Goal: Feedback & Contribution: Submit feedback/report problem

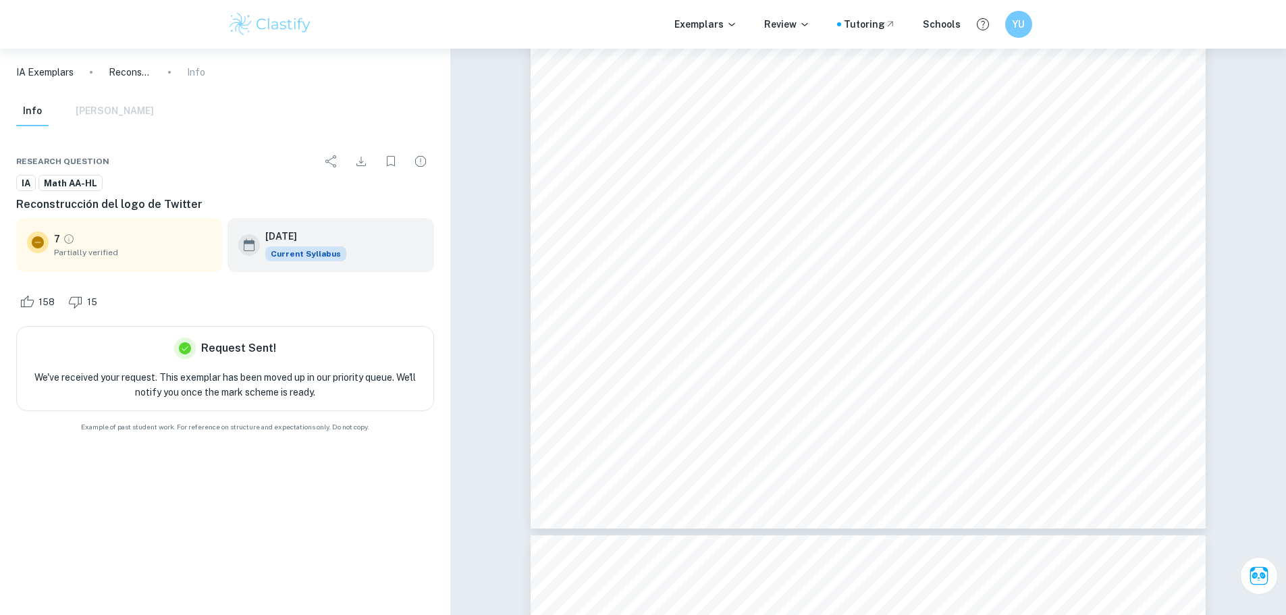
scroll to position [15071, 0]
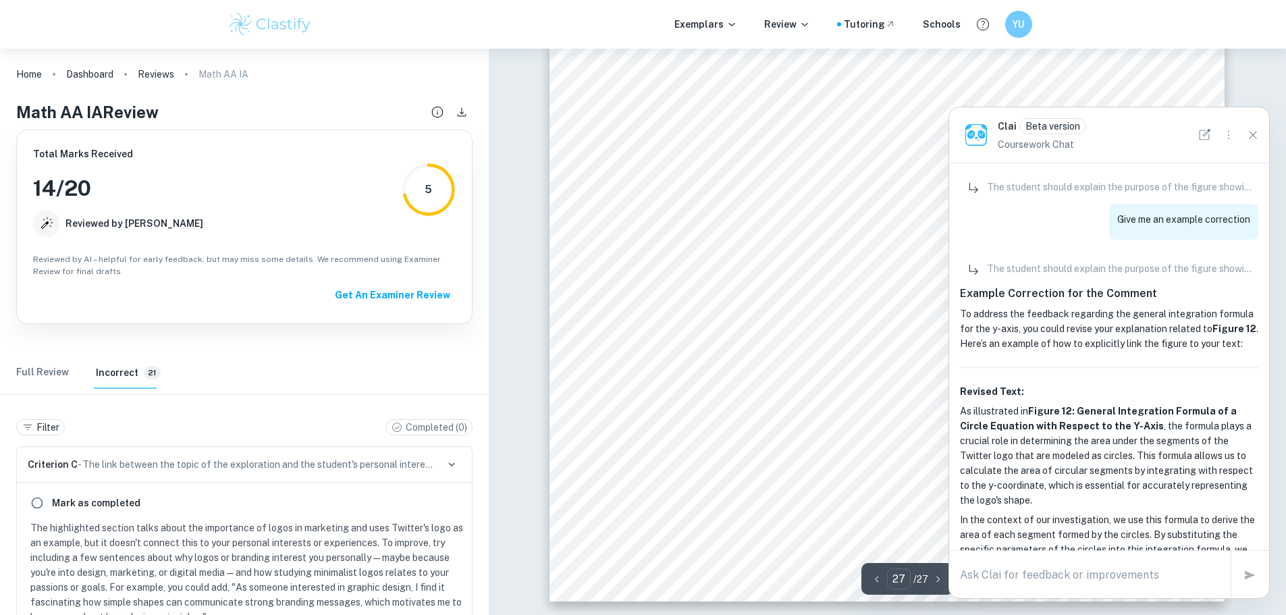
scroll to position [1631, 0]
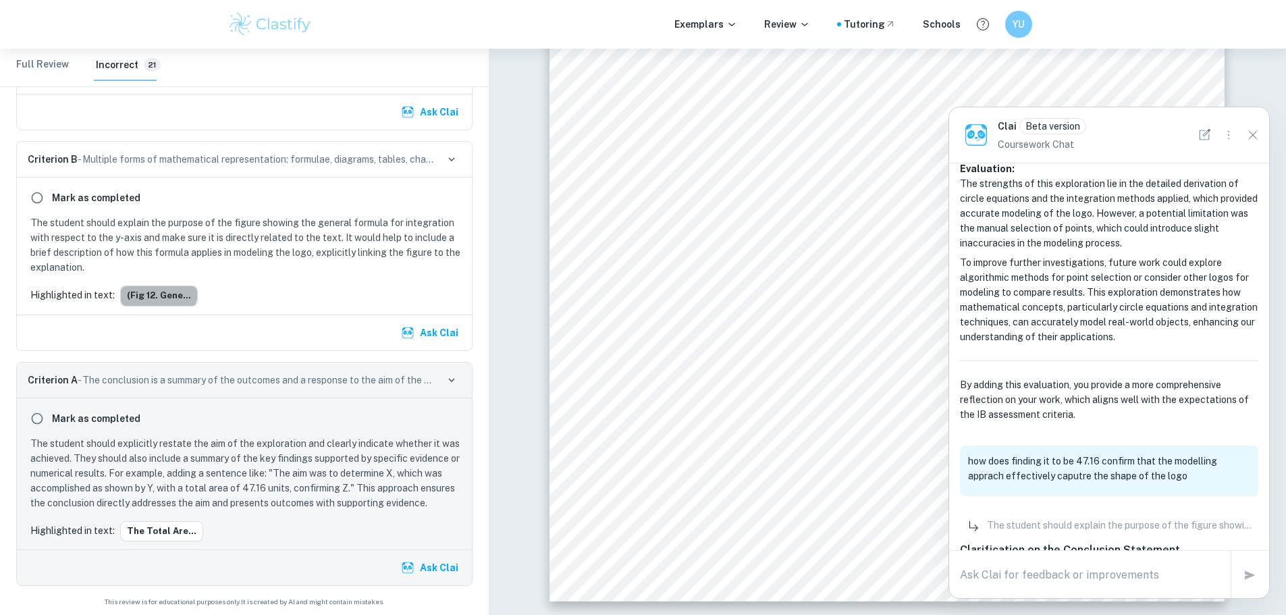
click at [154, 290] on button "(fig 12. Gene..." at bounding box center [159, 295] width 78 height 20
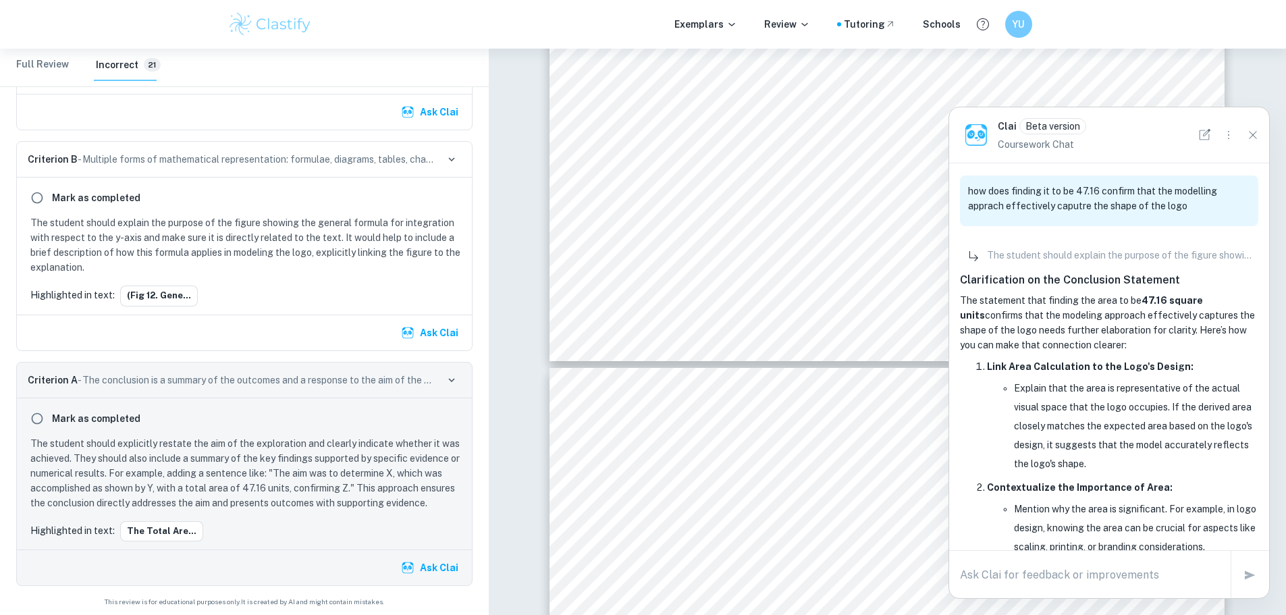
scroll to position [2373, 0]
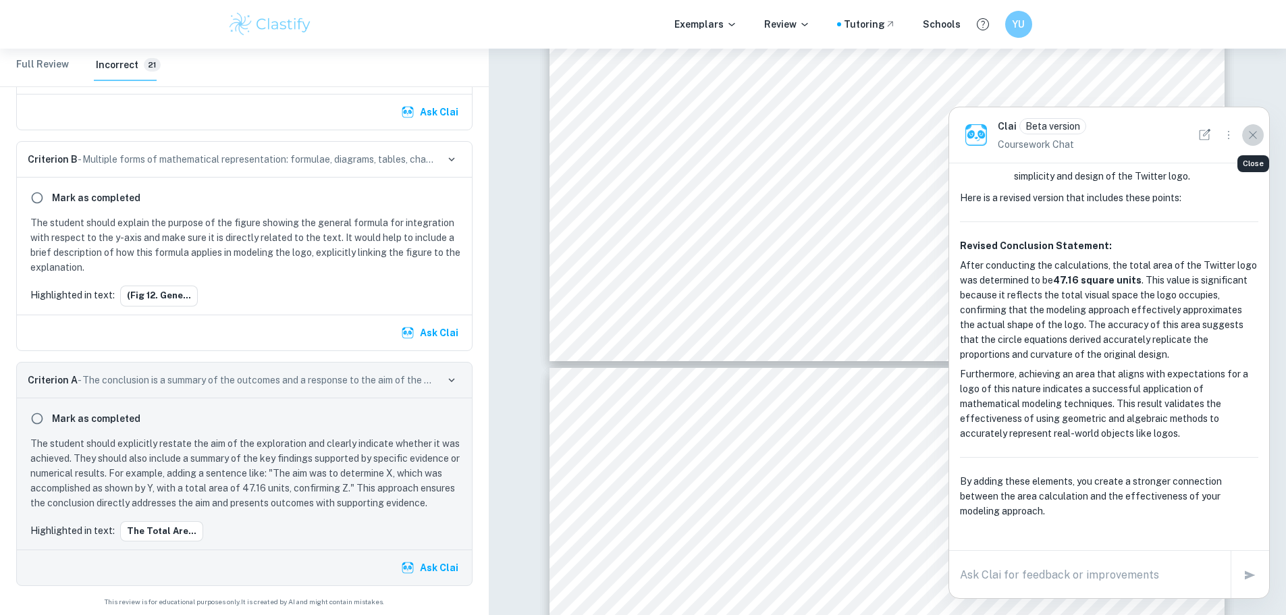
drag, startPoint x: 1244, startPoint y: 135, endPoint x: 1151, endPoint y: 169, distance: 99.3
click at [1244, 134] on button "Close" at bounding box center [1253, 135] width 22 height 22
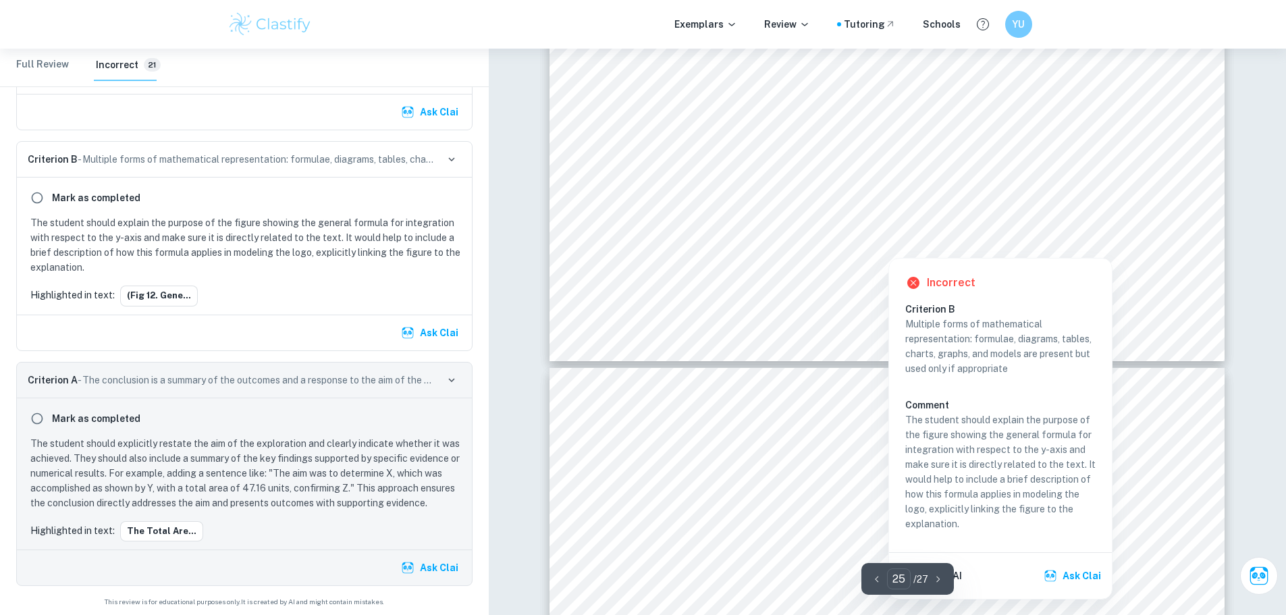
click at [939, 247] on div at bounding box center [887, 247] width 437 height 14
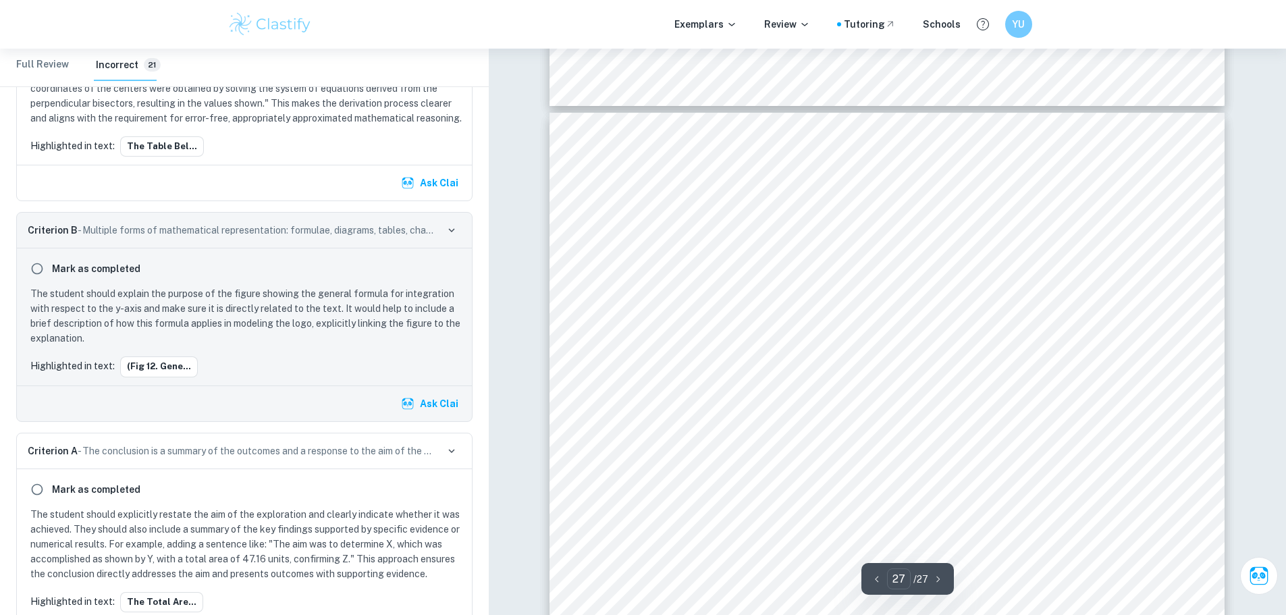
scroll to position [24834, 0]
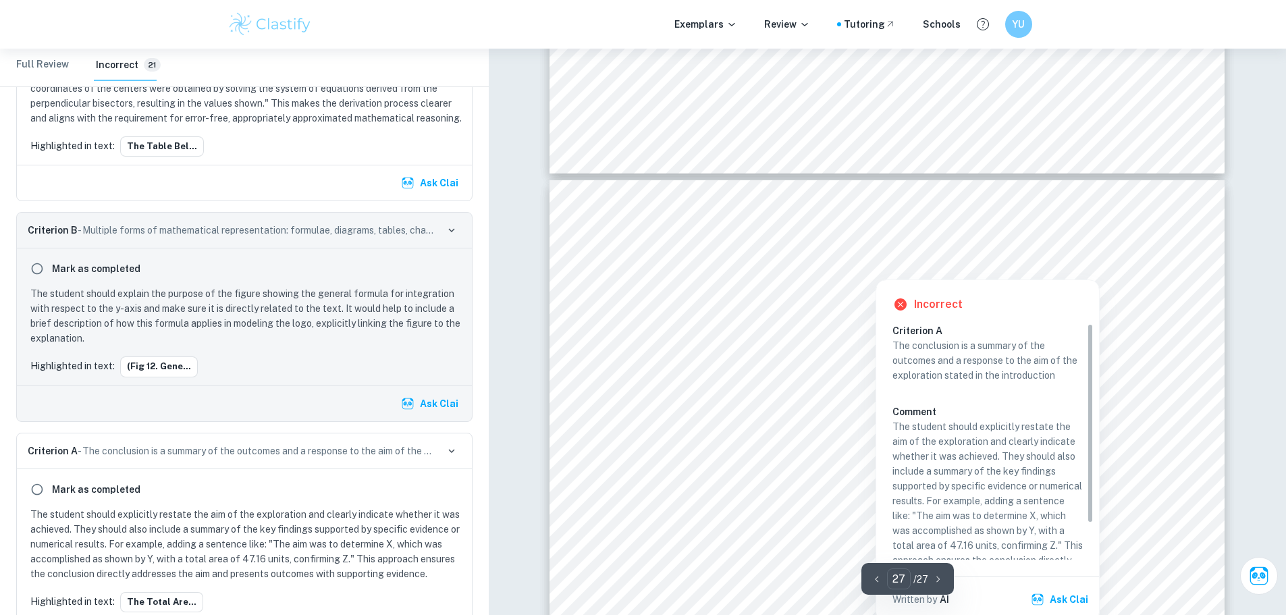
click at [758, 266] on div at bounding box center [875, 269] width 489 height 14
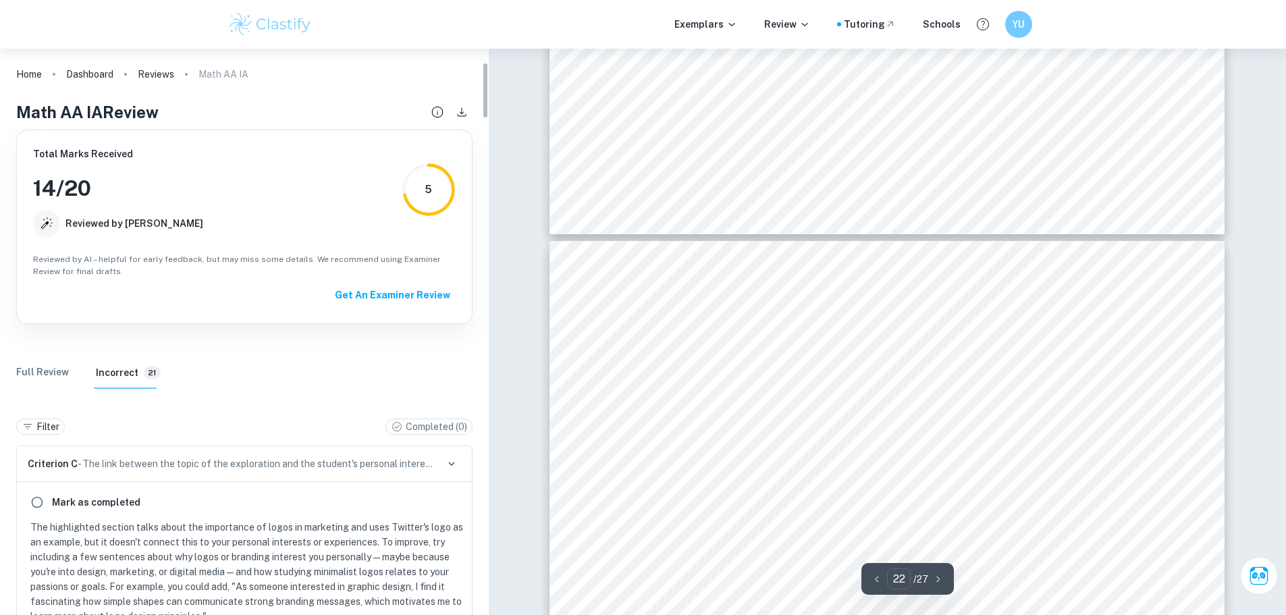
scroll to position [338, 0]
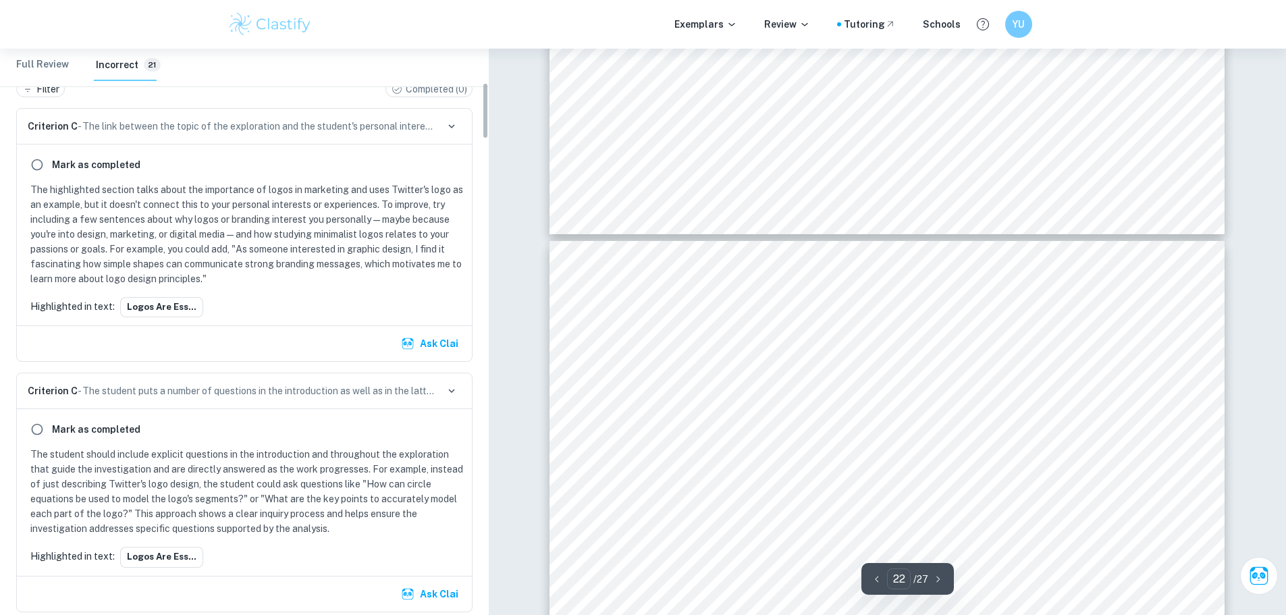
click at [213, 254] on p "The highlighted section talks about the importance of logos in marketing and us…" at bounding box center [246, 234] width 433 height 104
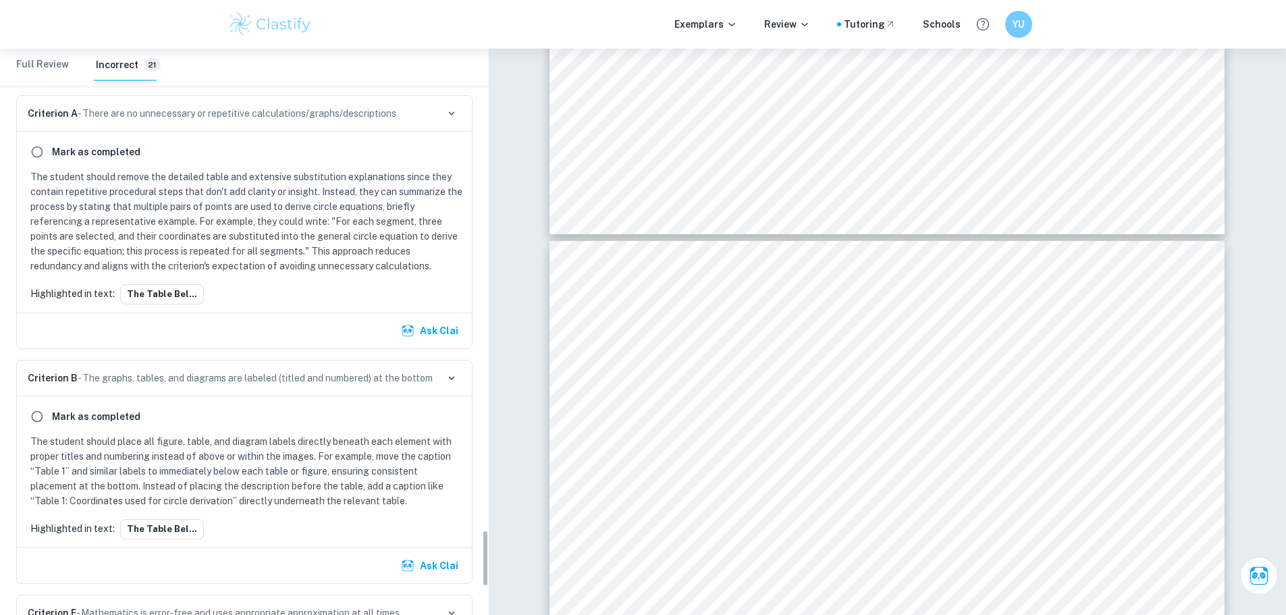
scroll to position [4927, 0]
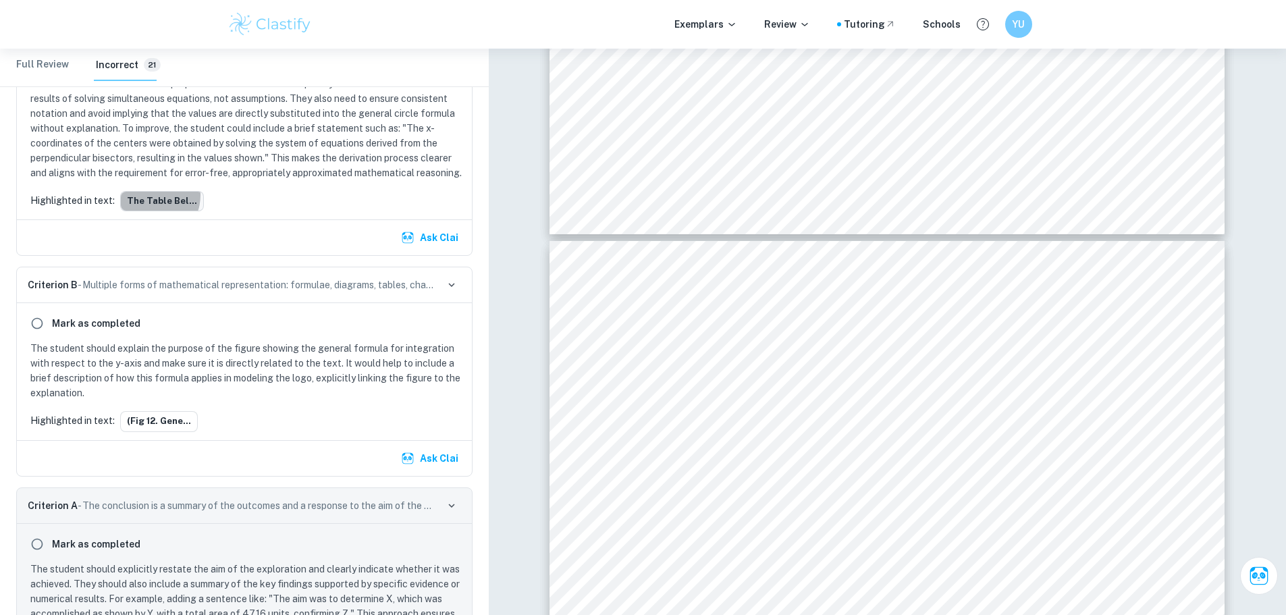
click at [148, 210] on button "The table bel..." at bounding box center [162, 201] width 84 height 20
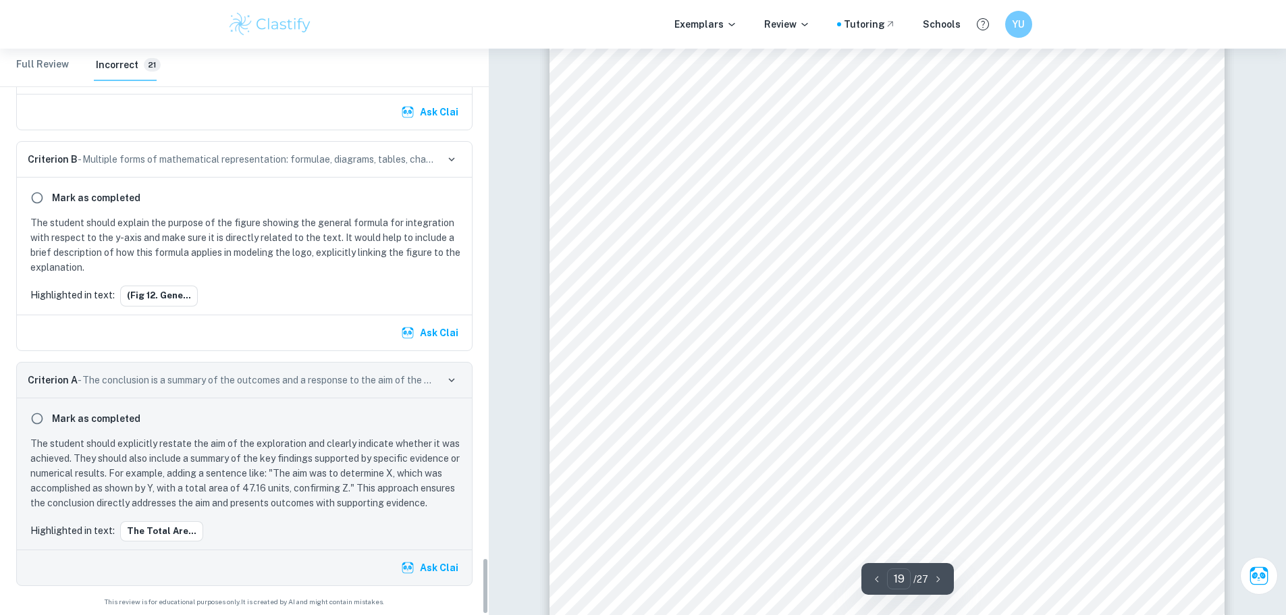
scroll to position [5068, 0]
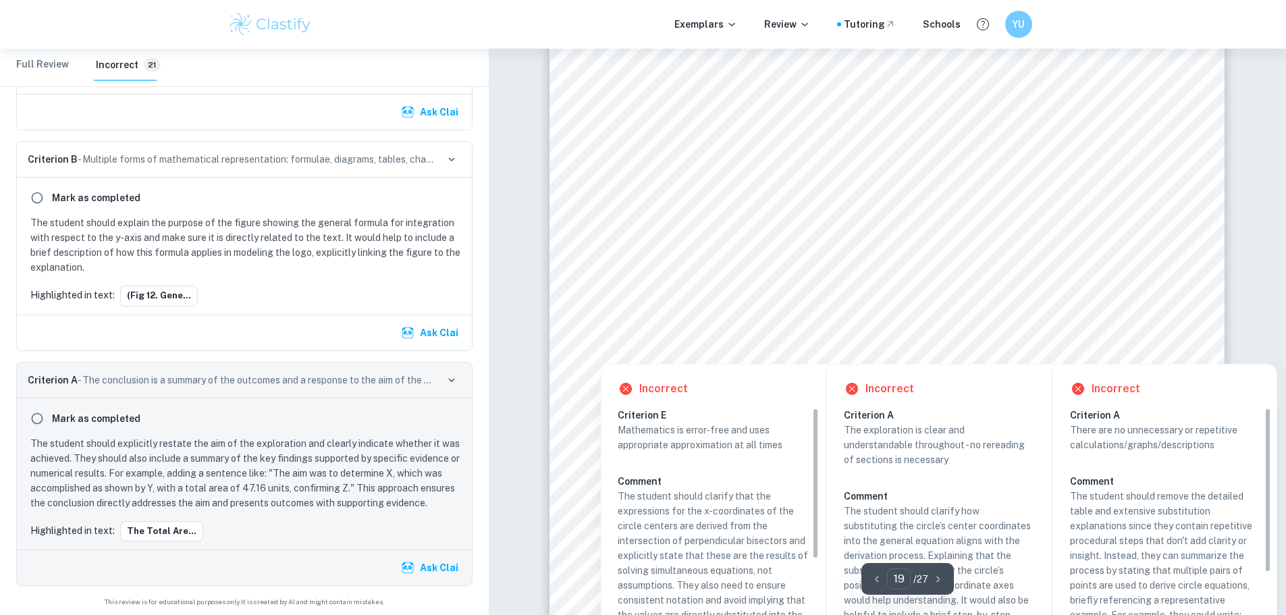
click at [694, 327] on div at bounding box center [888, 331] width 514 height 20
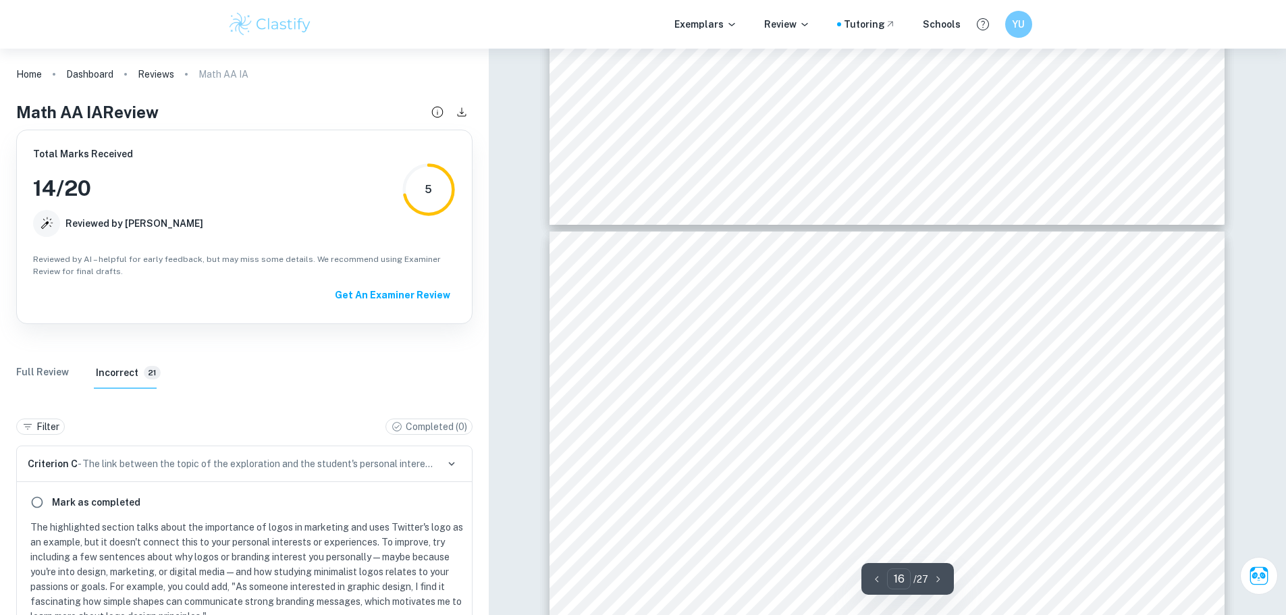
scroll to position [14158, 0]
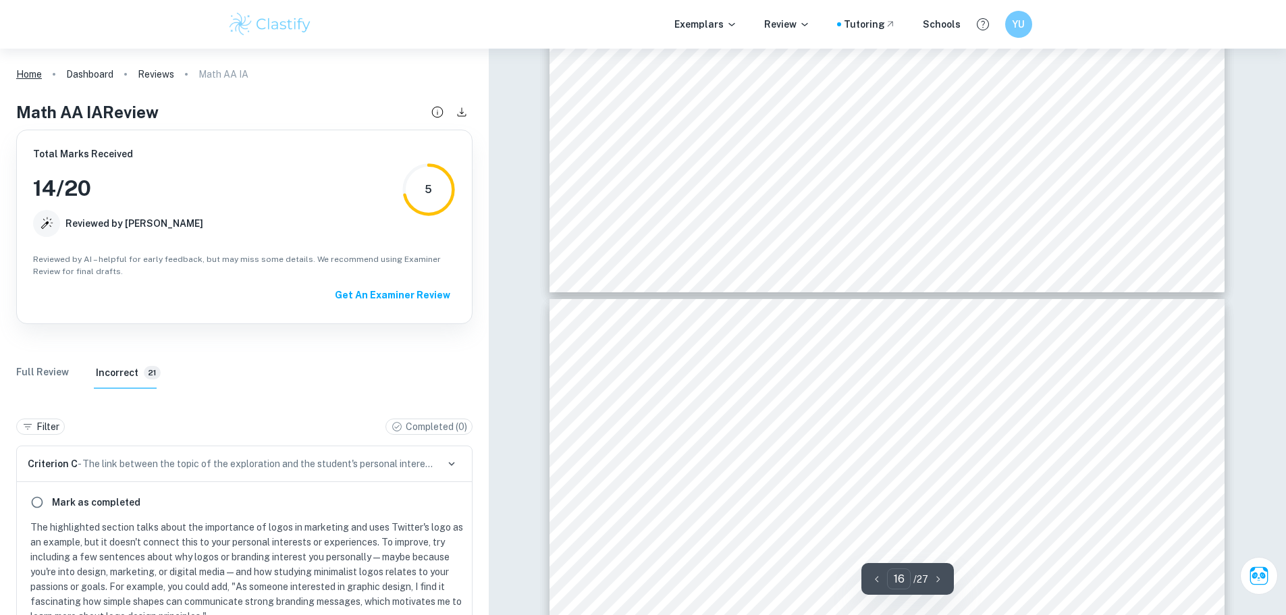
click at [41, 80] on link "Home" at bounding box center [29, 74] width 26 height 19
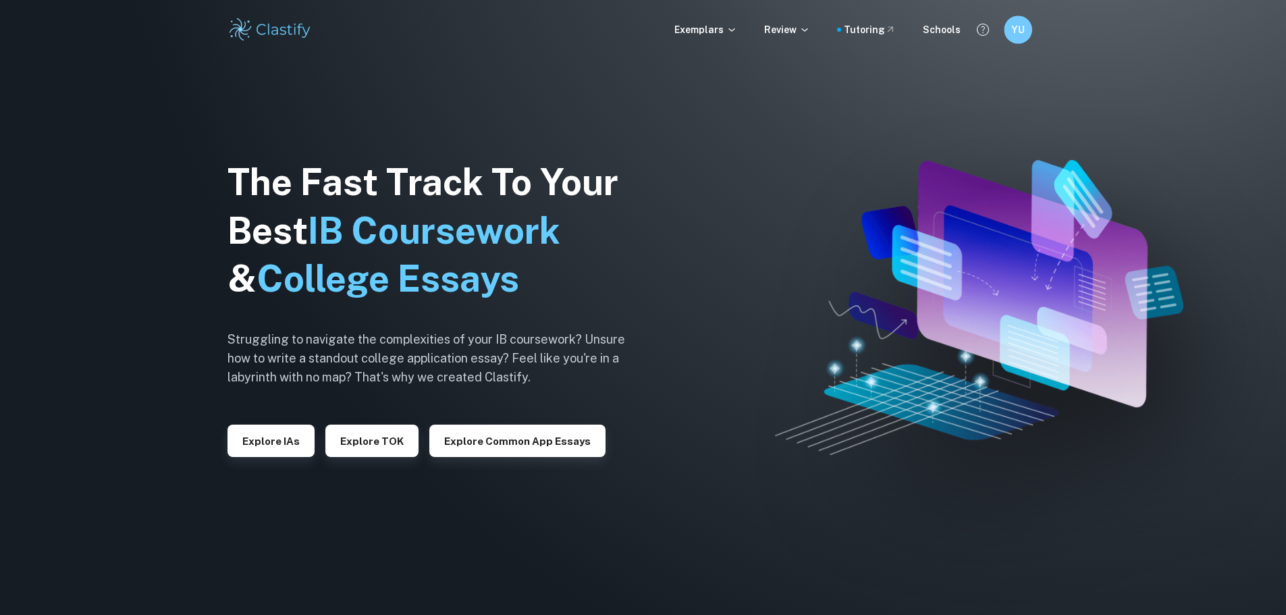
click at [1019, 28] on h6 "YU" at bounding box center [1018, 30] width 16 height 16
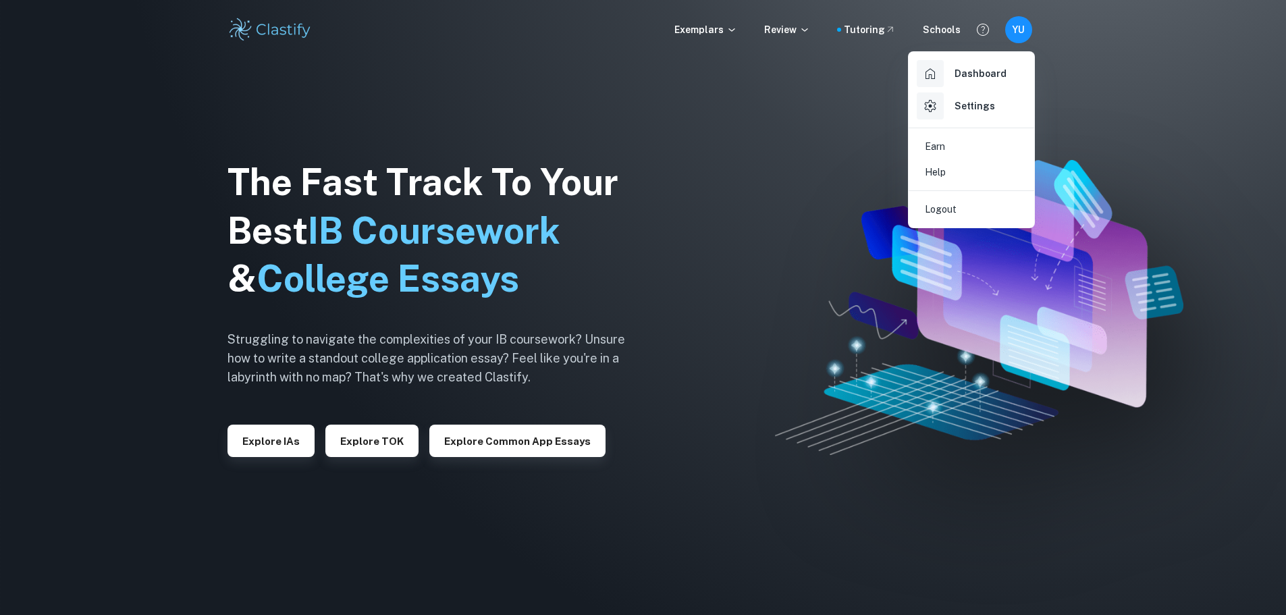
click at [975, 80] on h6 "Dashboard" at bounding box center [980, 73] width 52 height 15
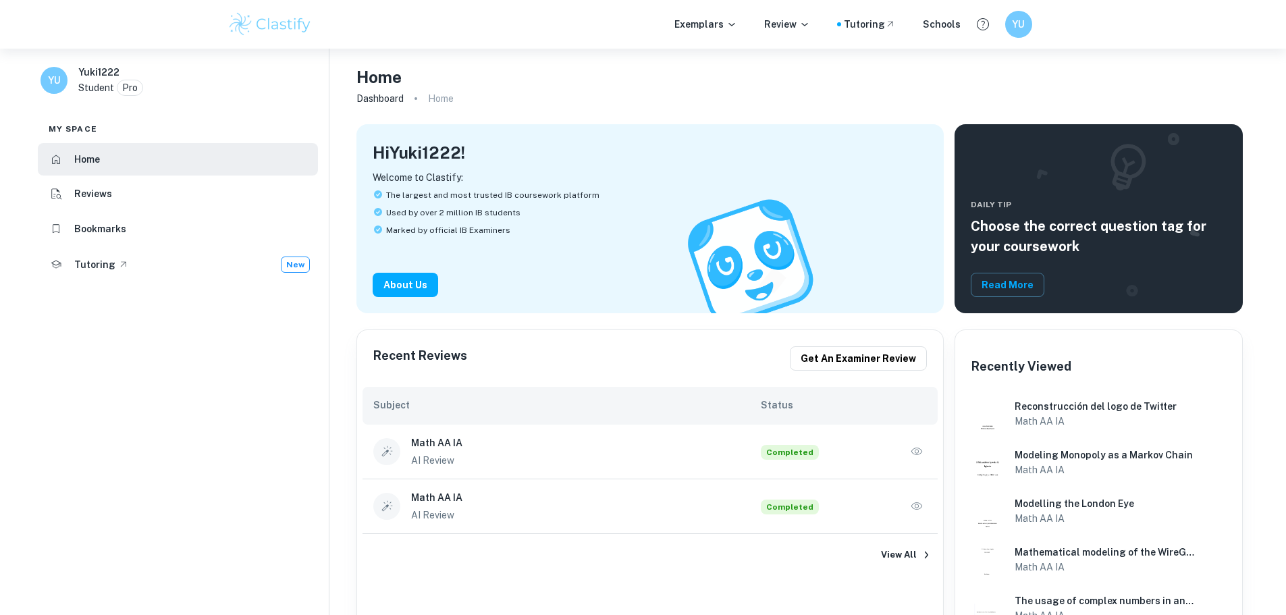
click at [918, 452] on icon "button" at bounding box center [916, 450] width 11 height 7
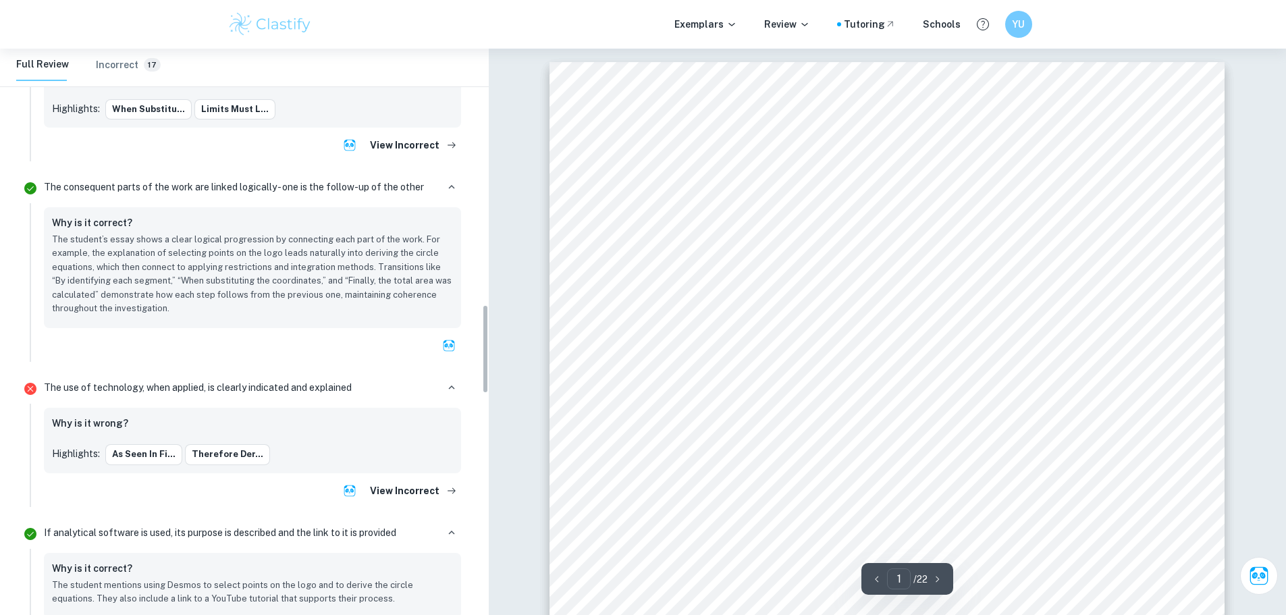
scroll to position [1620, 0]
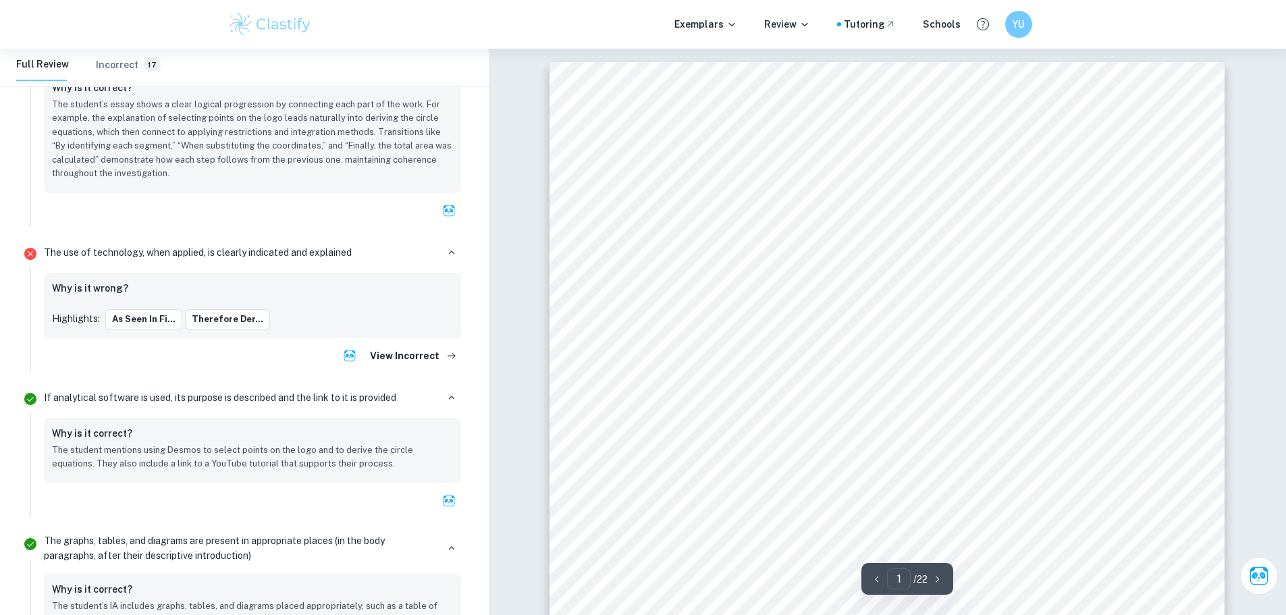
click at [147, 295] on div "Why is it wrong?" at bounding box center [252, 290] width 401 height 18
click at [85, 287] on h6 "Why is it wrong?" at bounding box center [90, 288] width 76 height 15
click at [66, 329] on div "Highlights: As seen in Fi... Therefore der..." at bounding box center [252, 319] width 401 height 20
click at [155, 319] on button "As seen in Fi..." at bounding box center [143, 319] width 77 height 20
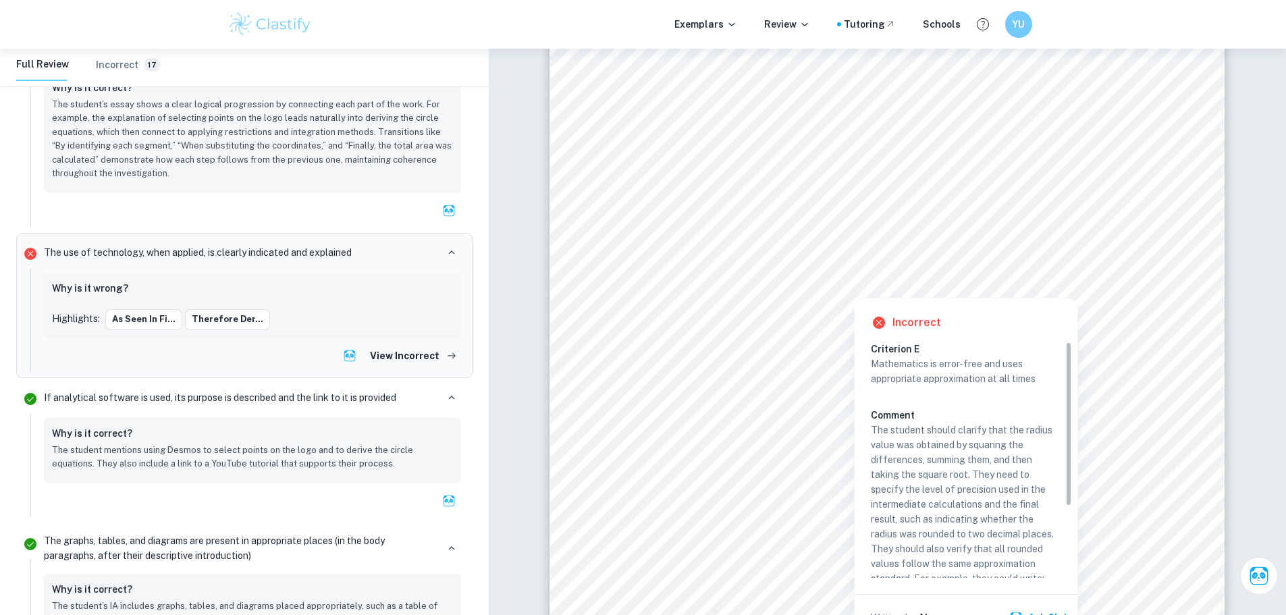
click at [936, 422] on p "The student should clarify that the radius value was obtained by squaring the d…" at bounding box center [966, 548] width 190 height 252
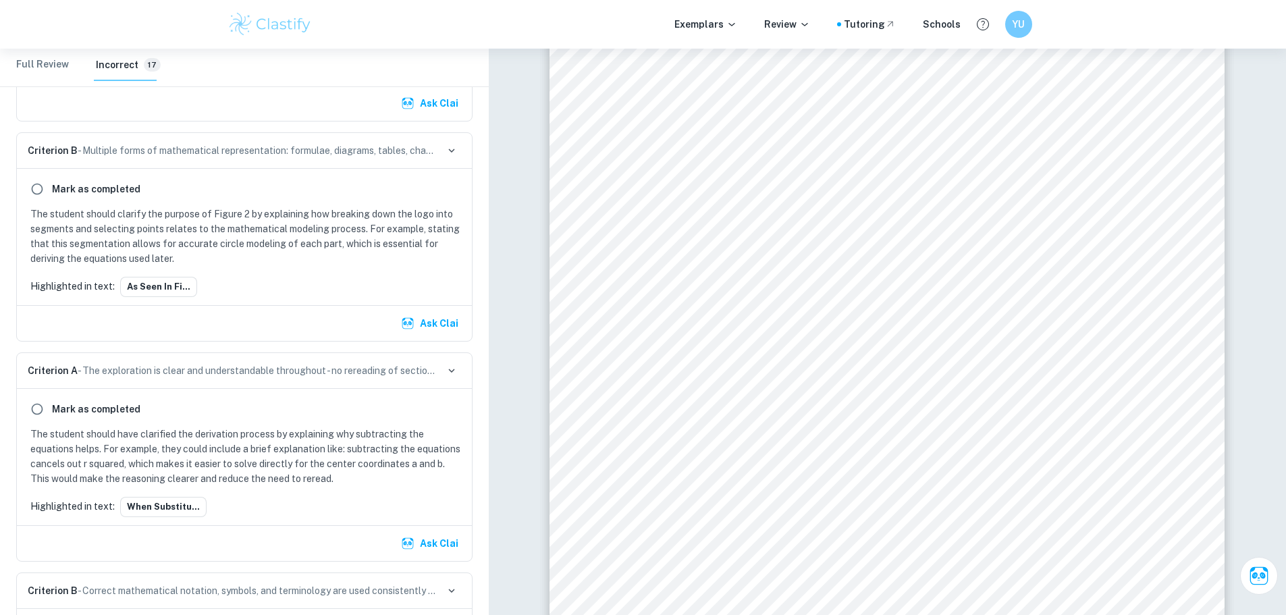
scroll to position [2223, 0]
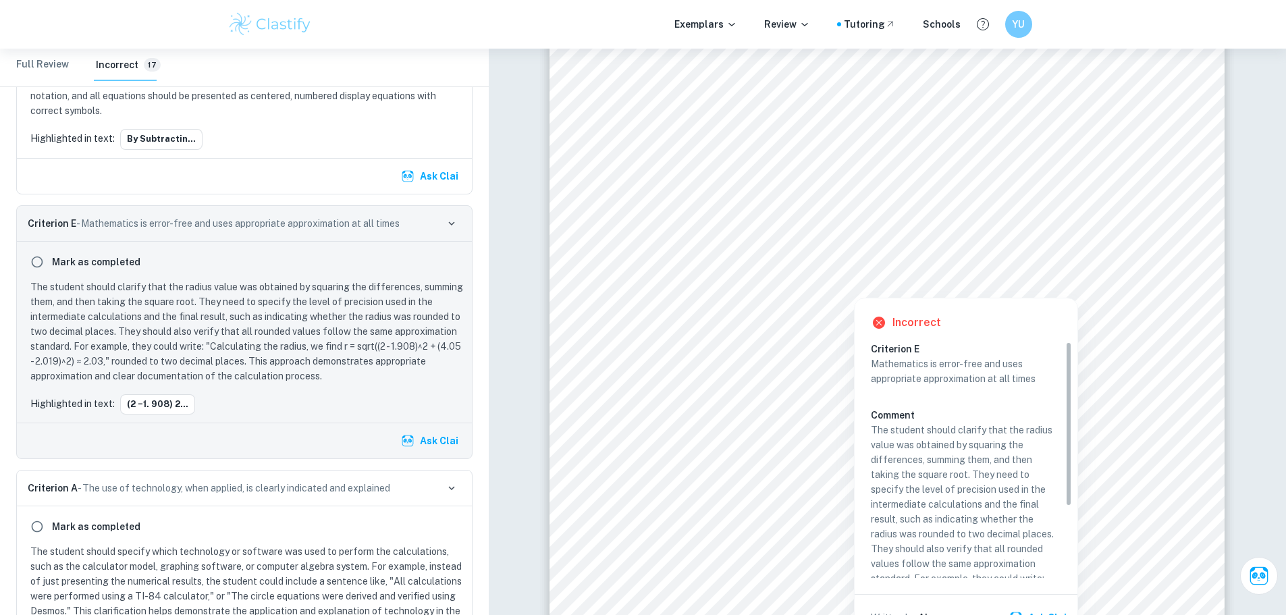
click at [690, 289] on div at bounding box center [853, 277] width 445 height 33
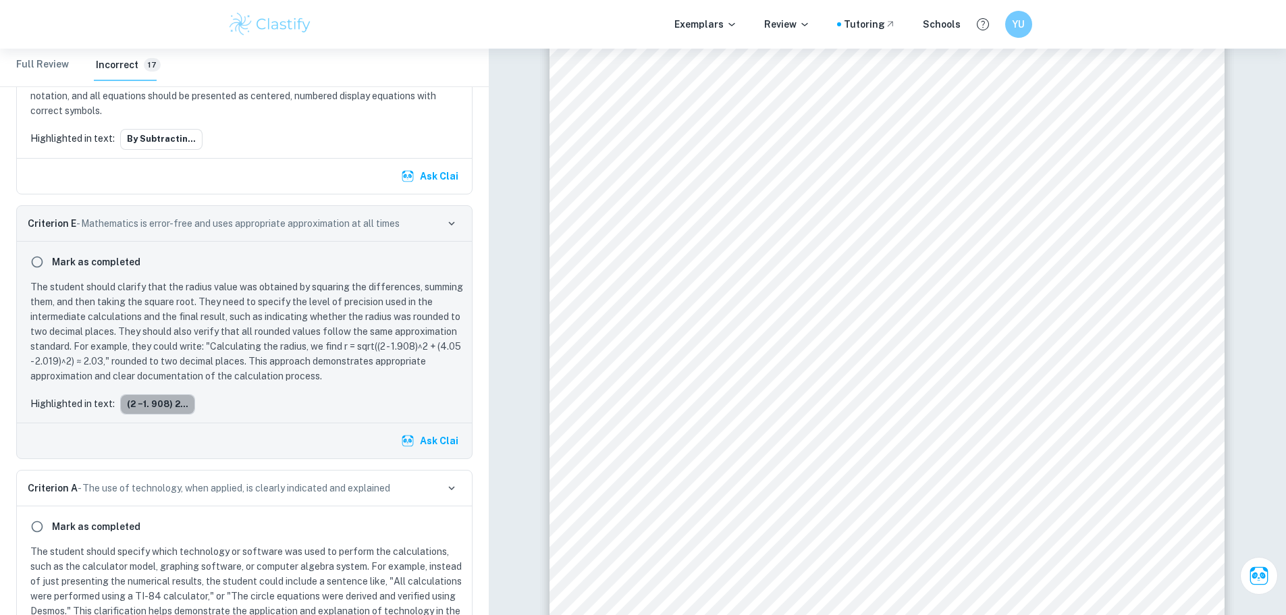
click at [141, 401] on button "(2 −1. 908) 2..." at bounding box center [157, 404] width 75 height 20
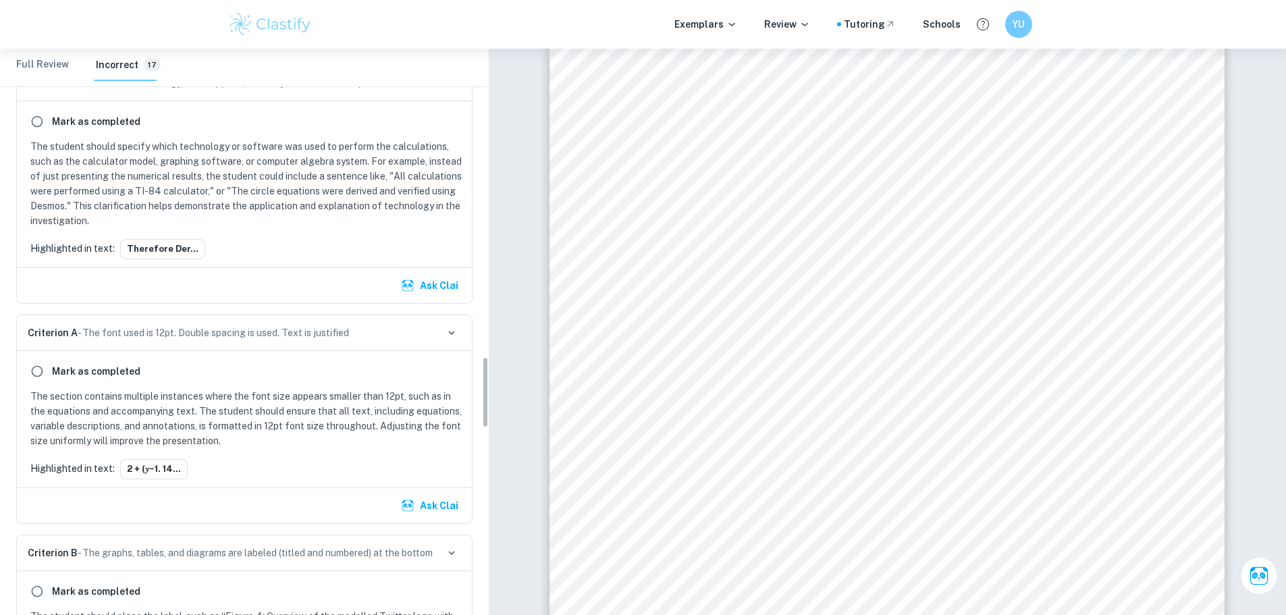
scroll to position [2426, 0]
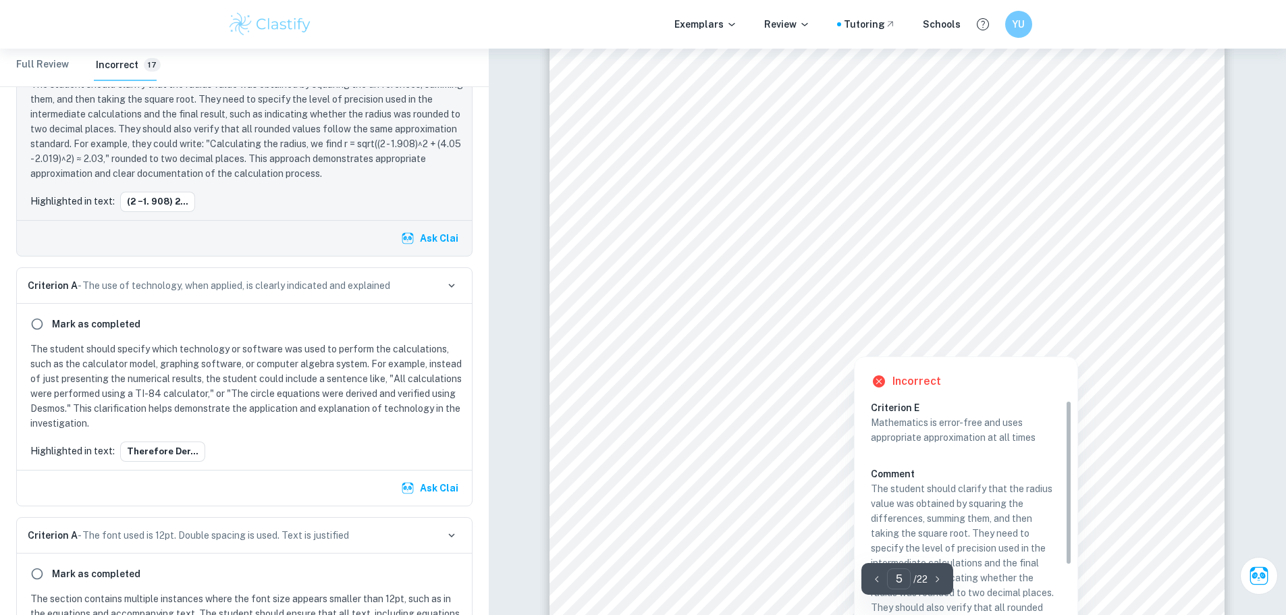
click at [742, 351] on div at bounding box center [853, 336] width 445 height 33
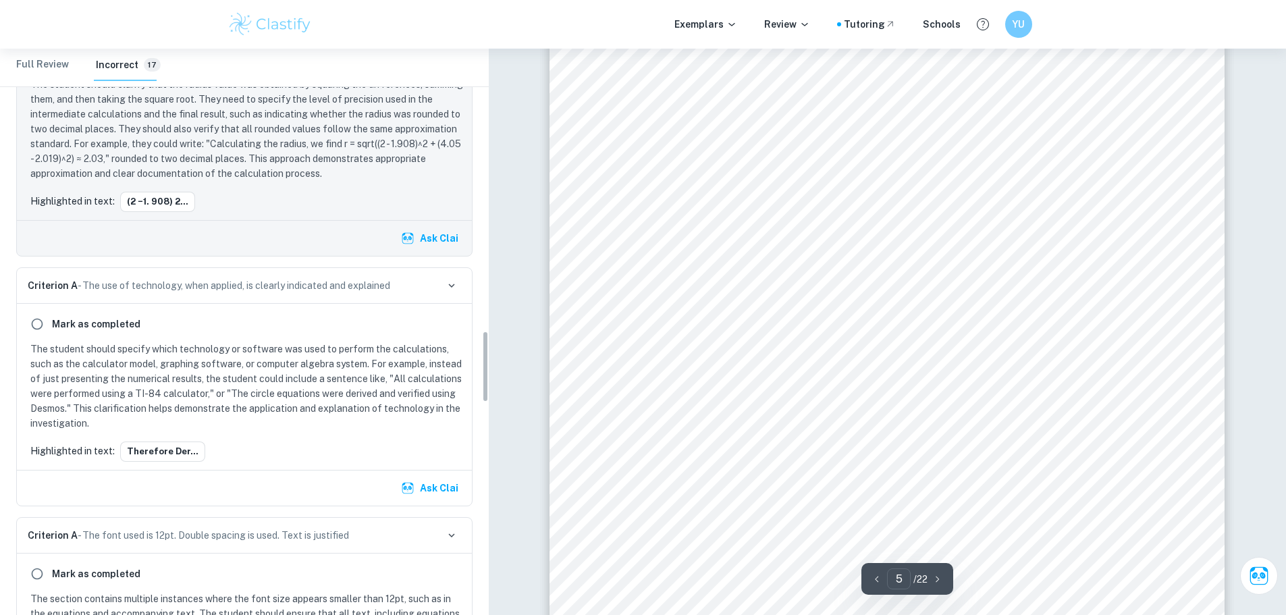
scroll to position [2223, 0]
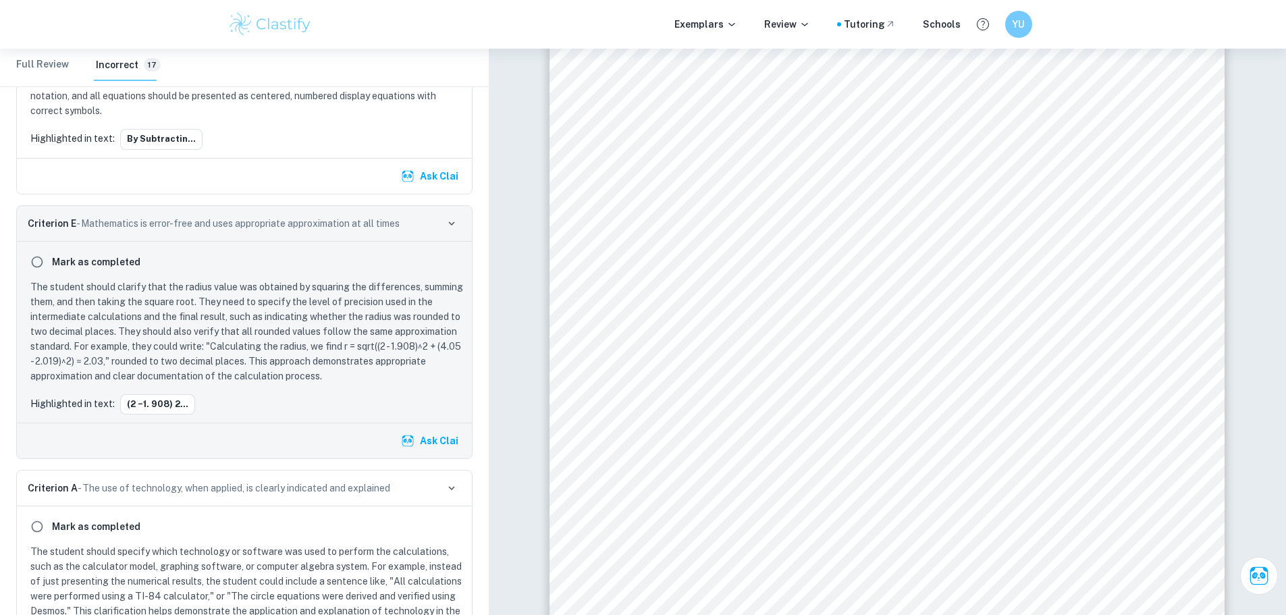
click at [401, 439] on button "Ask Clai" at bounding box center [430, 441] width 65 height 24
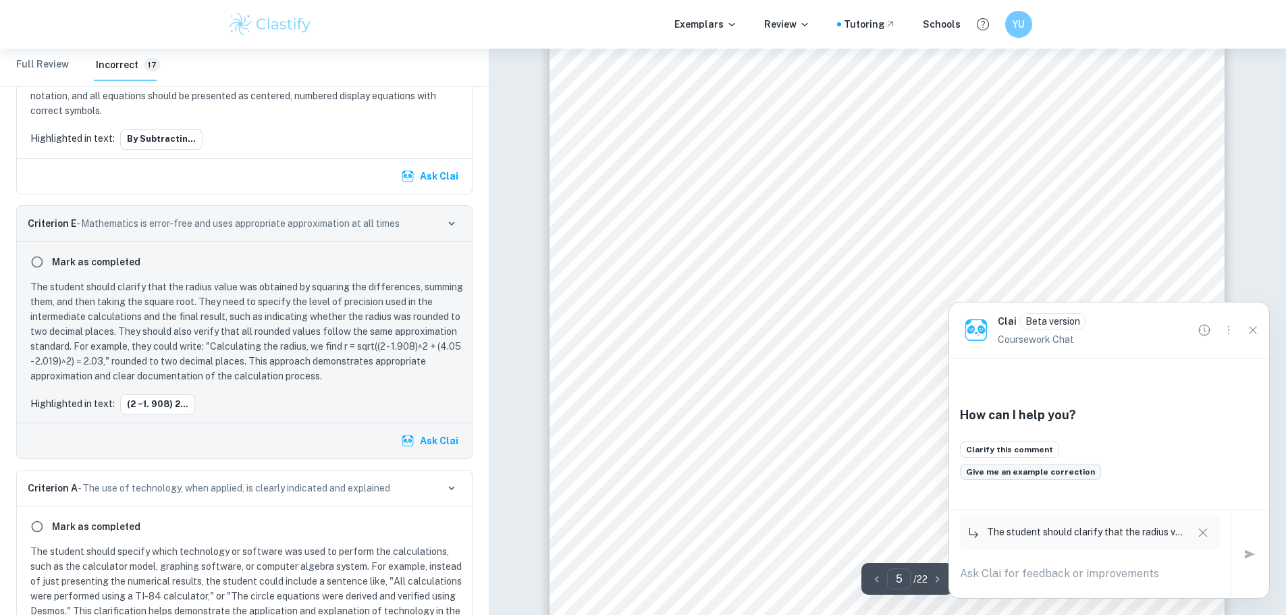
click at [1030, 472] on button "Give me an example correction" at bounding box center [1030, 472] width 141 height 16
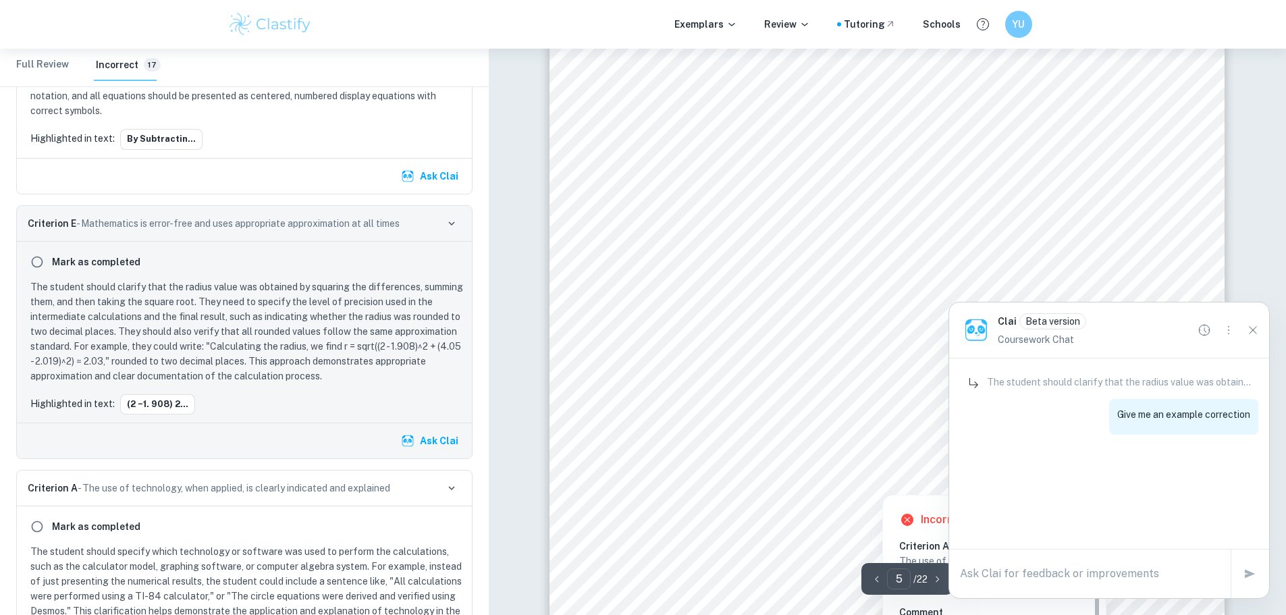
scroll to position [0, 0]
click at [689, 459] on div "Repeat the same for subtracting equation 1 from equation 3. Subtract equation 1…" at bounding box center [886, 303] width 675 height 954
click at [693, 453] on span "(𝑥 − 1. 908)" at bounding box center [664, 451] width 67 height 12
click at [701, 435] on div at bounding box center [748, 434] width 235 height 23
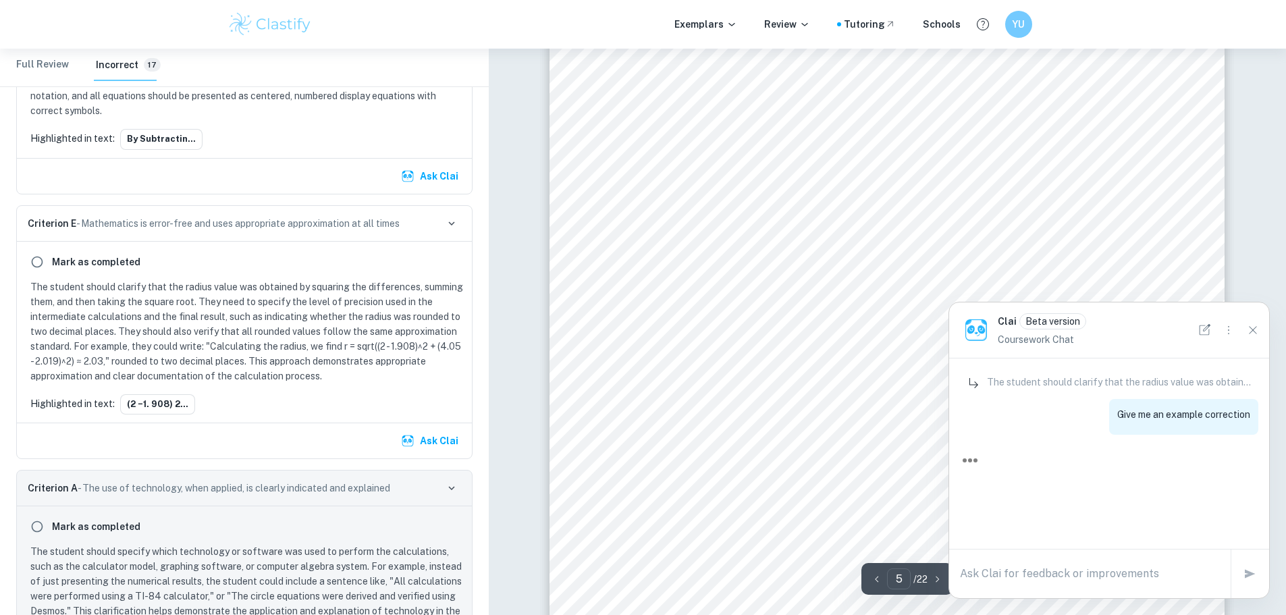
scroll to position [2480, 0]
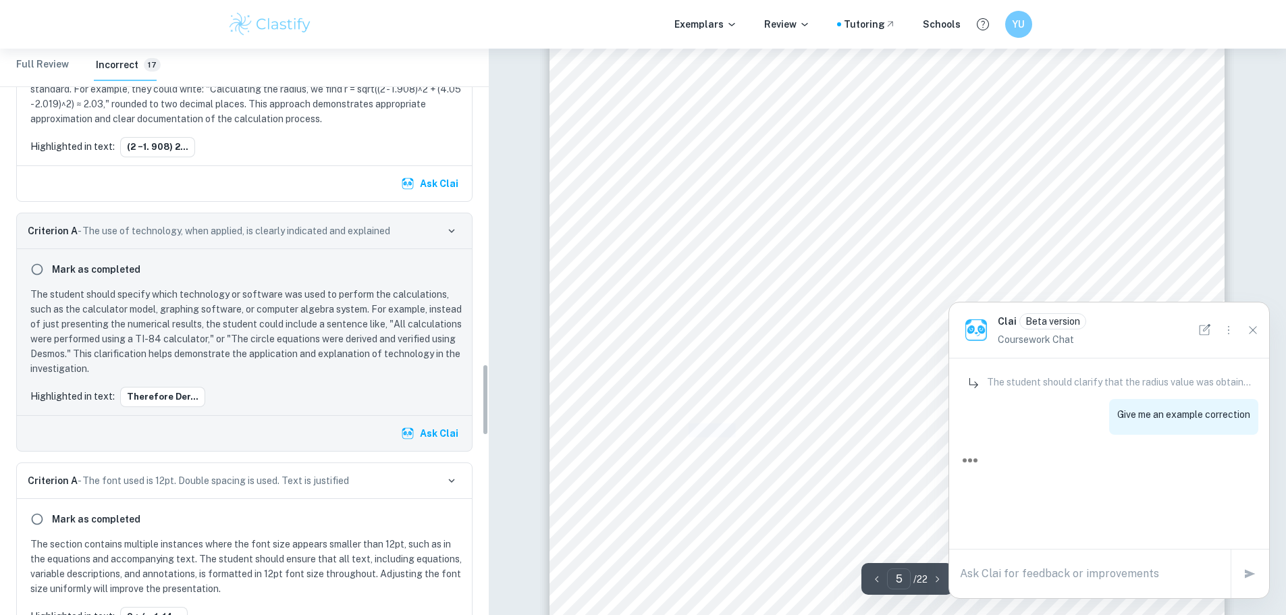
click at [701, 435] on span "Therefore deriving a circle equation for F1" at bounding box center [746, 430] width 231 height 12
click at [281, 362] on p "The student should specify which technology or software was used to perform the…" at bounding box center [246, 331] width 433 height 89
click at [1199, 337] on button "New Chat" at bounding box center [1204, 330] width 22 height 22
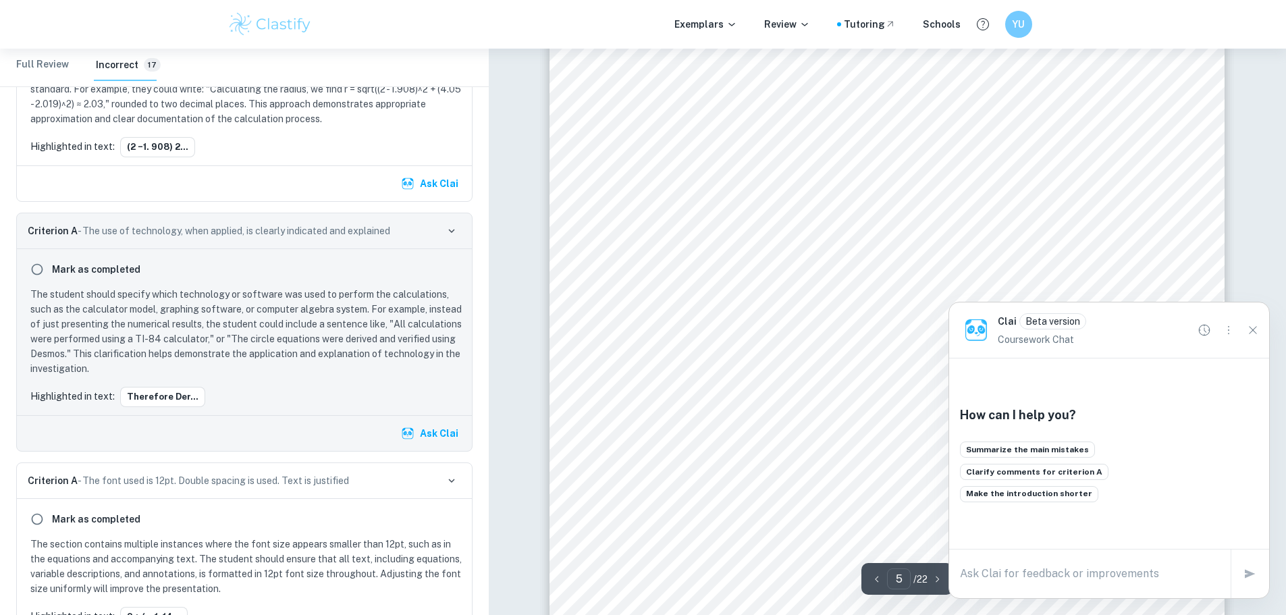
click at [446, 433] on button "Ask Clai" at bounding box center [430, 433] width 65 height 24
click at [1038, 474] on button "Give me an example correction" at bounding box center [1030, 472] width 141 height 16
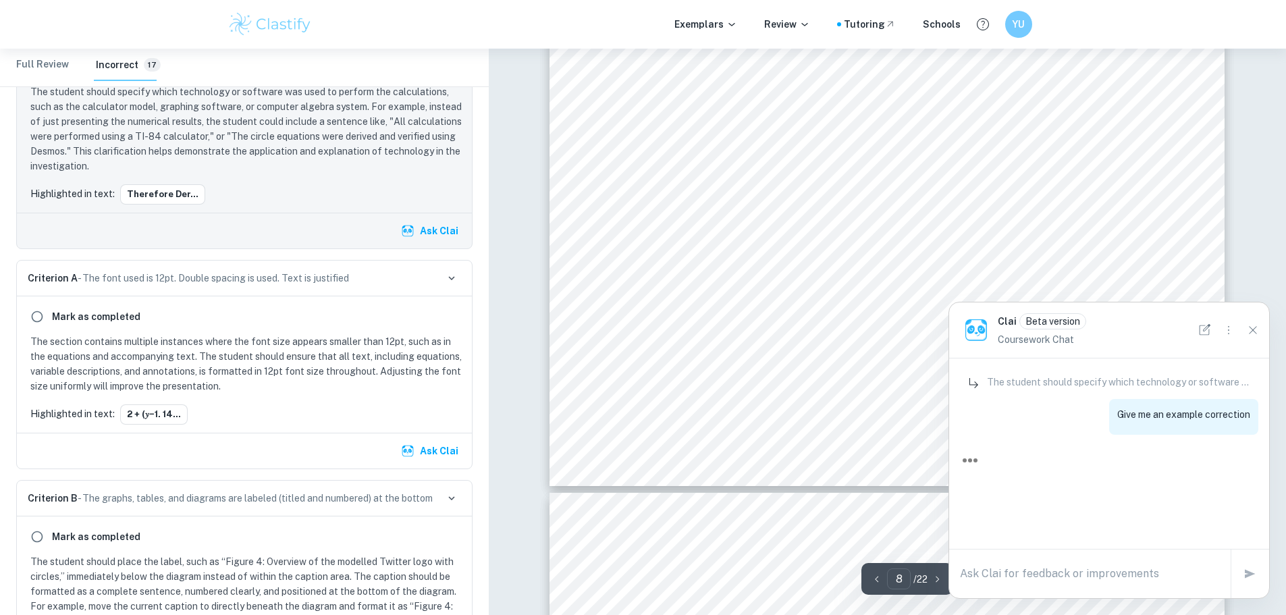
scroll to position [6842, 0]
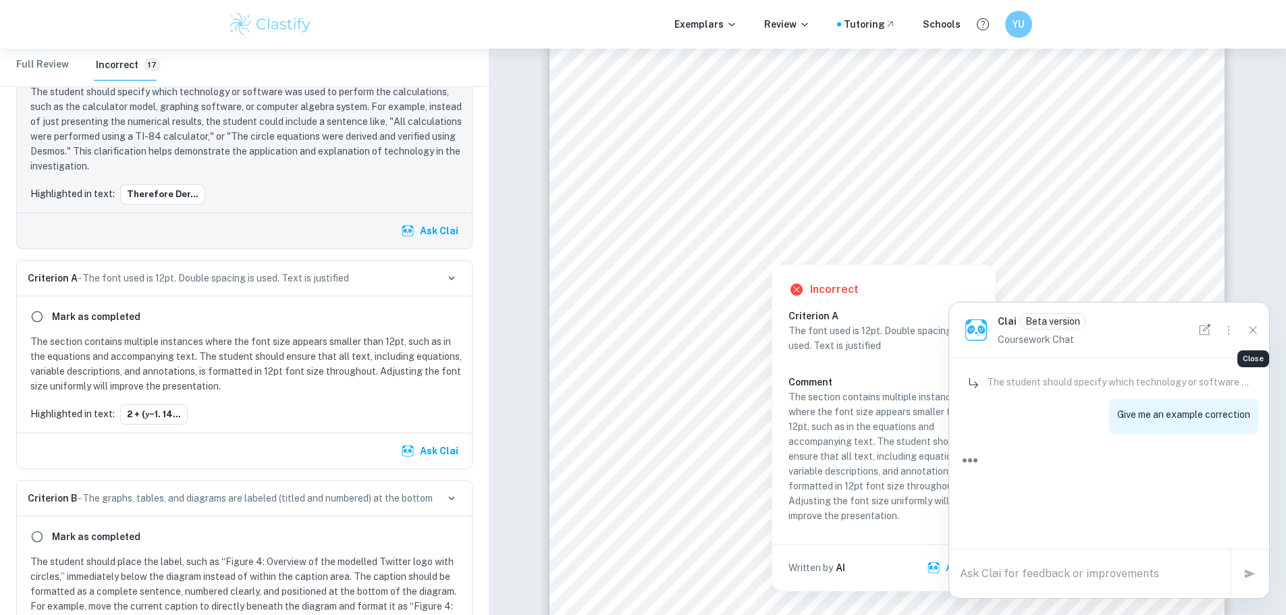
drag, startPoint x: 1246, startPoint y: 330, endPoint x: 1225, endPoint y: 337, distance: 22.0
click at [1247, 330] on icon "Close" at bounding box center [1252, 330] width 15 height 15
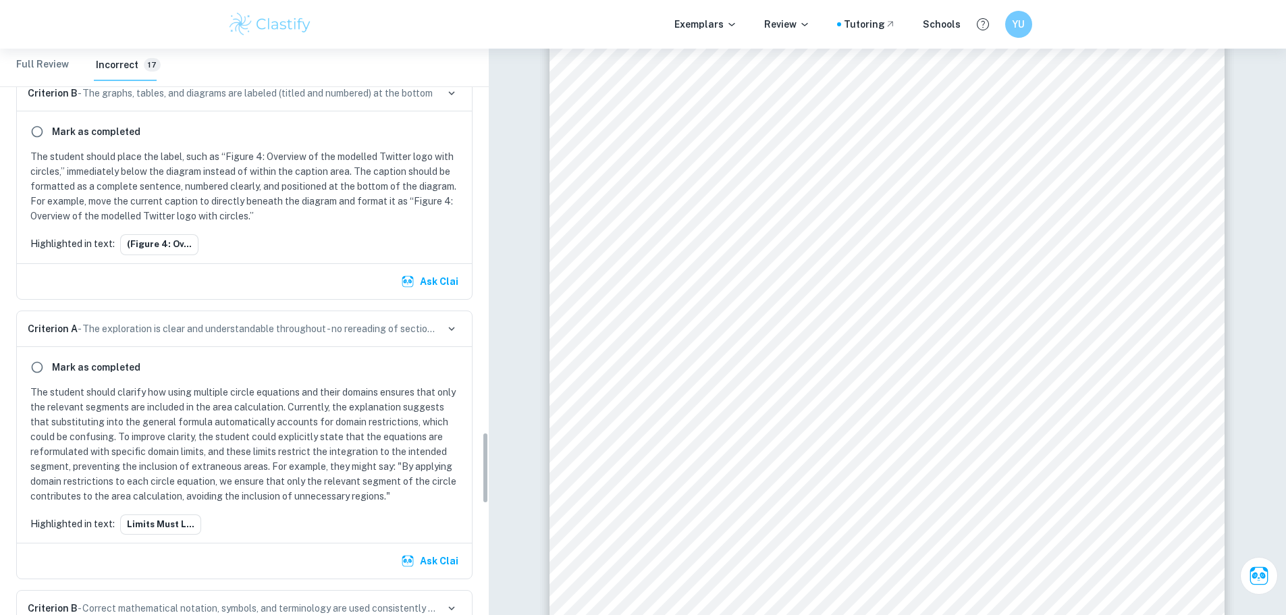
scroll to position [3020, 0]
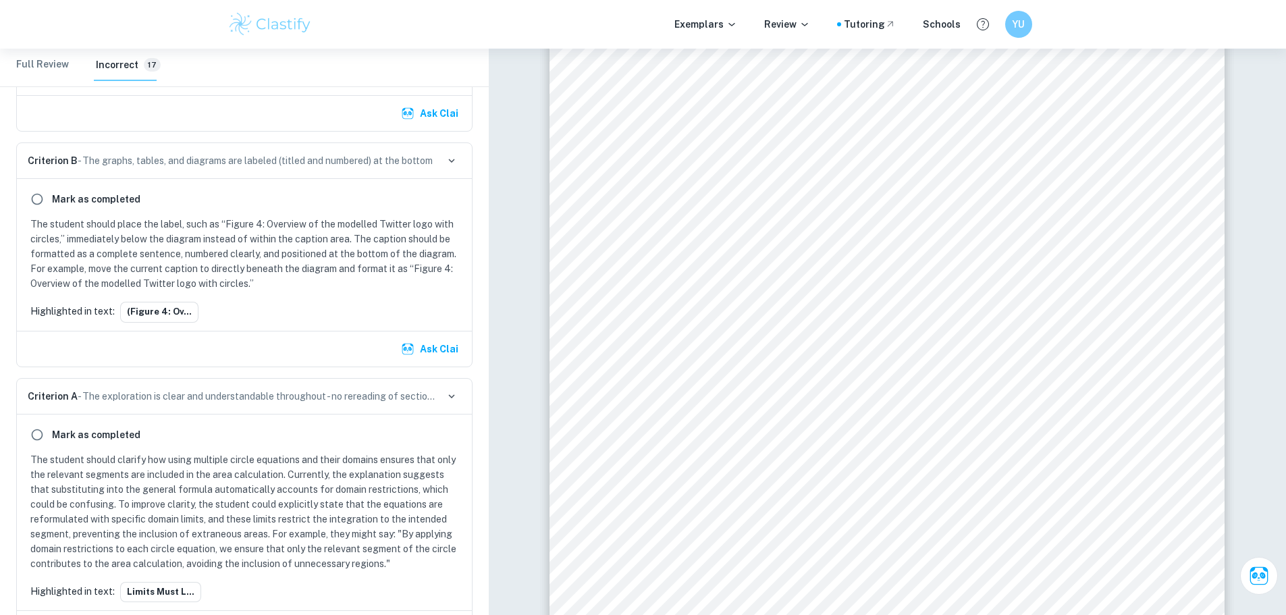
click at [159, 243] on p "The student should place the label, such as “Figure 4: Overview of the modelled…" at bounding box center [246, 254] width 433 height 74
click at [198, 180] on div "[PERSON_NAME] as completed The student should place the label, such as “Figure …" at bounding box center [244, 254] width 455 height 151
click at [221, 155] on p "Criterion B - The graphs, tables, and diagrams are labeled (titled and numbered…" at bounding box center [230, 160] width 405 height 15
click at [451, 159] on icon "button" at bounding box center [451, 161] width 12 height 12
click at [364, 161] on p "Criterion B - The graphs, tables, and diagrams are labeled (titled and numbered…" at bounding box center [230, 160] width 405 height 15
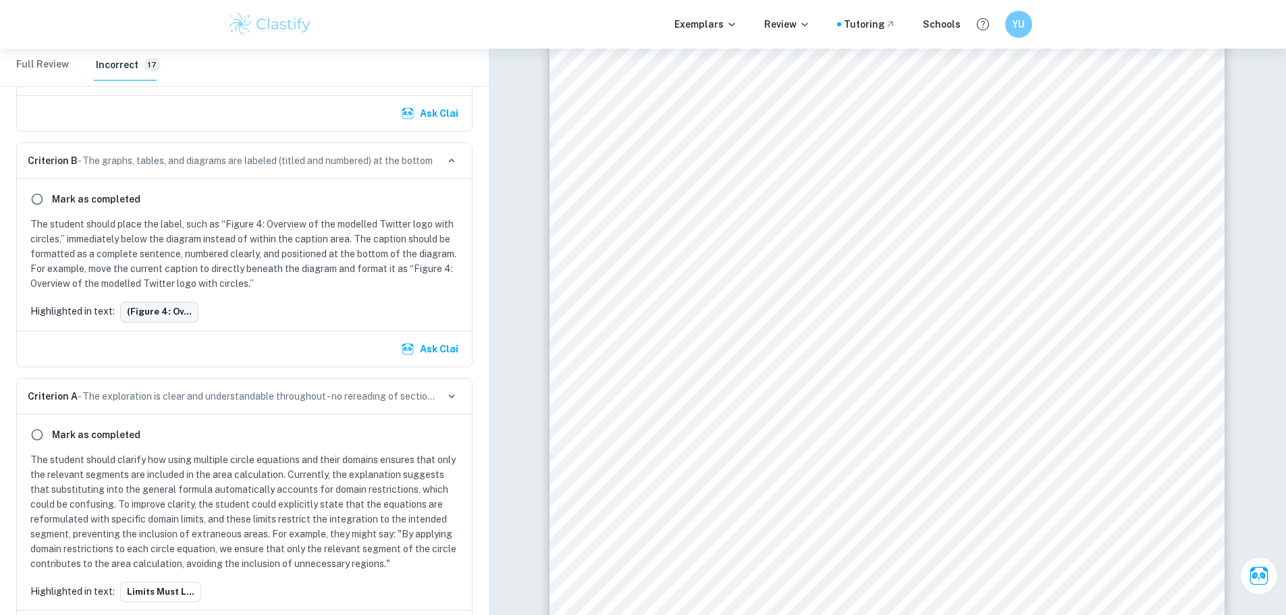
click at [138, 315] on button "(Figure 4: ov..." at bounding box center [159, 312] width 78 height 20
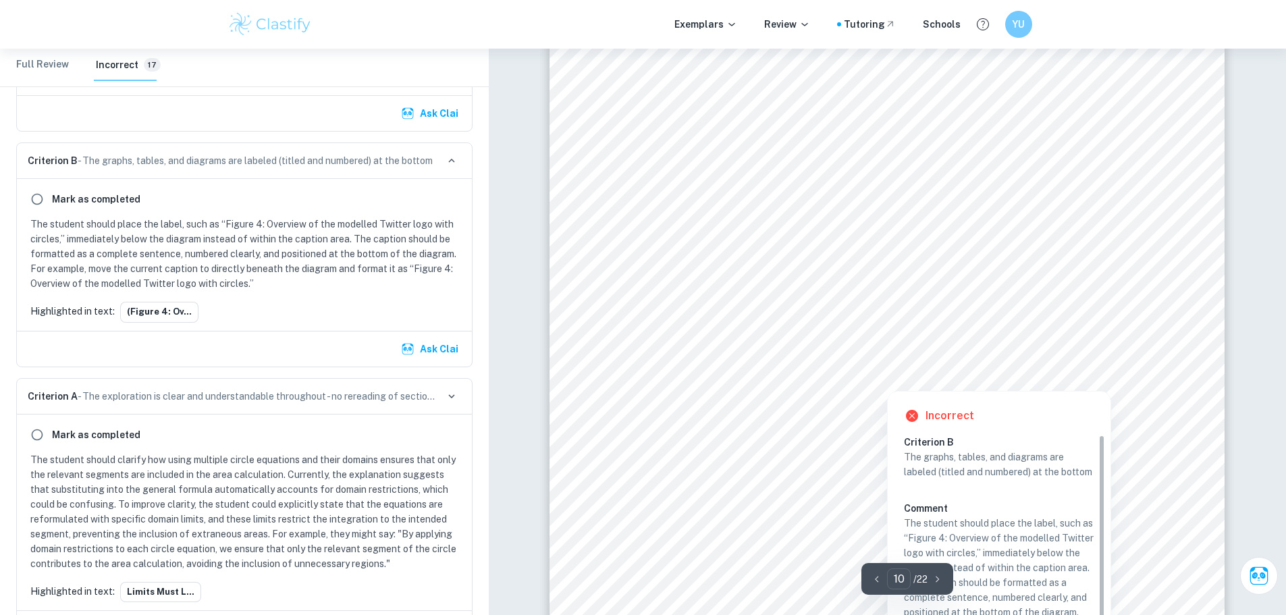
click at [752, 363] on div at bounding box center [765, 347] width 269 height 52
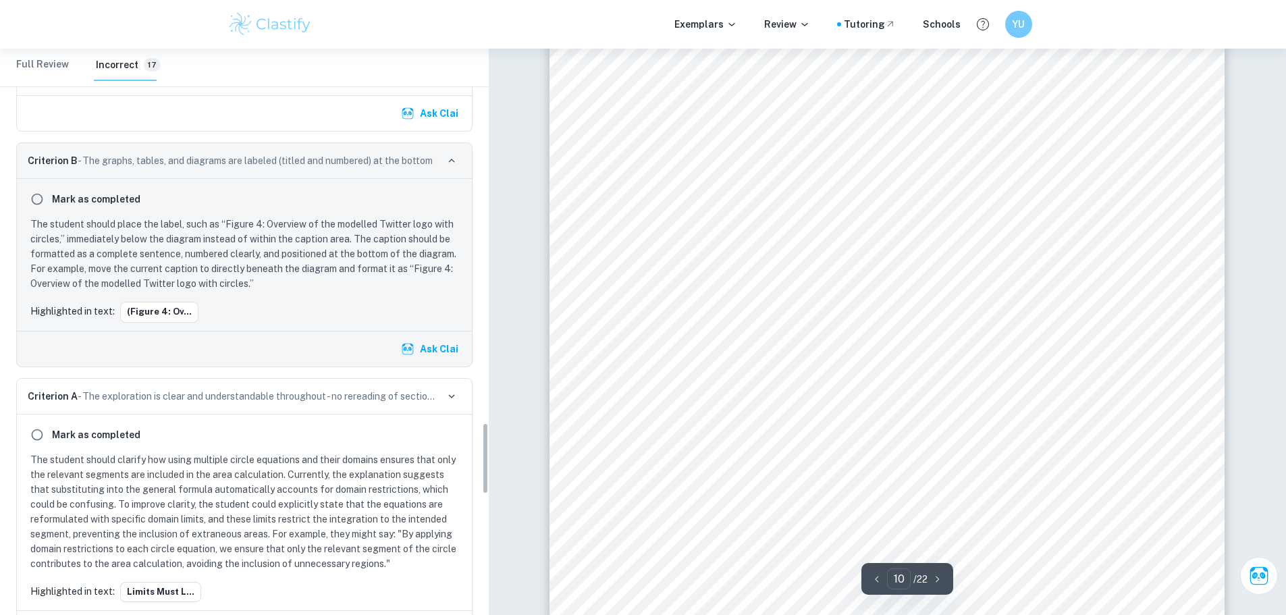
scroll to position [2943, 0]
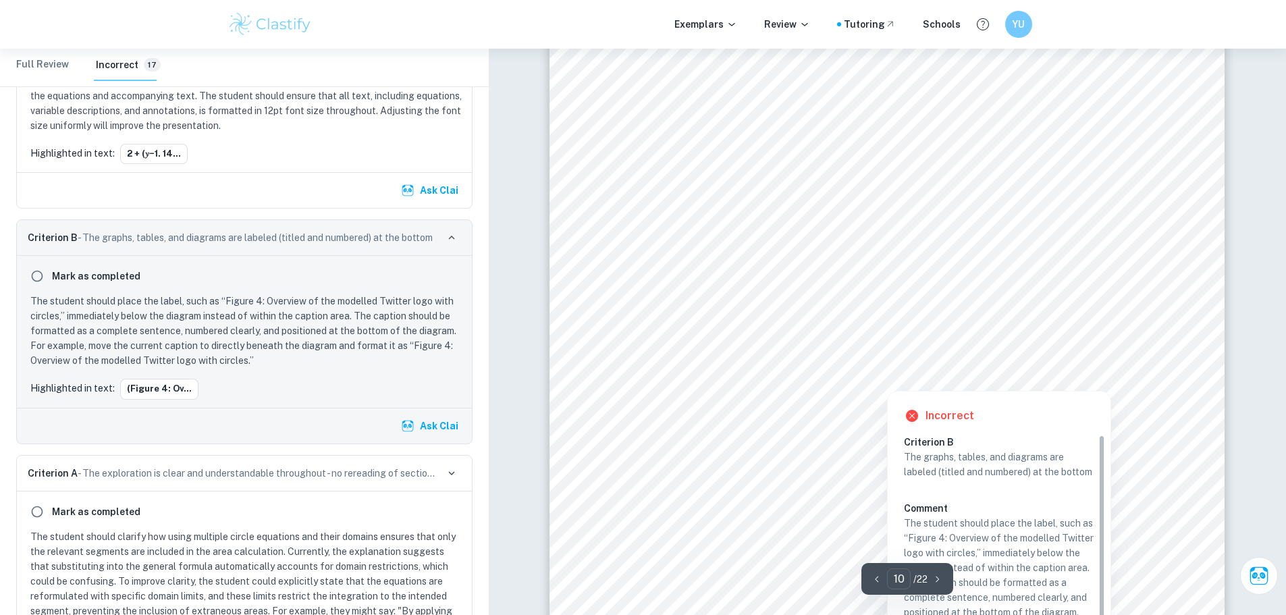
click at [761, 314] on div at bounding box center [888, 331] width 337 height 49
click at [801, 317] on div at bounding box center [888, 331] width 337 height 49
click at [800, 317] on div at bounding box center [888, 331] width 337 height 49
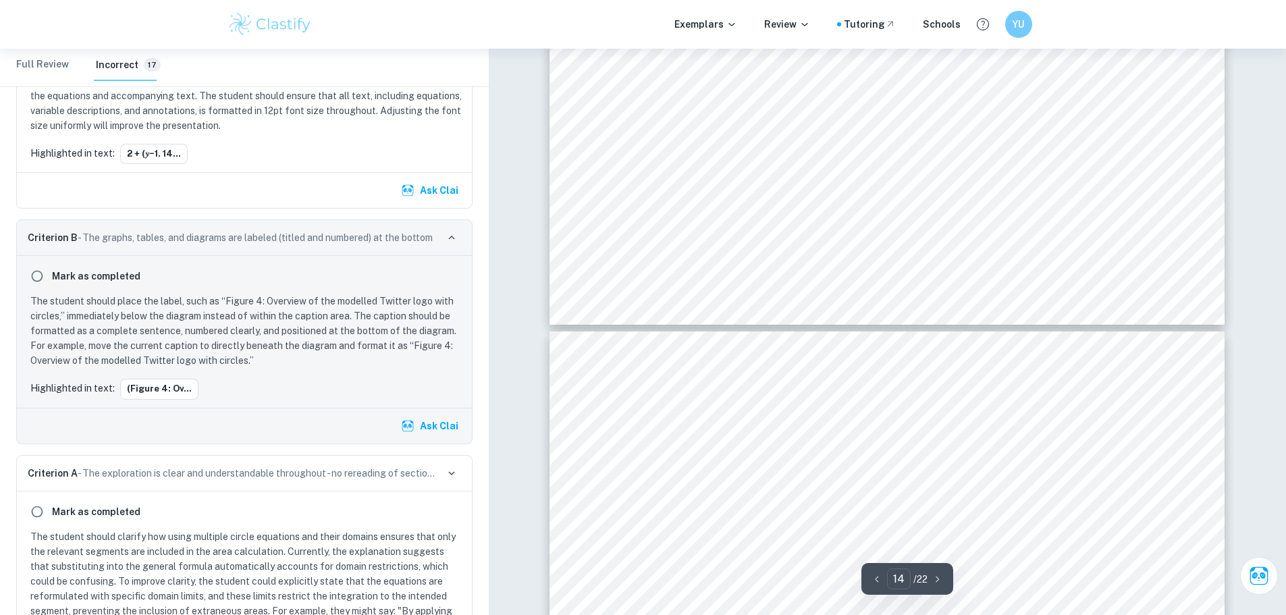
scroll to position [12409, 0]
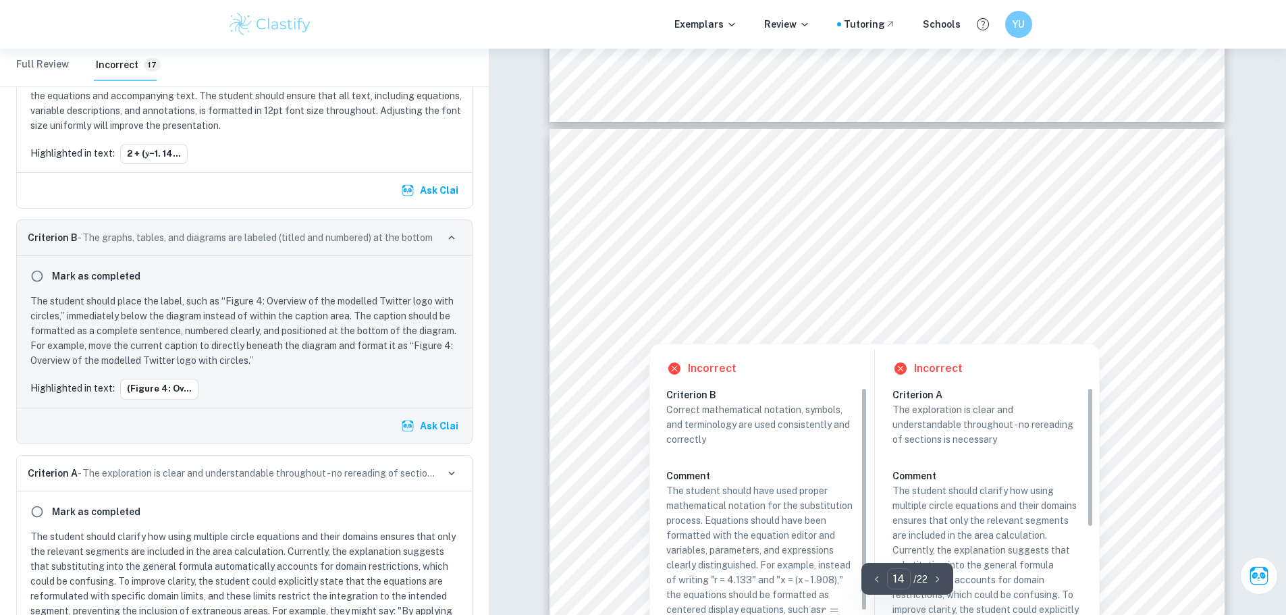
click at [762, 297] on div at bounding box center [867, 300] width 472 height 19
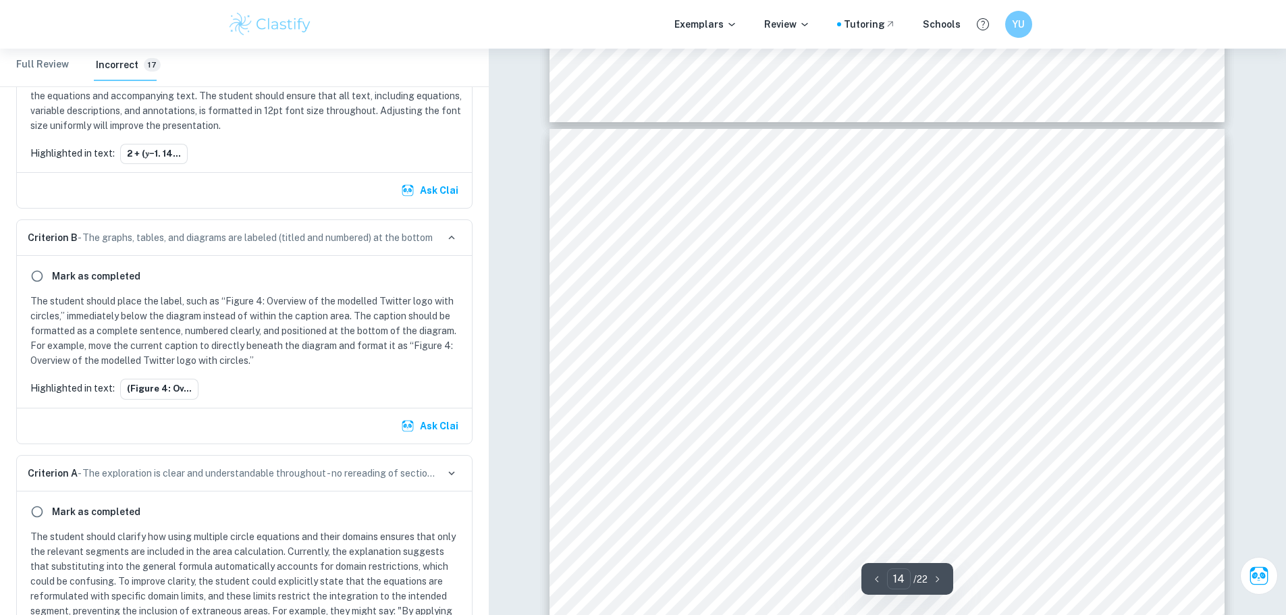
scroll to position [3458, 0]
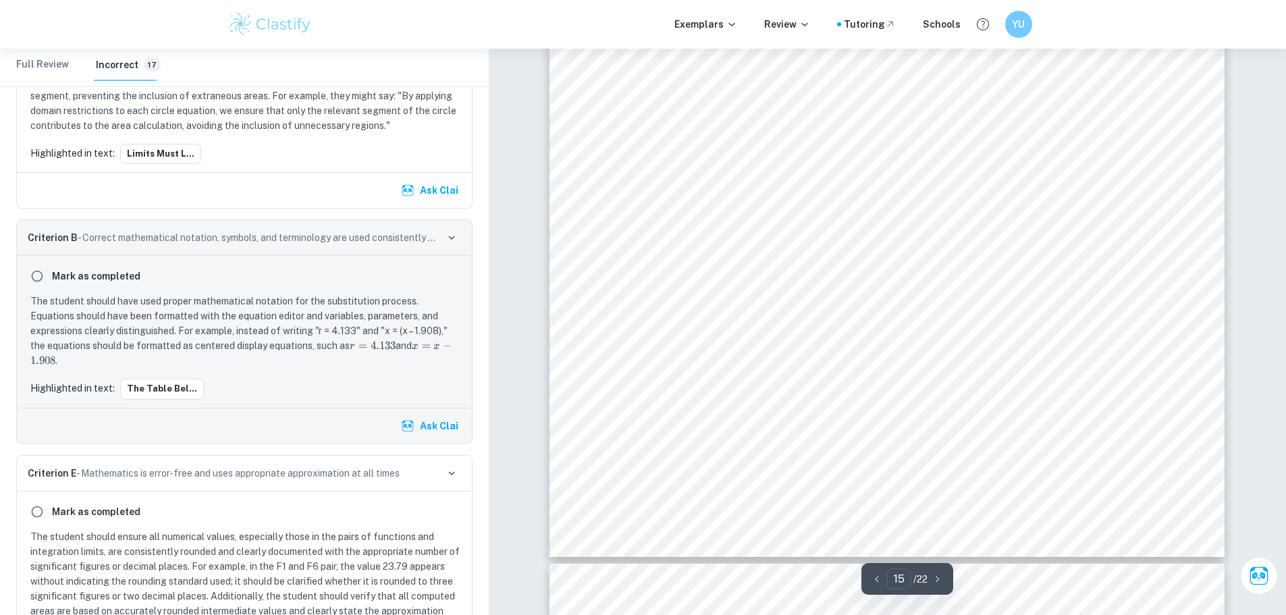
type input "16"
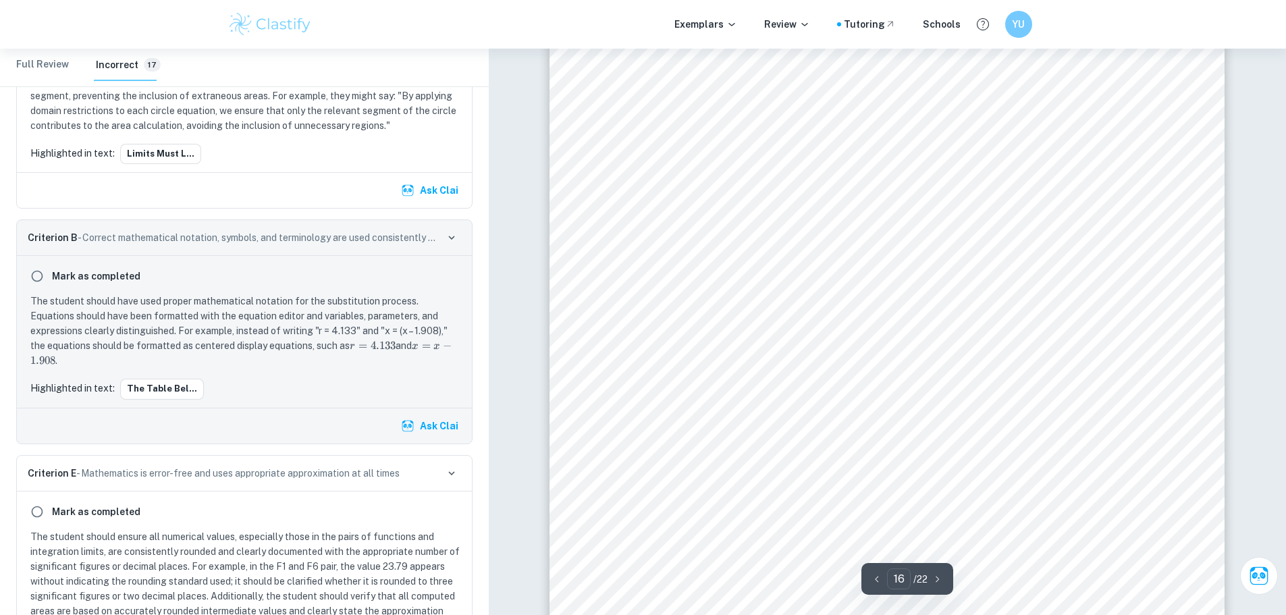
scroll to position [14164, 0]
click at [1006, 37] on div "YU" at bounding box center [1032, 24] width 56 height 28
click at [1022, 24] on h6 "YU" at bounding box center [1019, 24] width 16 height 15
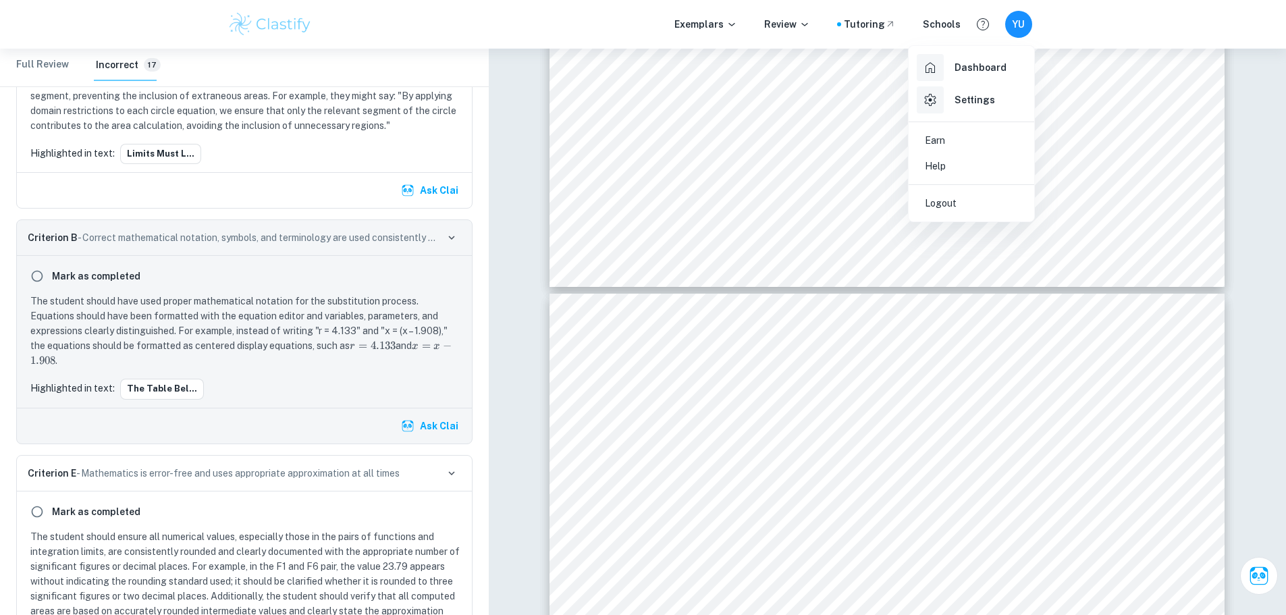
click at [974, 67] on h6 "Dashboard" at bounding box center [980, 67] width 52 height 15
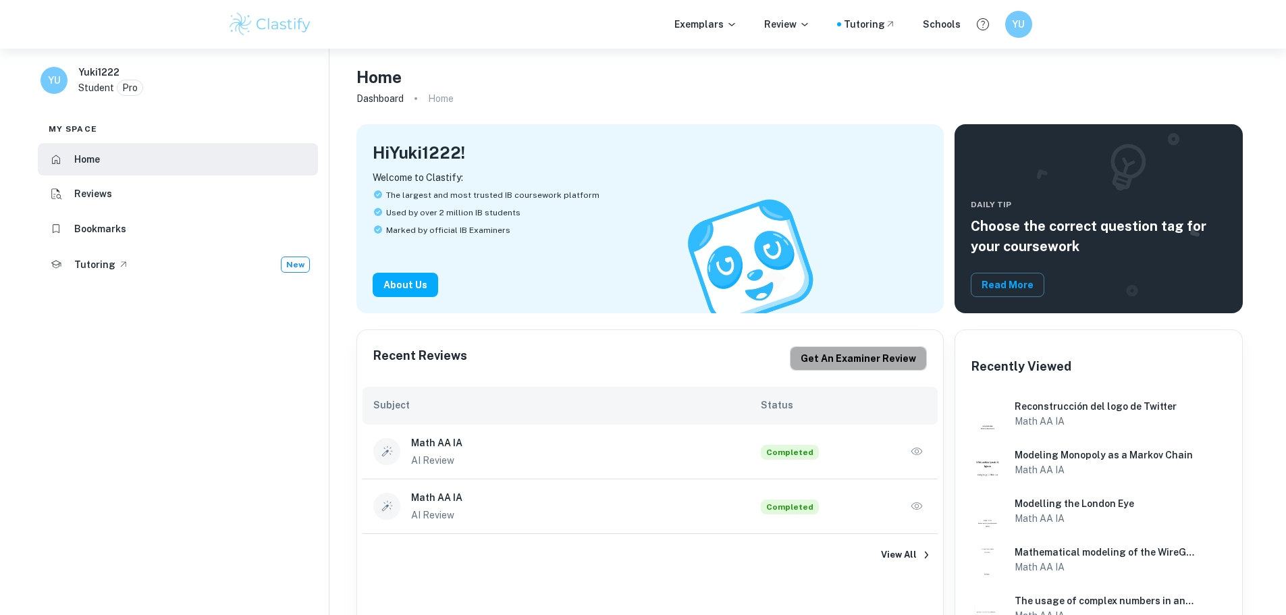
click at [865, 355] on button "Get an examiner review" at bounding box center [858, 358] width 137 height 24
click at [57, 191] on icon at bounding box center [56, 194] width 10 height 11
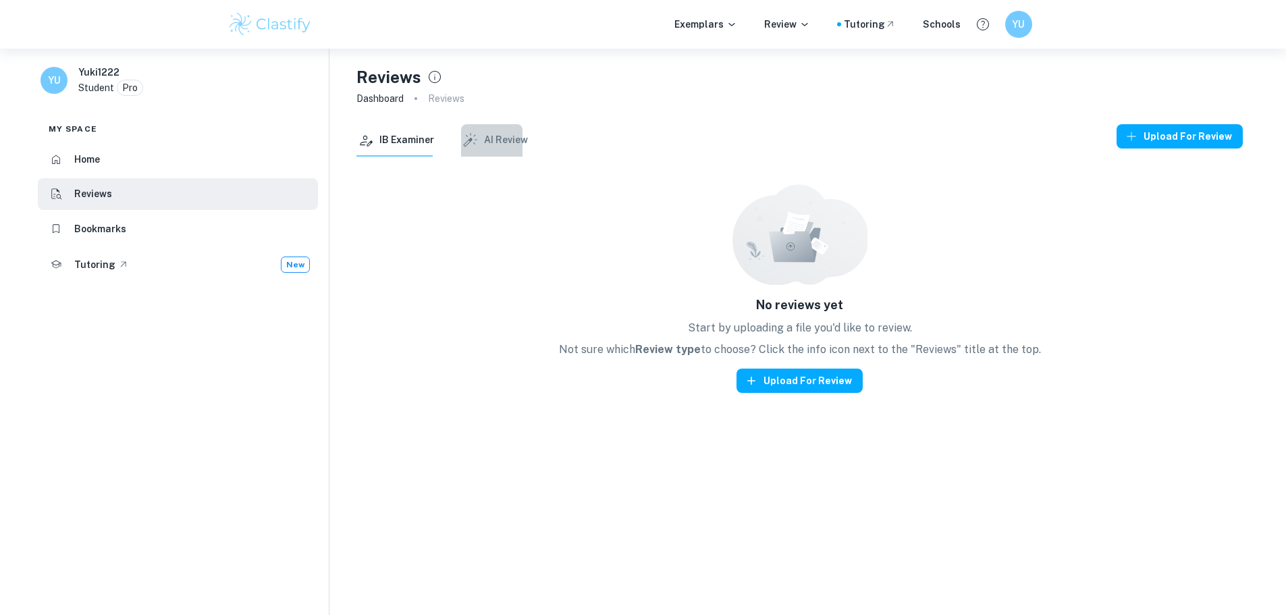
click at [495, 146] on button "AI Review" at bounding box center [494, 140] width 67 height 32
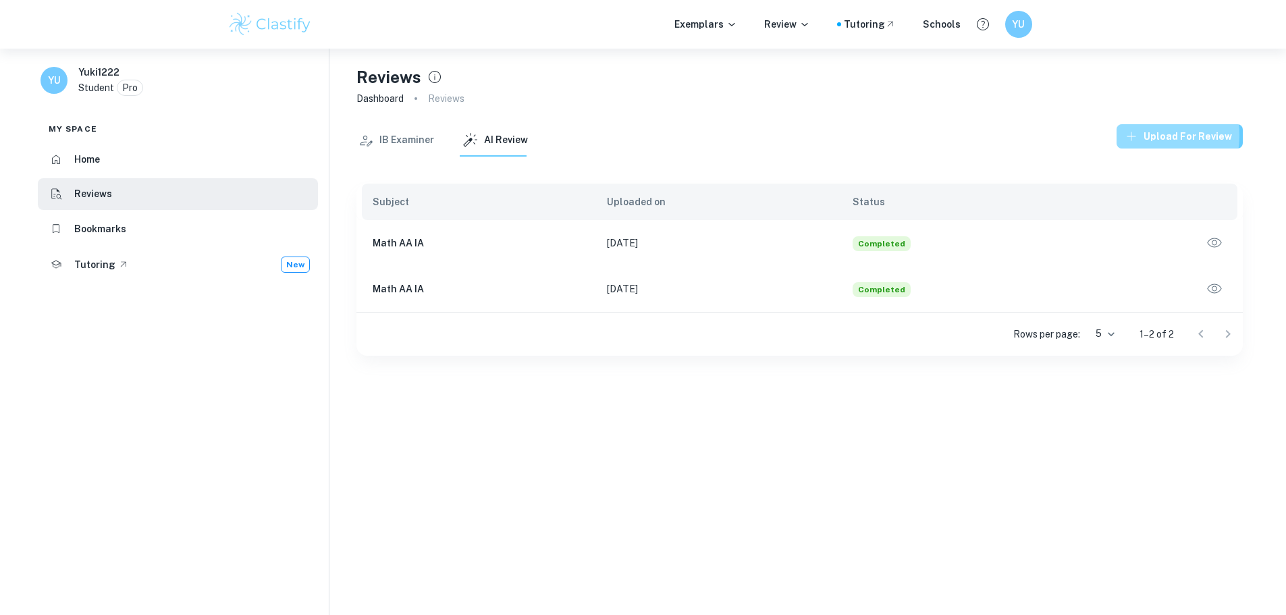
click at [1146, 135] on button "Upload for review" at bounding box center [1179, 136] width 126 height 24
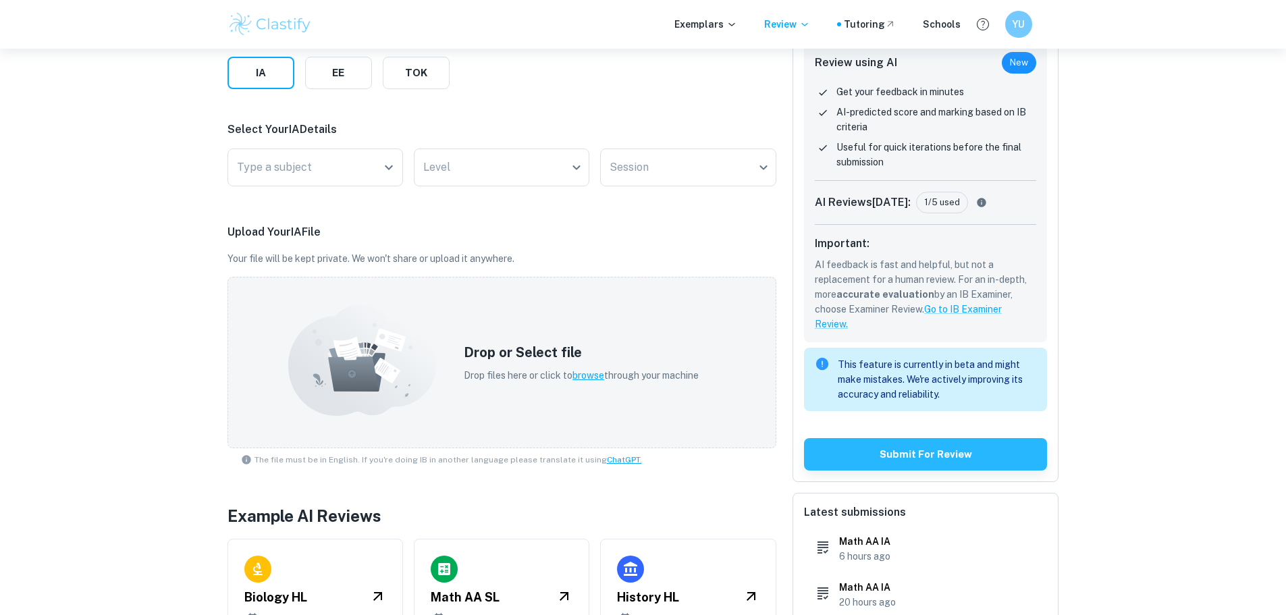
scroll to position [67, 0]
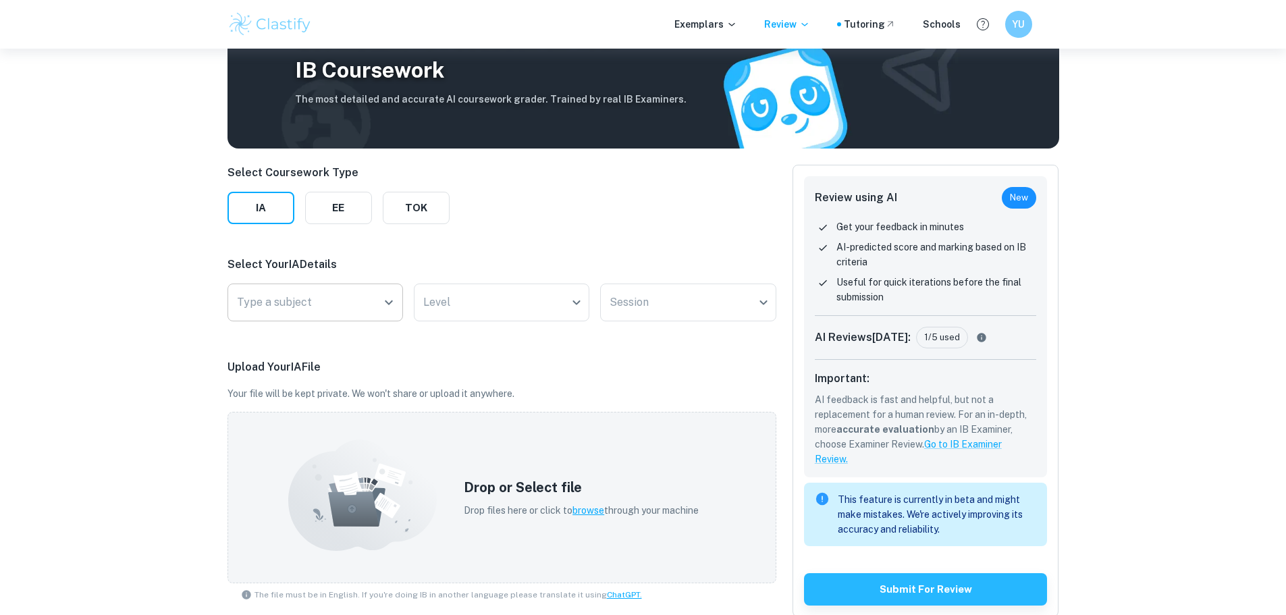
click at [308, 319] on div "Type a subject" at bounding box center [314, 302] width 175 height 38
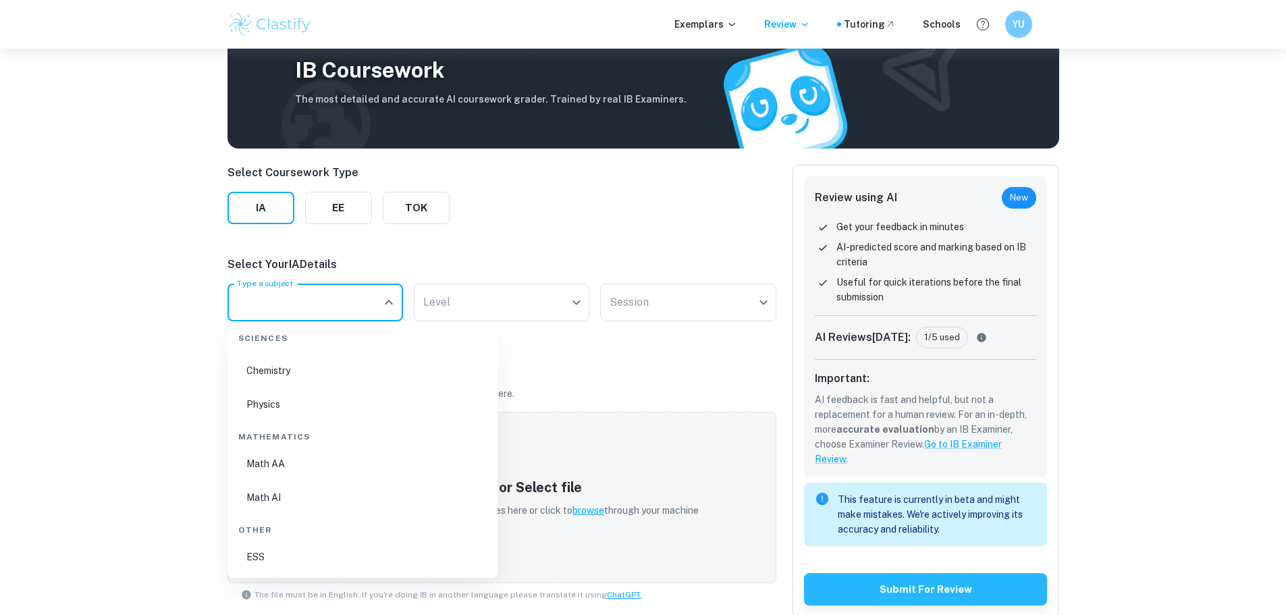
click at [281, 465] on li "Math AA" at bounding box center [362, 463] width 259 height 31
type input "Math AA"
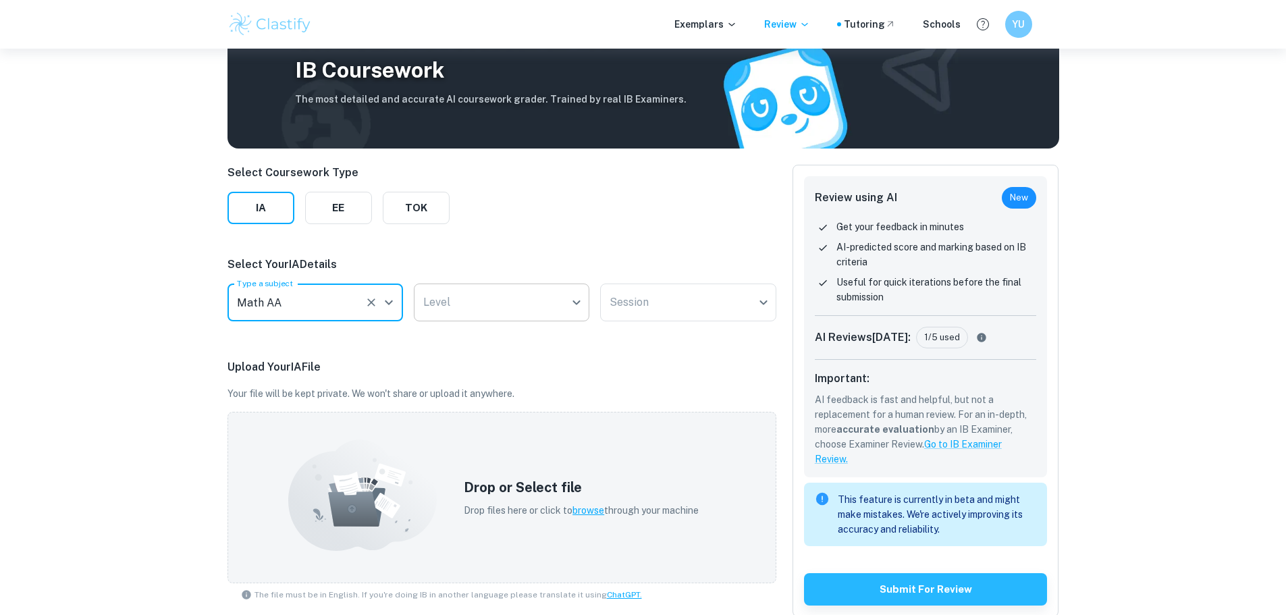
click at [467, 306] on body "We value your privacy We use cookies to enhance your browsing experience, serve…" at bounding box center [643, 288] width 1286 height 615
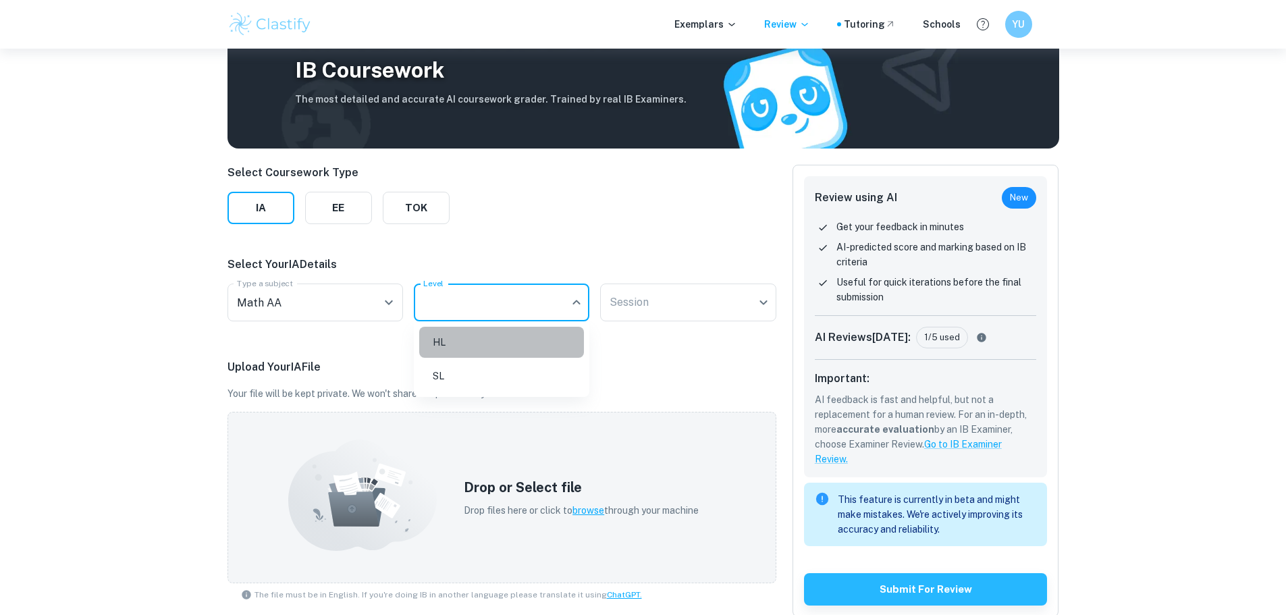
click at [464, 336] on li "HL" at bounding box center [501, 342] width 165 height 31
type input "HL"
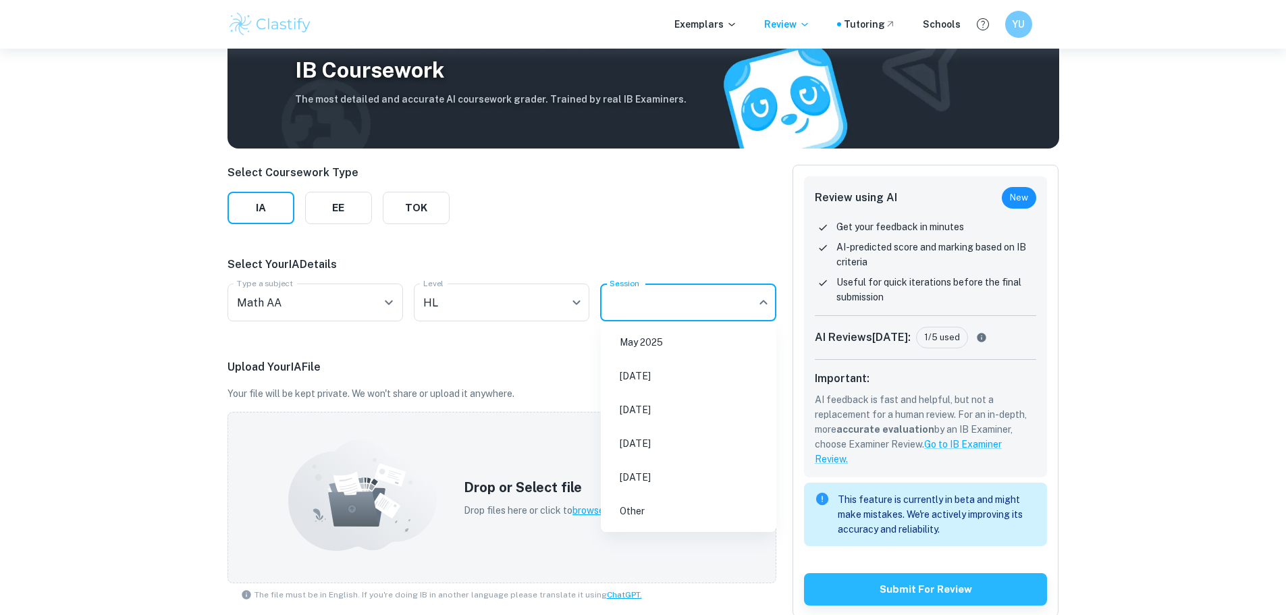
click at [637, 314] on body "We value your privacy We use cookies to enhance your browsing experience, serve…" at bounding box center [643, 288] width 1286 height 615
click at [639, 421] on li "[DATE]" at bounding box center [688, 409] width 165 height 31
type input "M26"
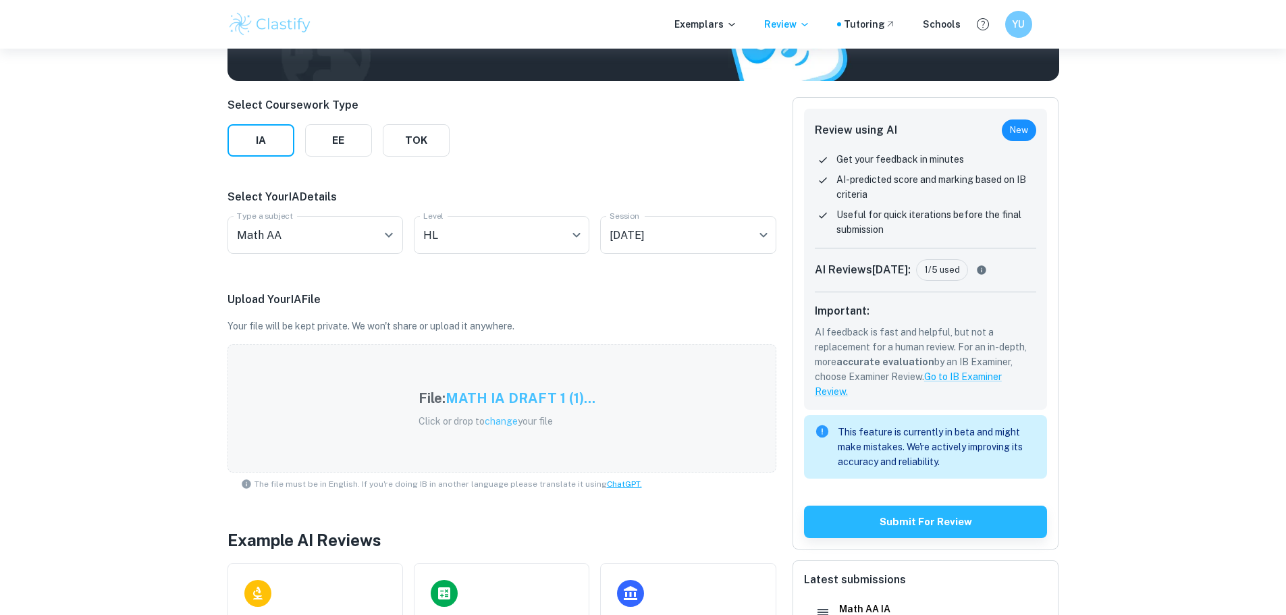
scroll to position [264, 0]
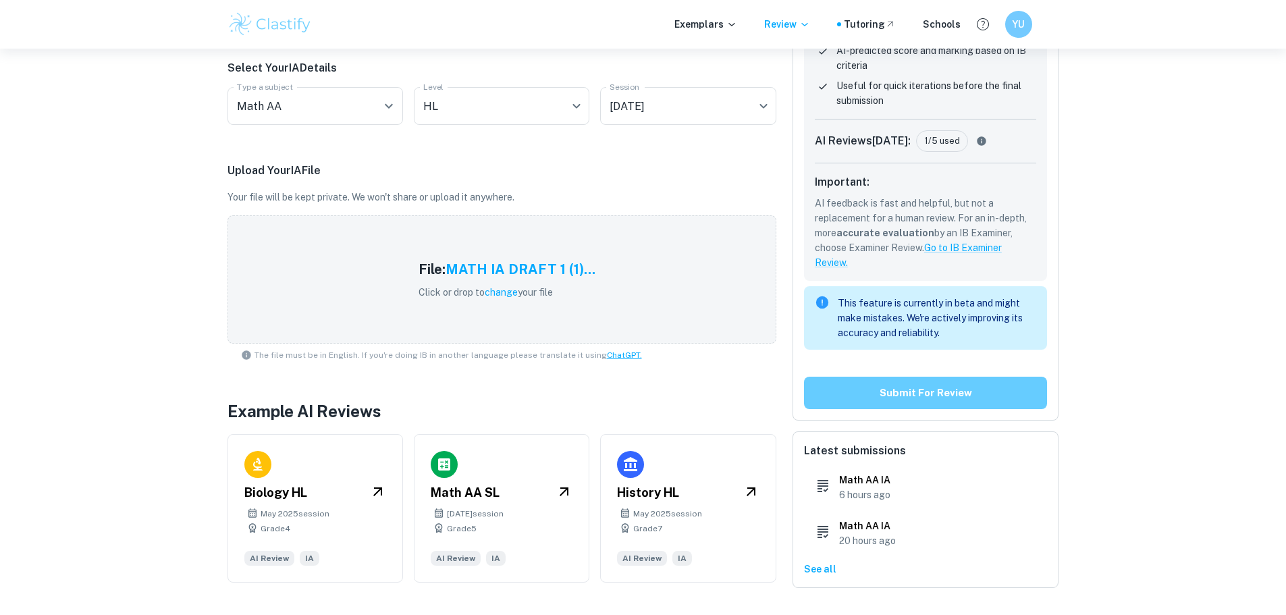
click at [921, 396] on button "Submit for review" at bounding box center [926, 393] width 244 height 32
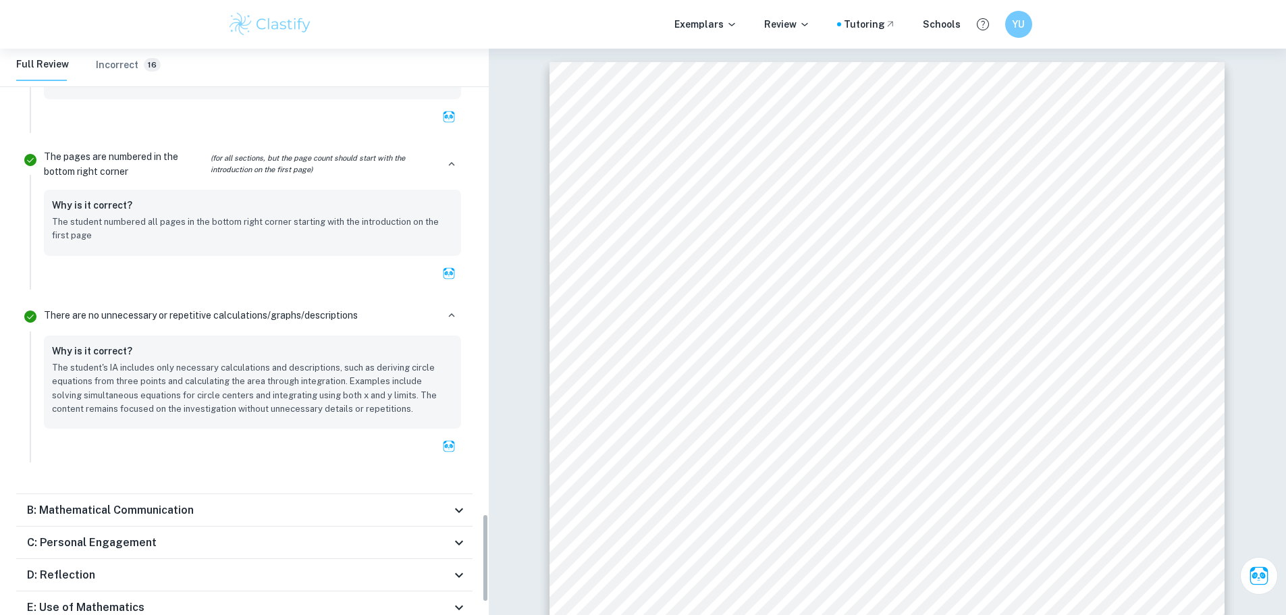
scroll to position [3049, 0]
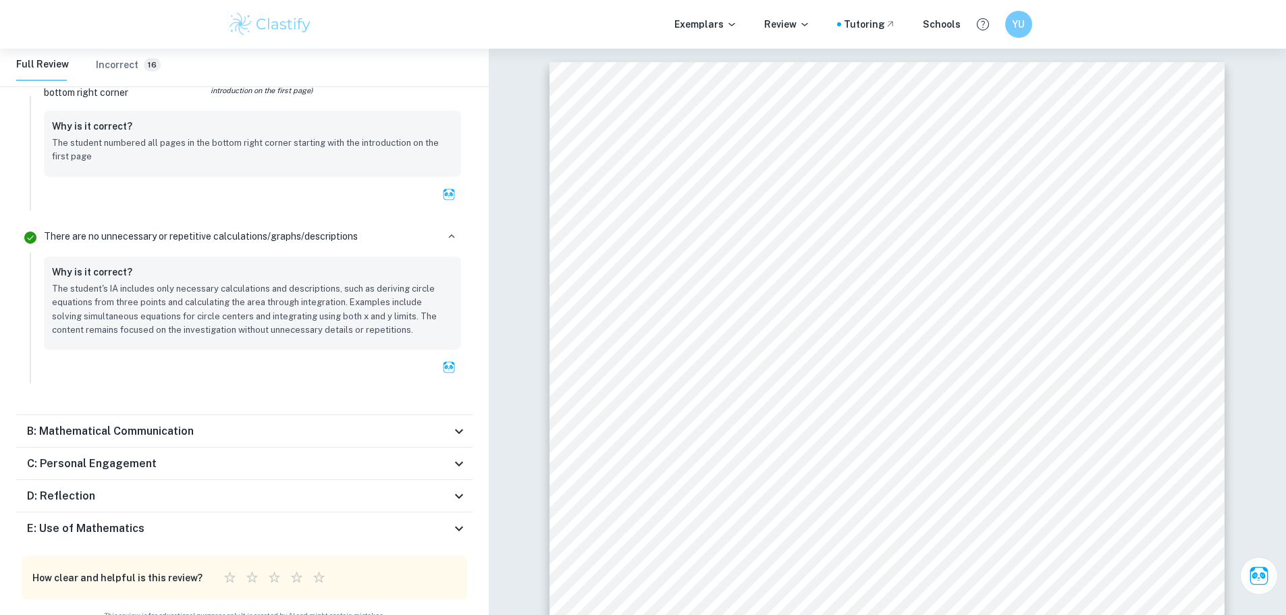
drag, startPoint x: 472, startPoint y: 412, endPoint x: 462, endPoint y: 415, distance: 11.3
click at [460, 423] on icon at bounding box center [459, 431] width 16 height 16
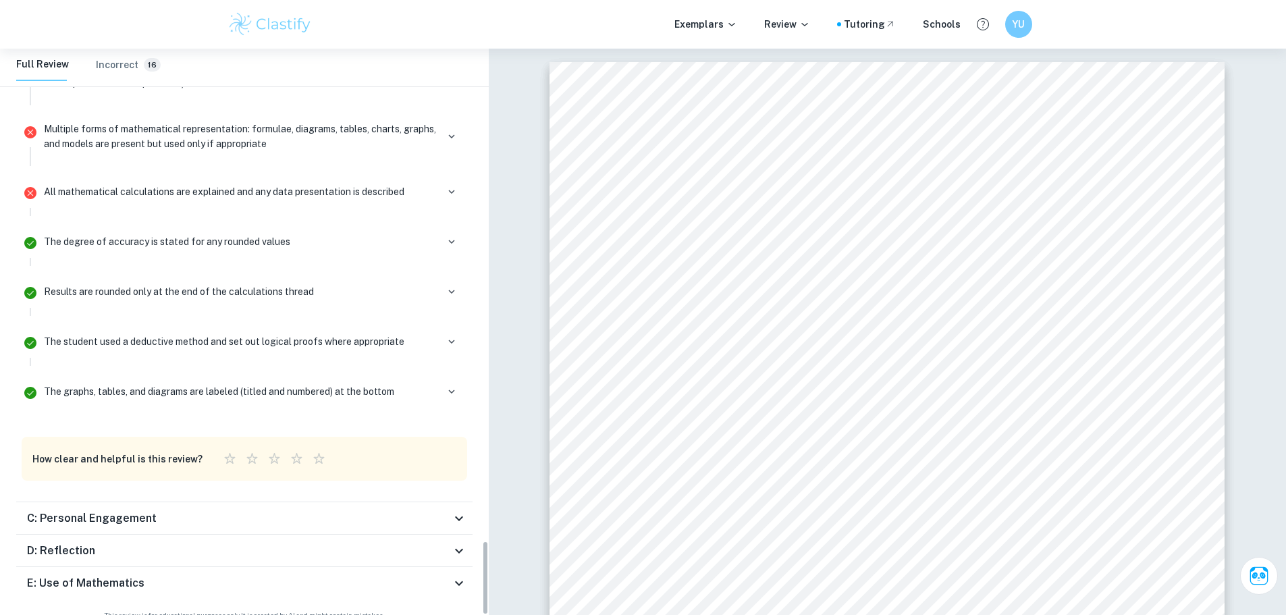
scroll to position [202, 0]
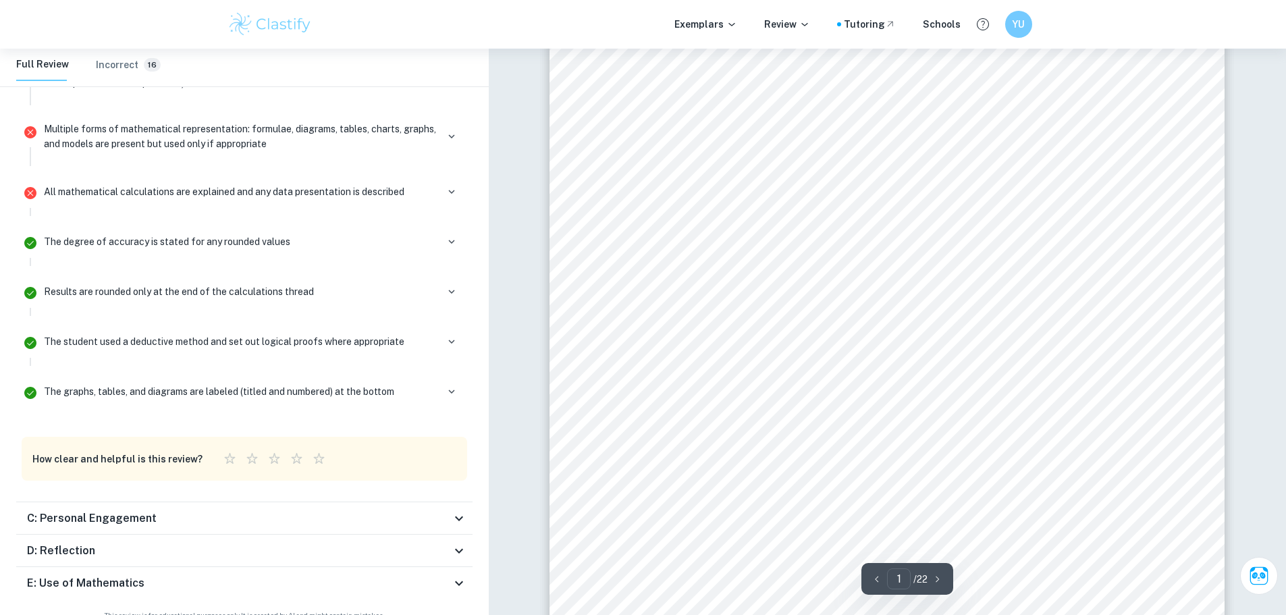
click at [454, 510] on icon at bounding box center [459, 518] width 16 height 16
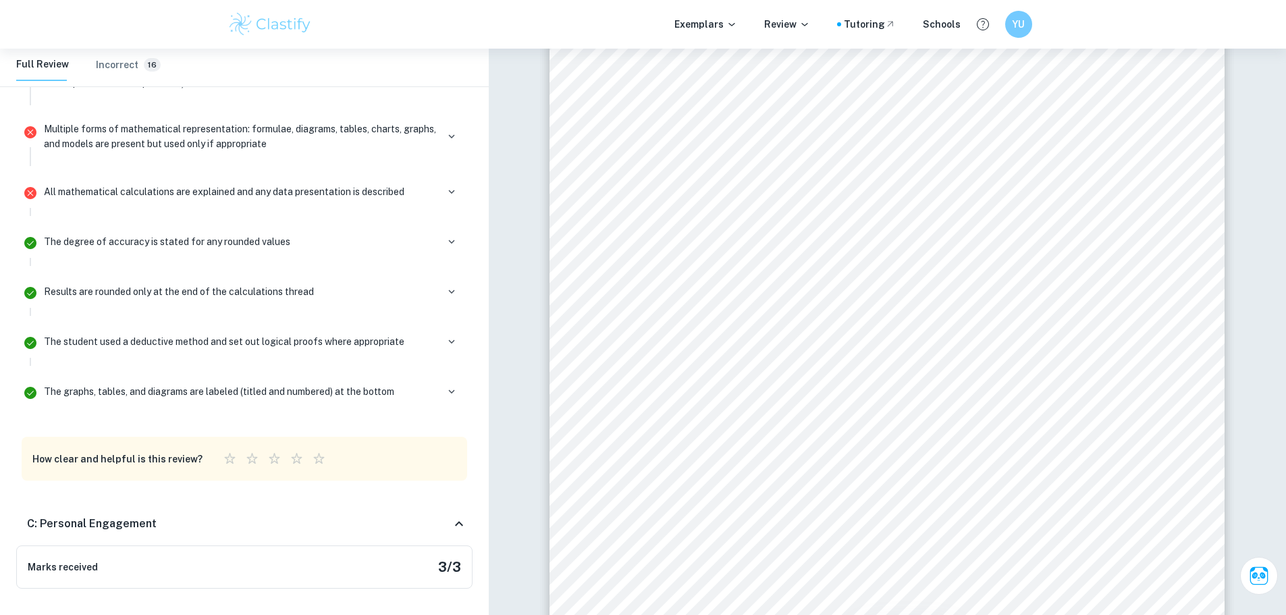
scroll to position [4063, 0]
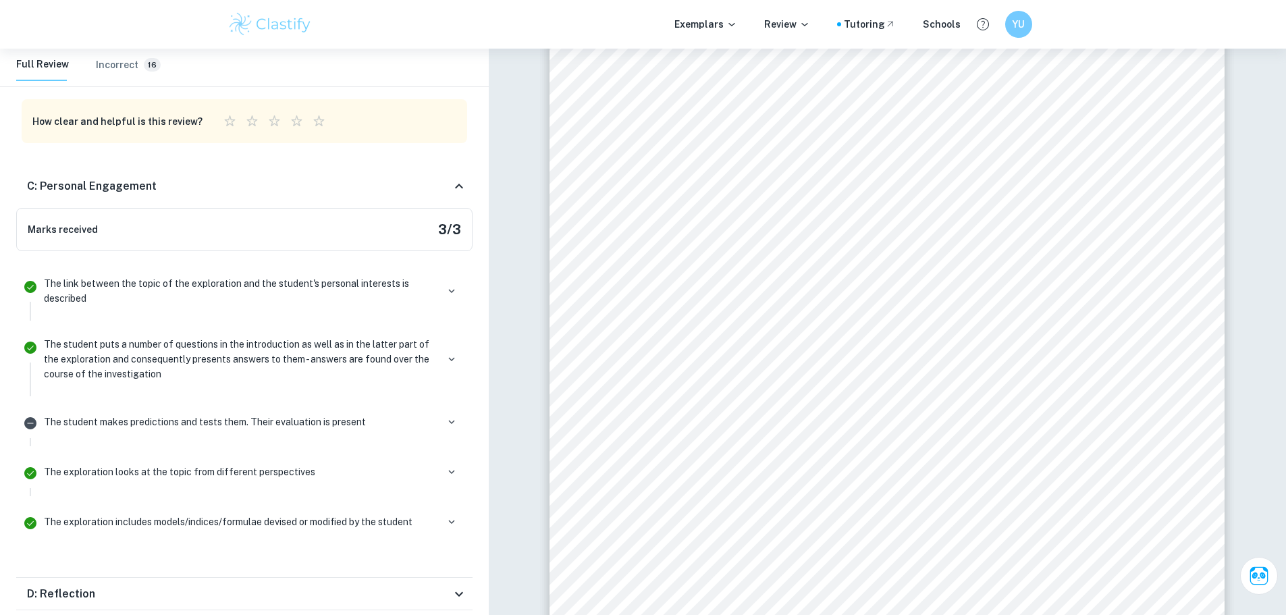
click at [460, 592] on icon at bounding box center [459, 594] width 8 height 5
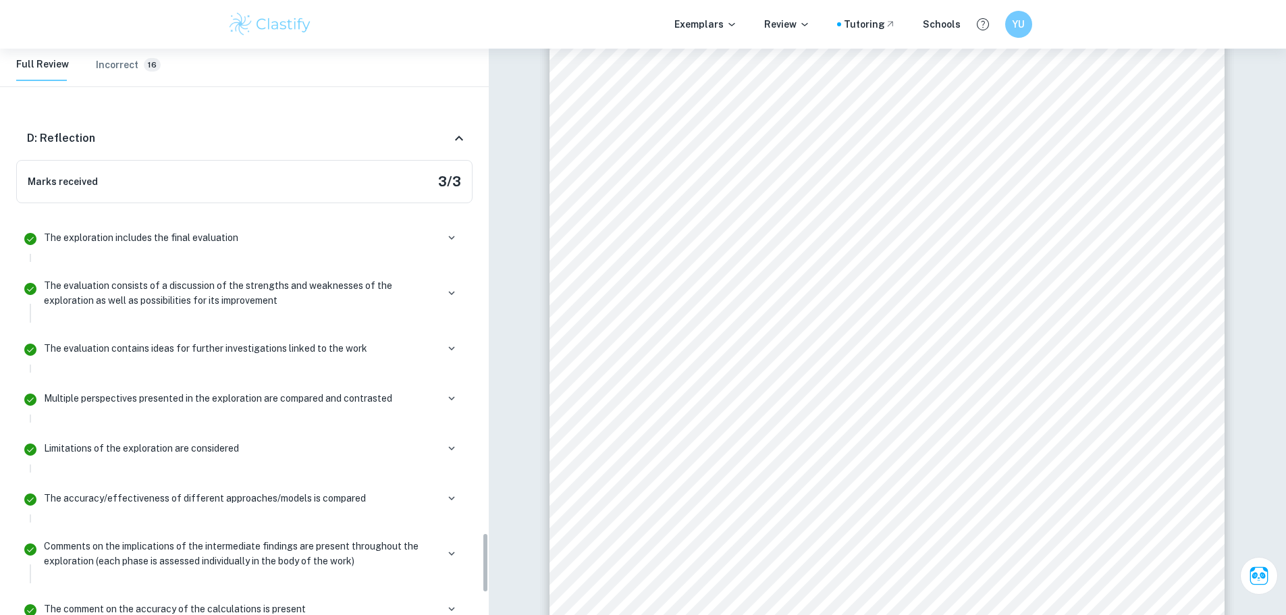
scroll to position [4726, 0]
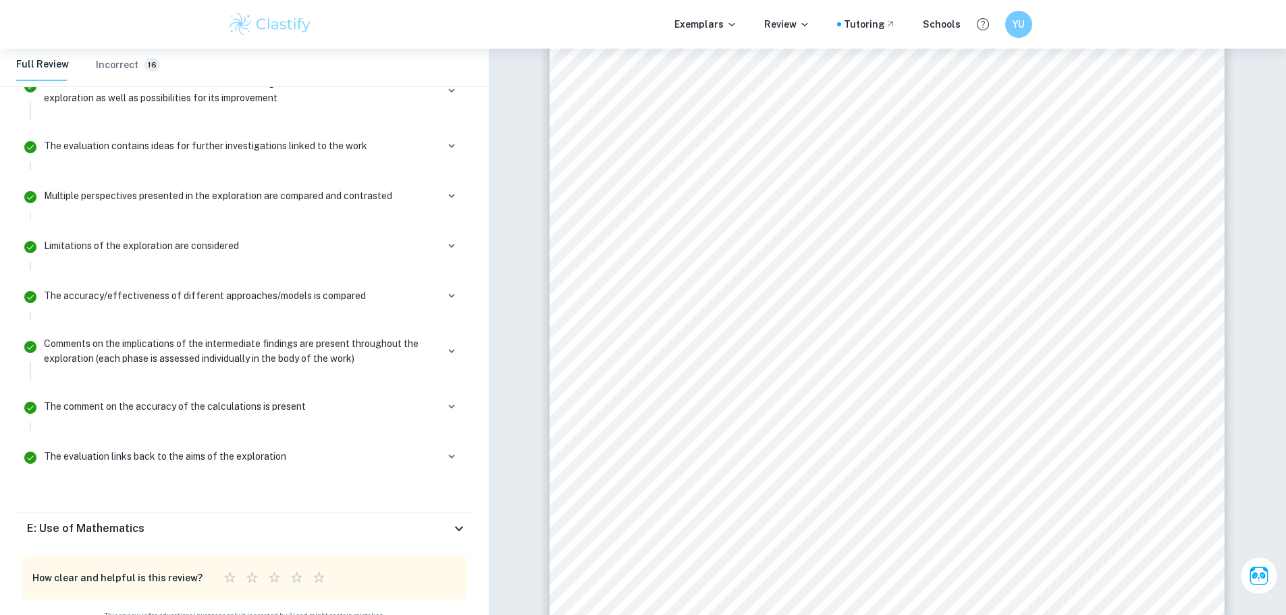
drag, startPoint x: 445, startPoint y: 541, endPoint x: 451, endPoint y: 537, distance: 7.3
drag, startPoint x: 451, startPoint y: 537, endPoint x: 455, endPoint y: 530, distance: 8.5
drag, startPoint x: 455, startPoint y: 530, endPoint x: 458, endPoint y: 516, distance: 13.9
click at [458, 526] on icon at bounding box center [459, 528] width 8 height 5
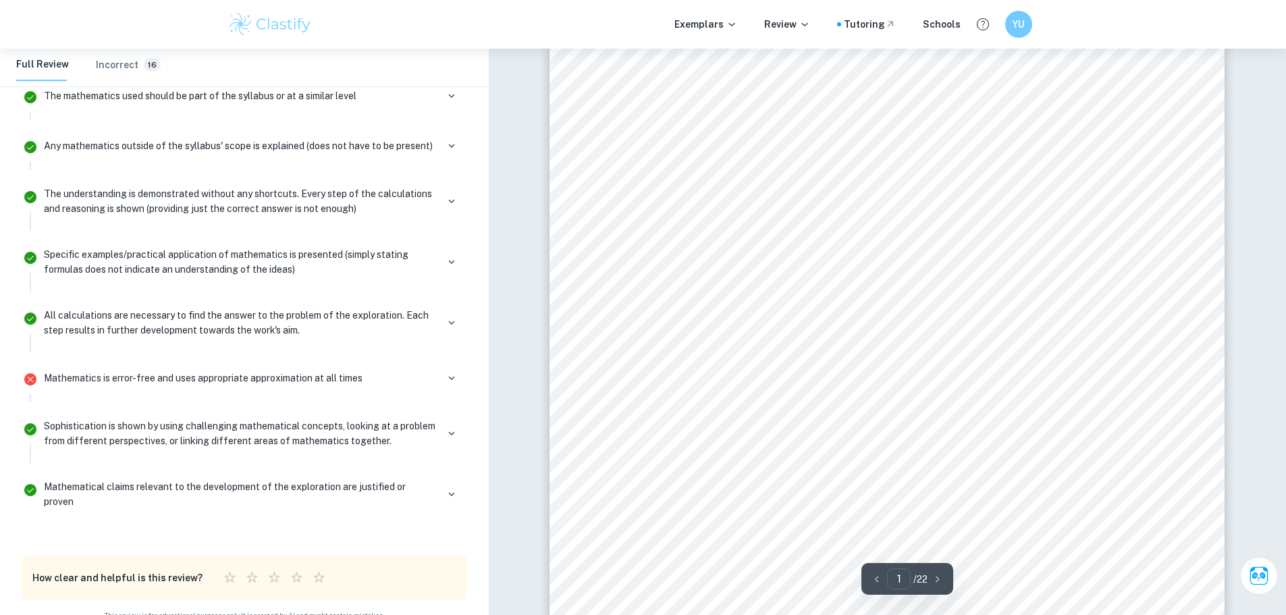
scroll to position [5178, 0]
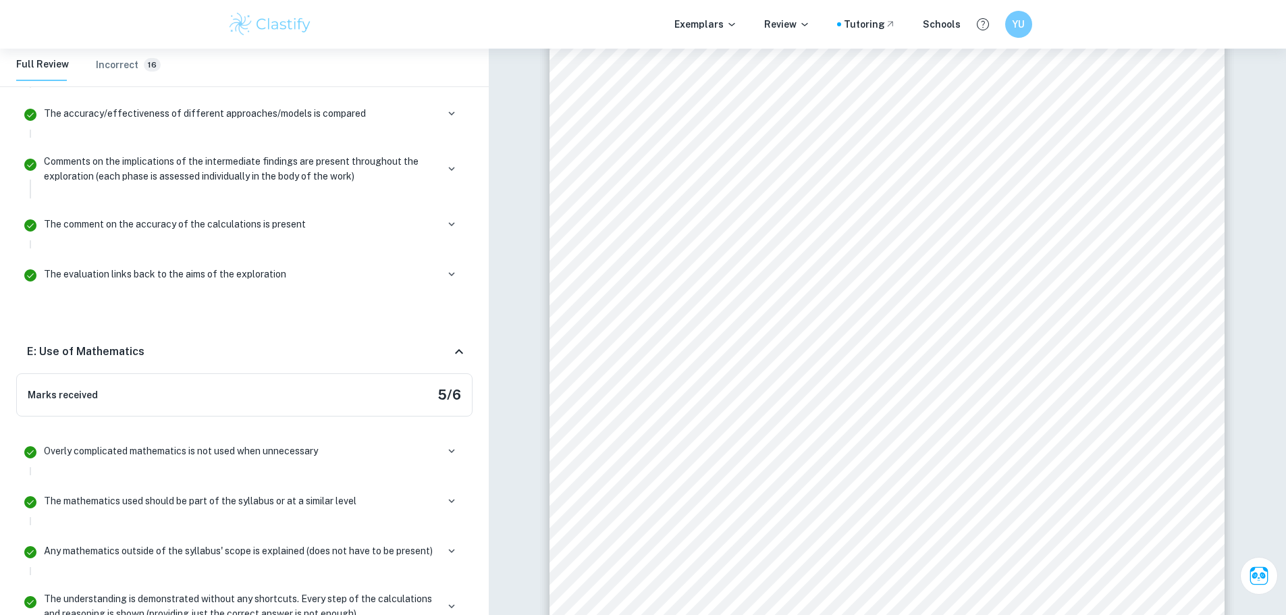
click at [456, 344] on icon at bounding box center [459, 352] width 16 height 16
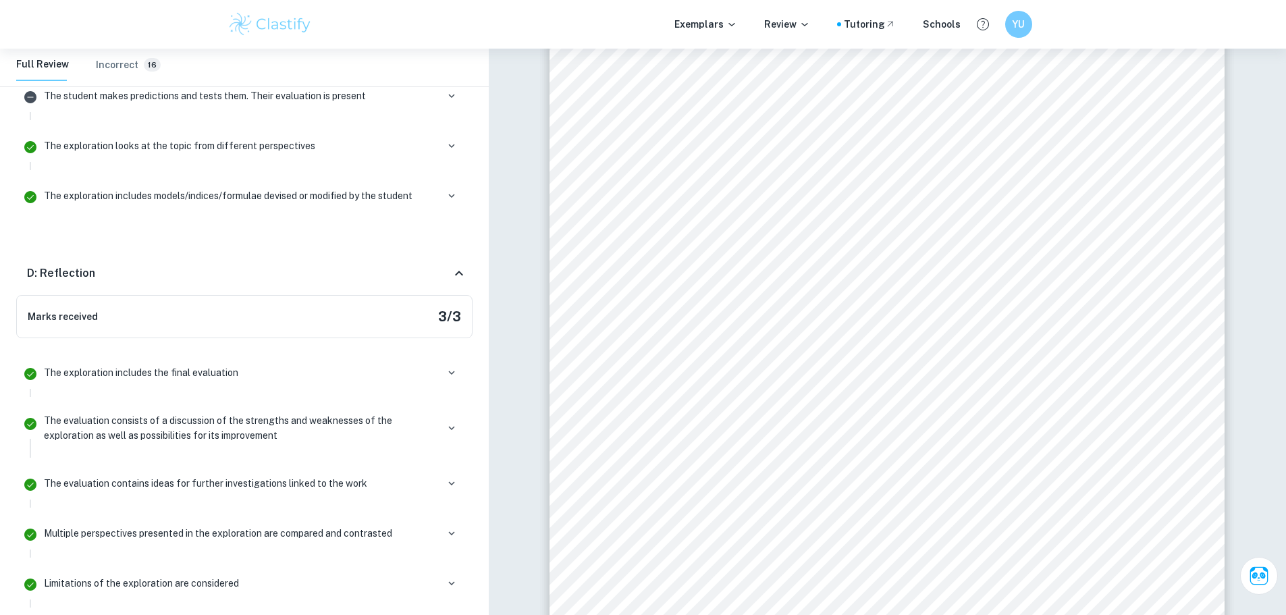
click at [453, 265] on icon at bounding box center [459, 273] width 16 height 16
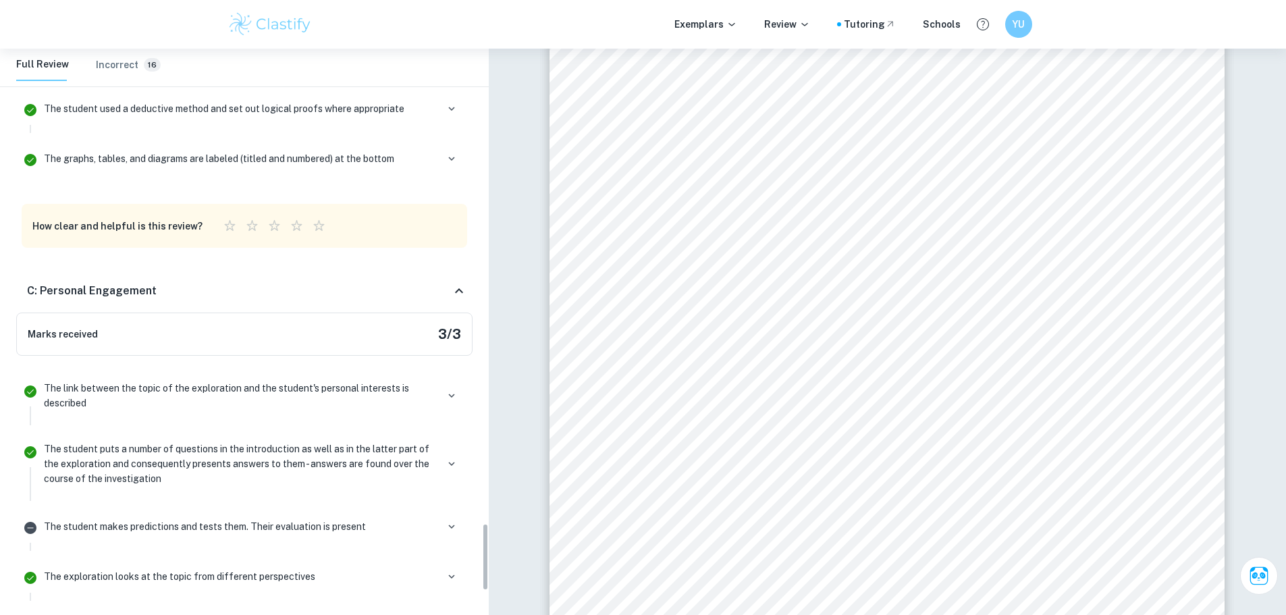
click at [457, 284] on icon at bounding box center [459, 291] width 16 height 16
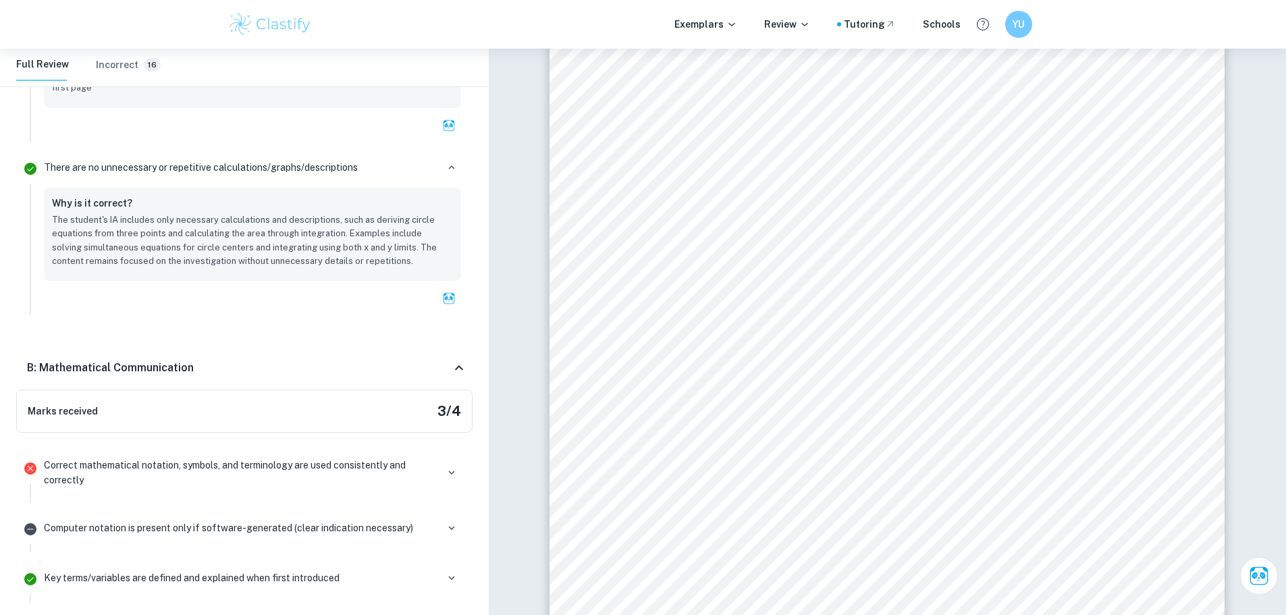
click at [458, 360] on icon at bounding box center [459, 368] width 16 height 16
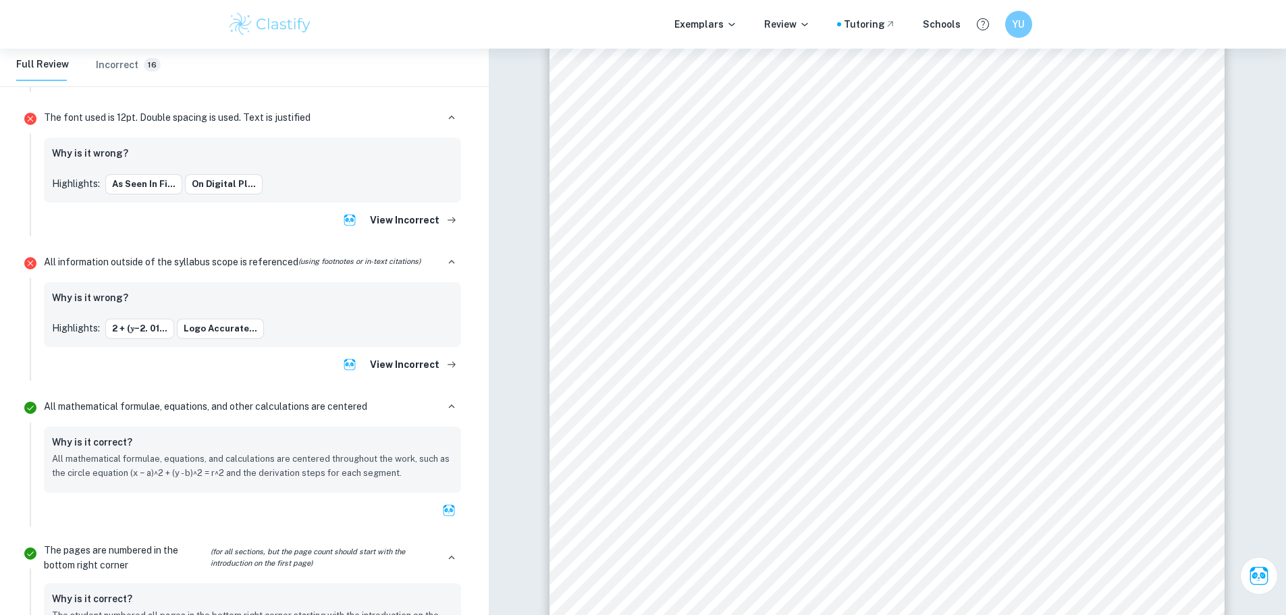
scroll to position [2374, 0]
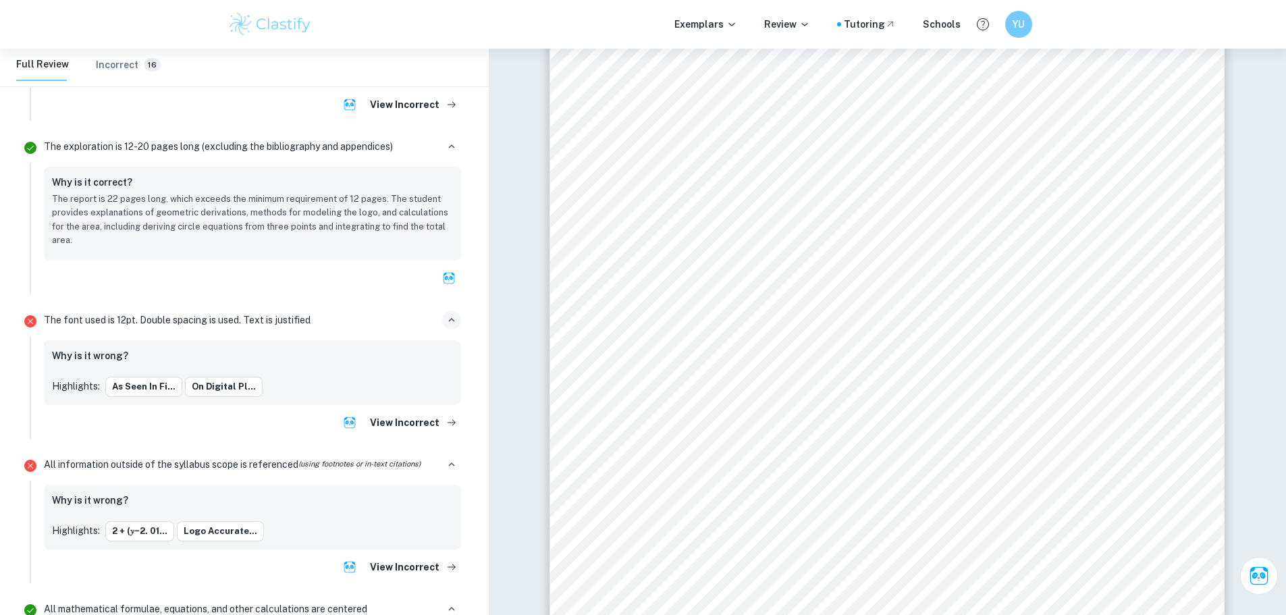
click at [451, 314] on icon "button" at bounding box center [451, 320] width 12 height 12
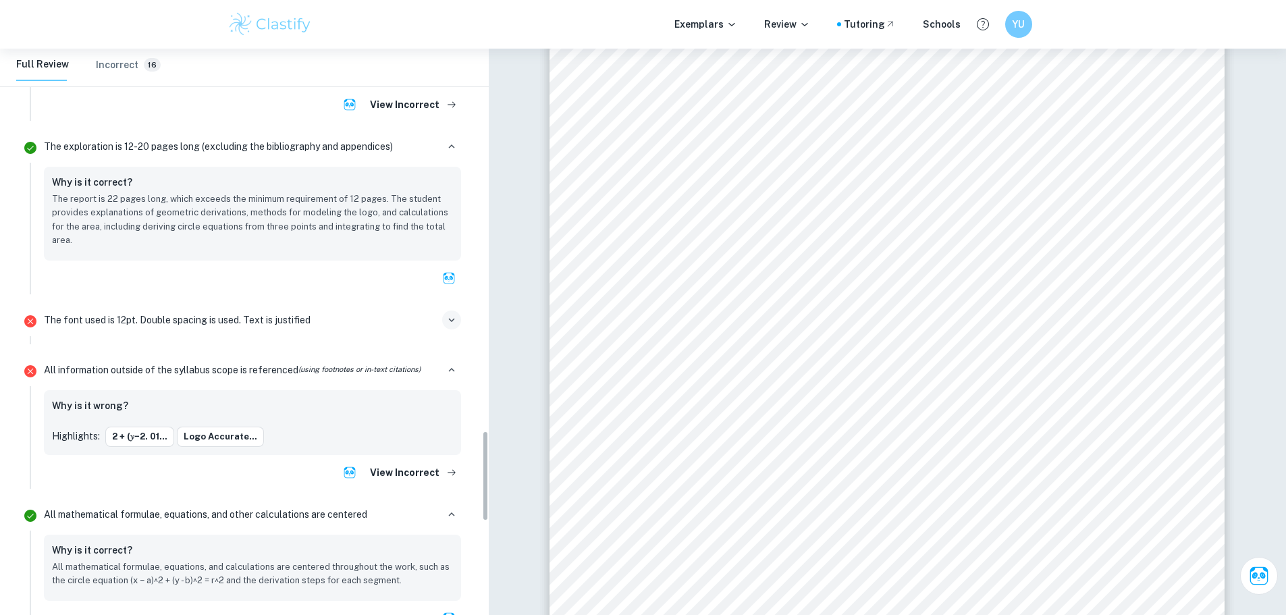
click at [449, 312] on button "button" at bounding box center [451, 319] width 19 height 19
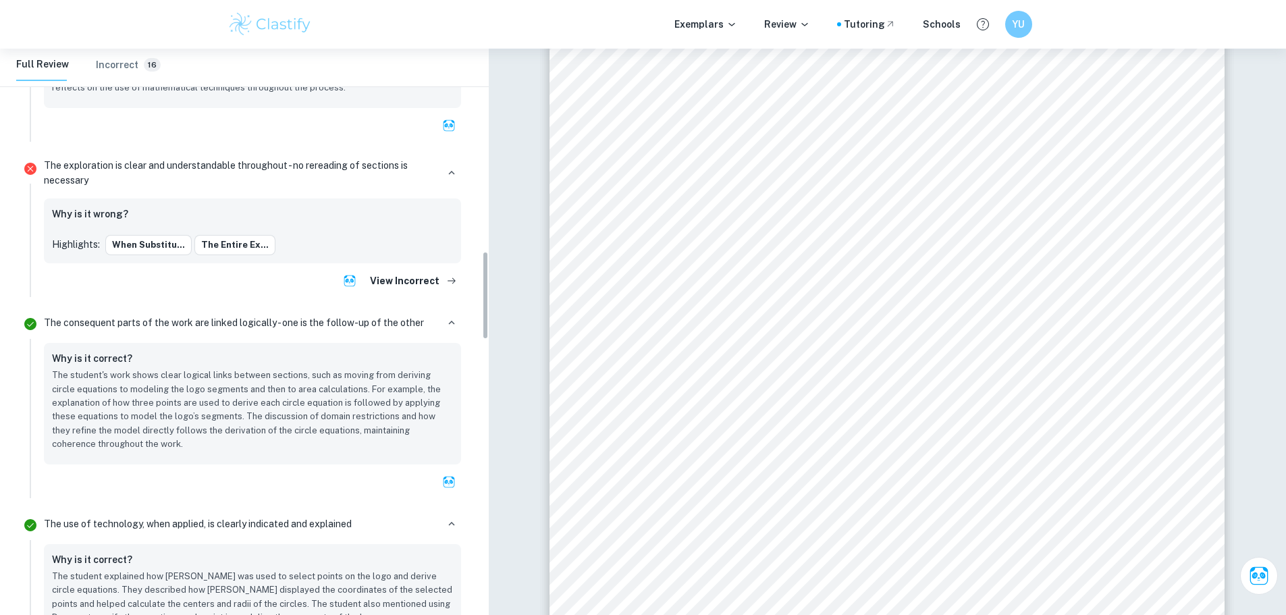
scroll to position [1227, 0]
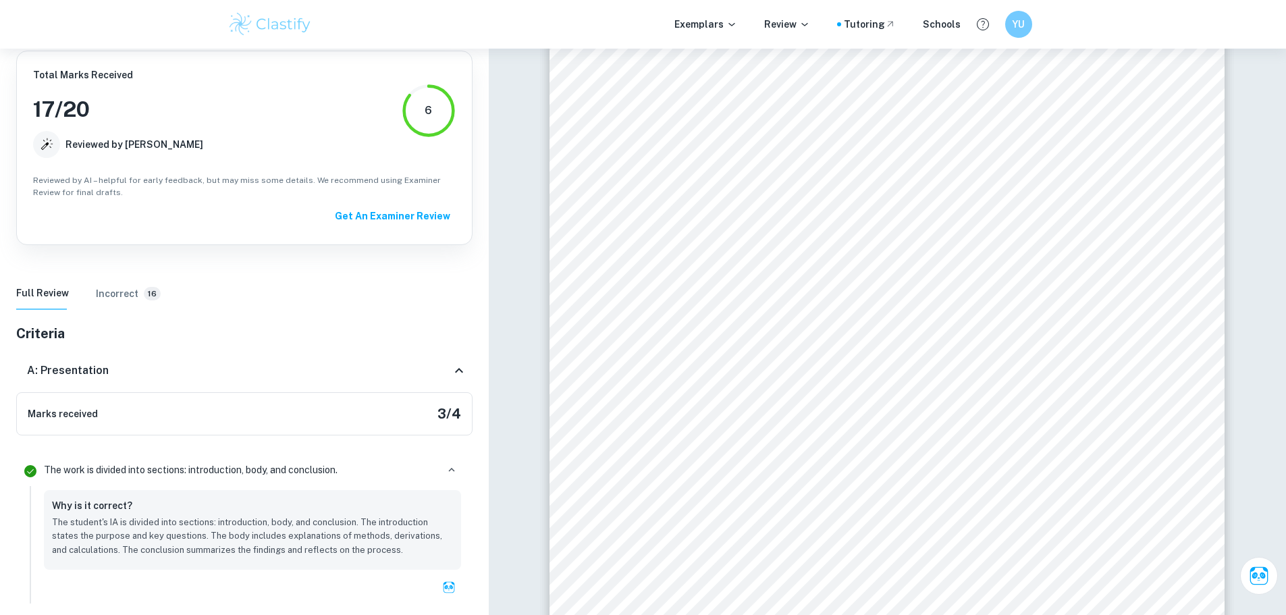
click at [463, 366] on icon at bounding box center [459, 370] width 16 height 16
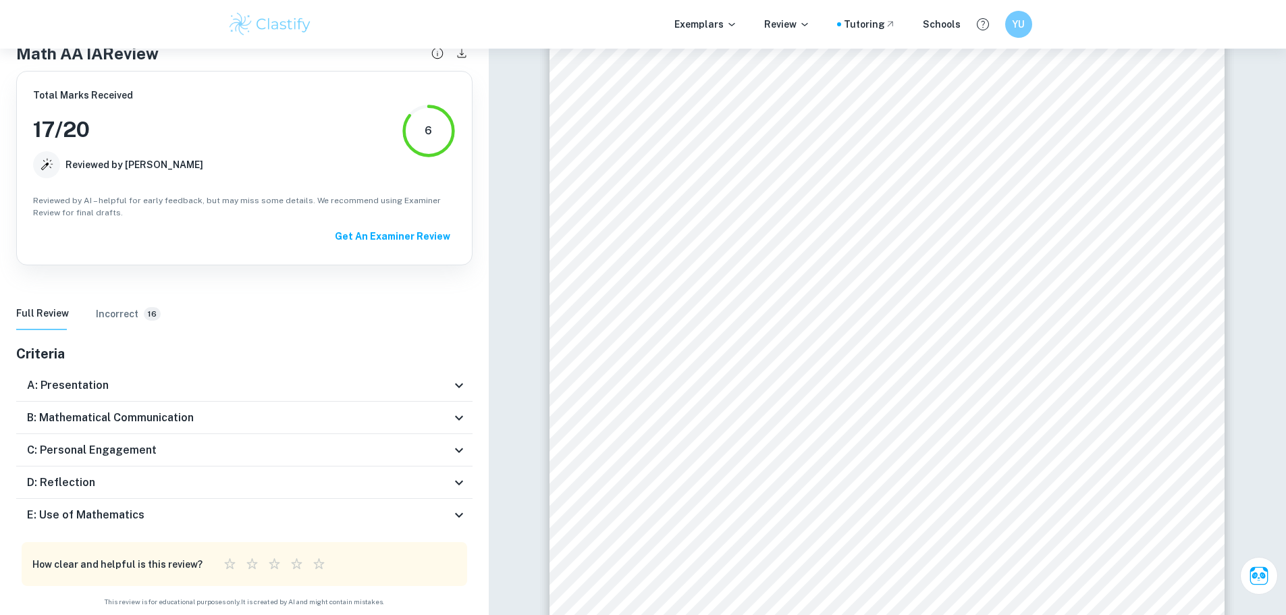
scroll to position [59, 0]
click at [111, 316] on h6 "Incorrect" at bounding box center [117, 313] width 43 height 15
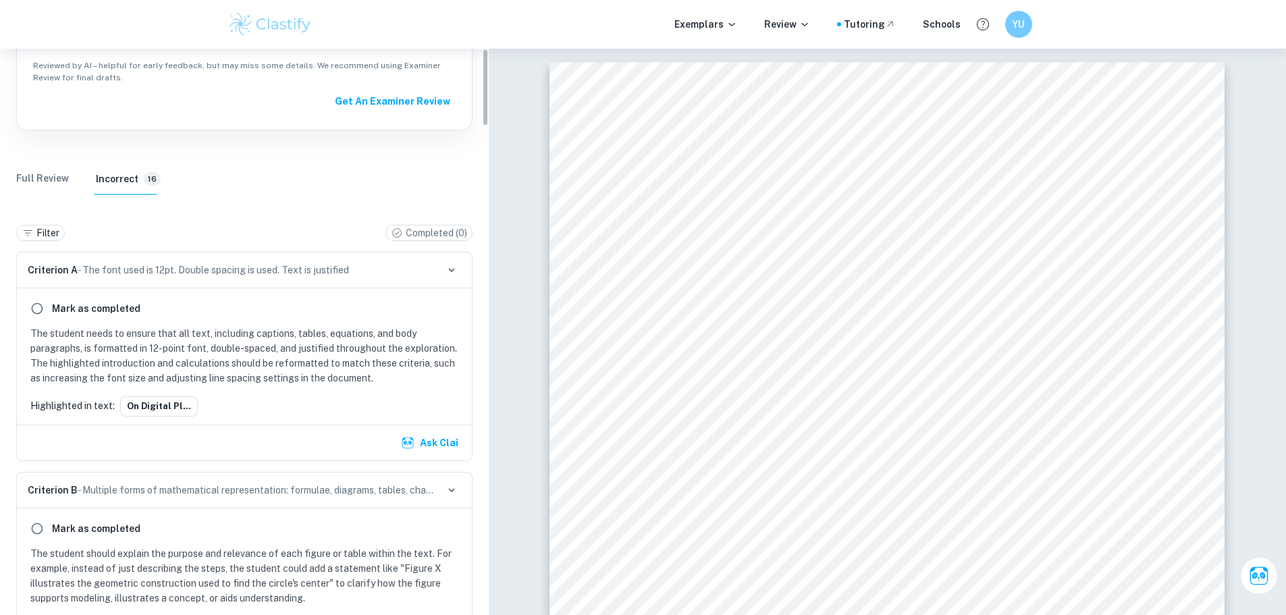
scroll to position [0, 0]
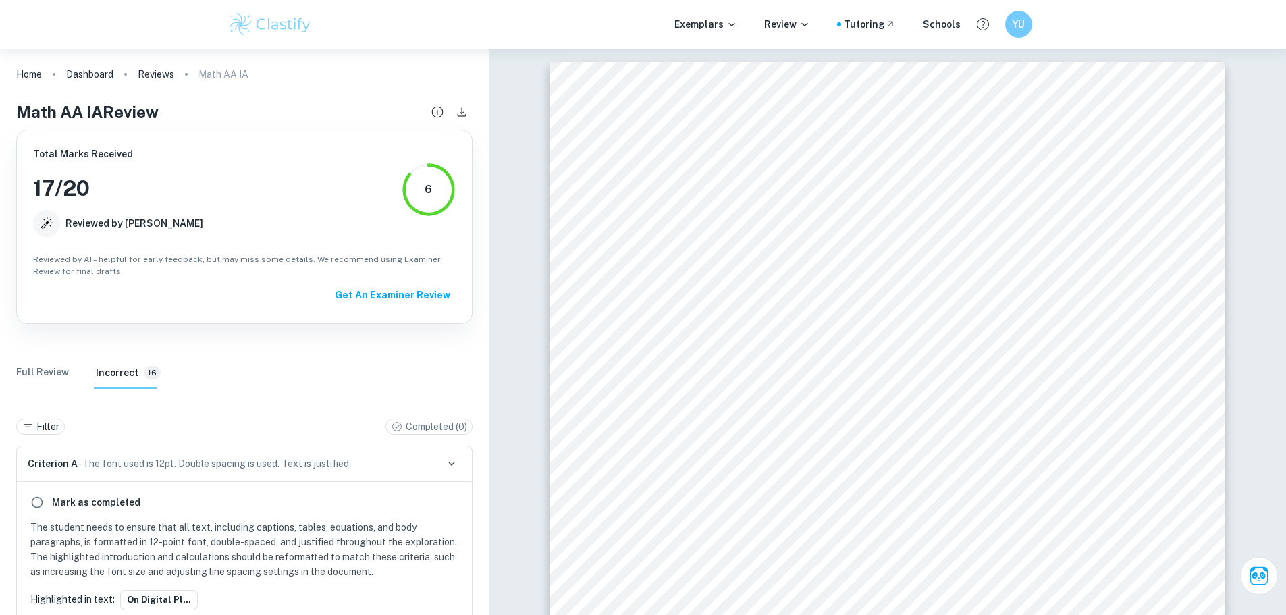
click at [406, 293] on button "Get An Examiner Review" at bounding box center [392, 295] width 126 height 24
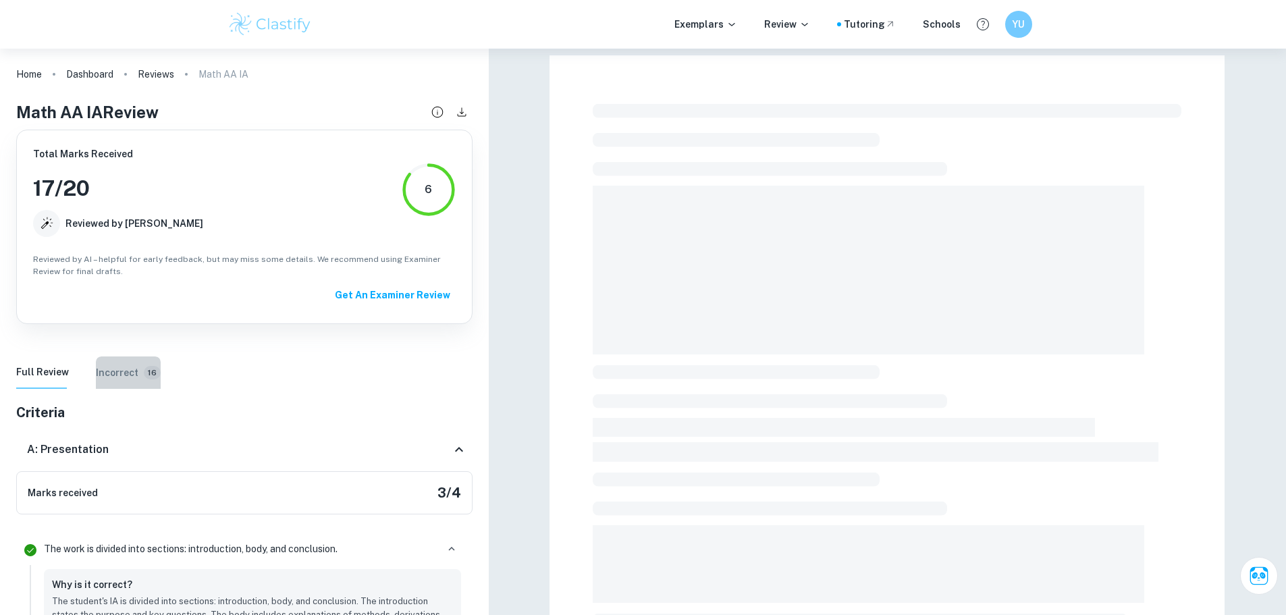
drag, startPoint x: 125, startPoint y: 378, endPoint x: 117, endPoint y: 377, distance: 7.5
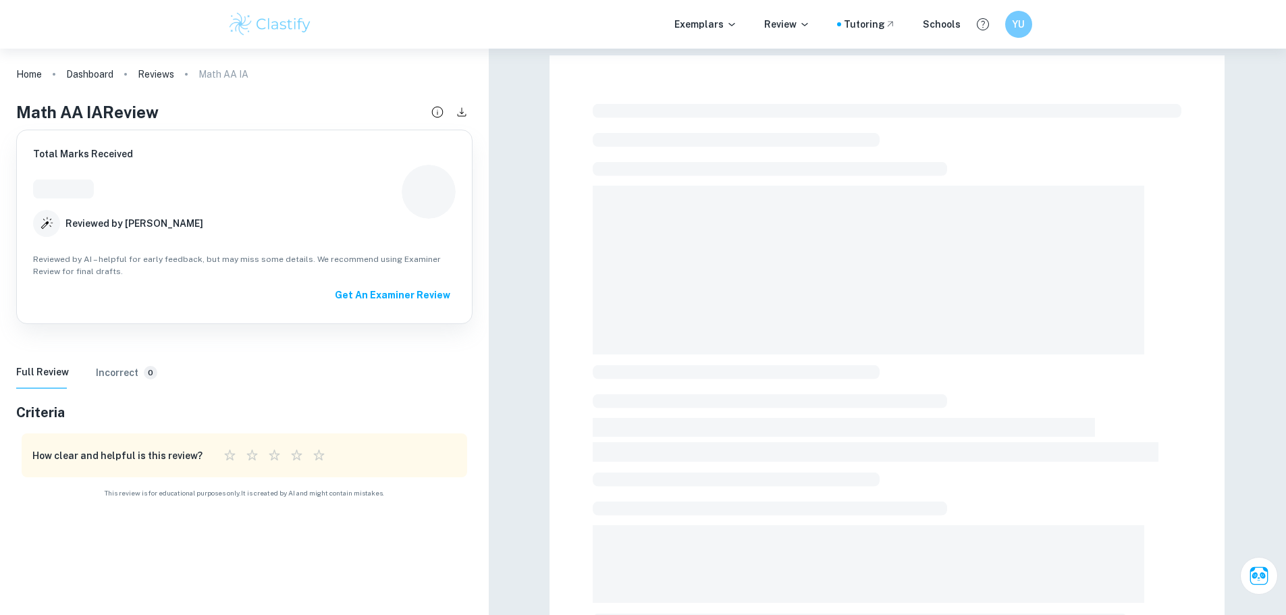
click at [111, 372] on h6 "Incorrect" at bounding box center [117, 372] width 43 height 15
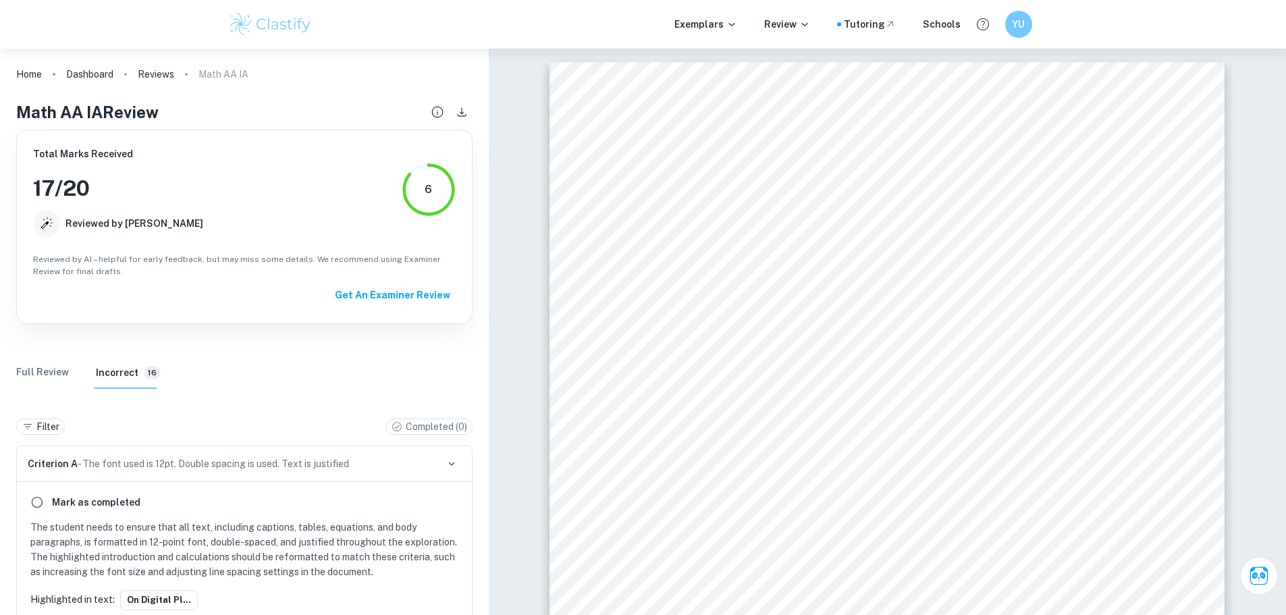
drag, startPoint x: 59, startPoint y: 373, endPoint x: 83, endPoint y: 365, distance: 24.8
click at [59, 373] on Review "Full Review" at bounding box center [42, 372] width 53 height 32
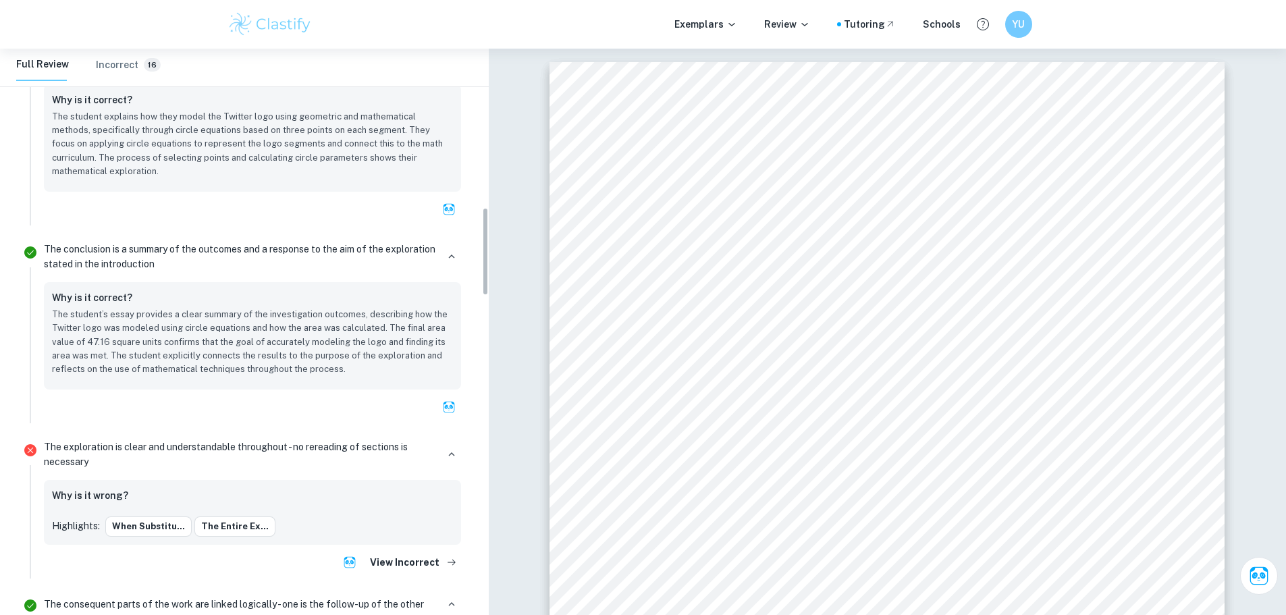
scroll to position [1283, 0]
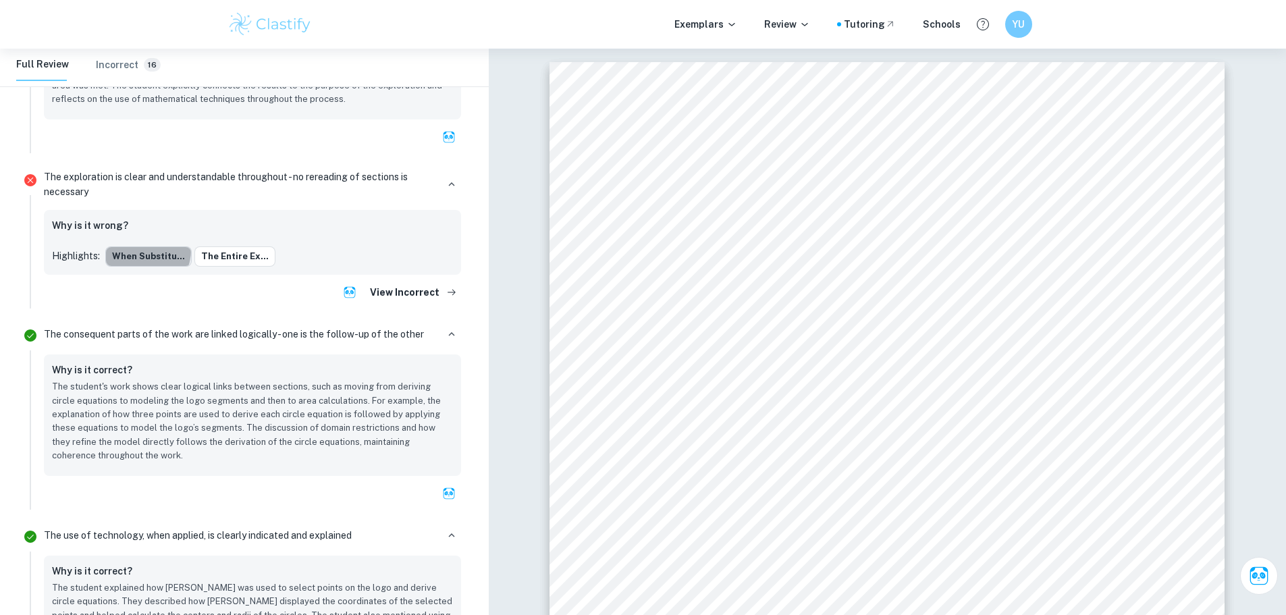
click at [136, 250] on button "When substitu..." at bounding box center [148, 256] width 86 height 20
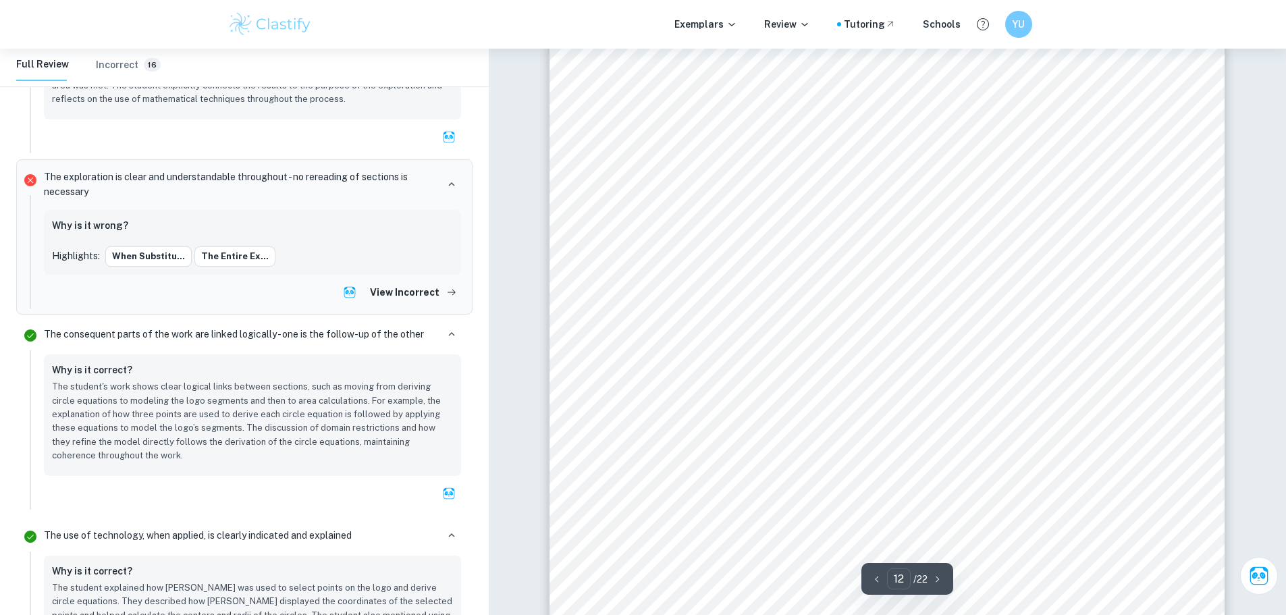
scroll to position [10637, 0]
type input "5"
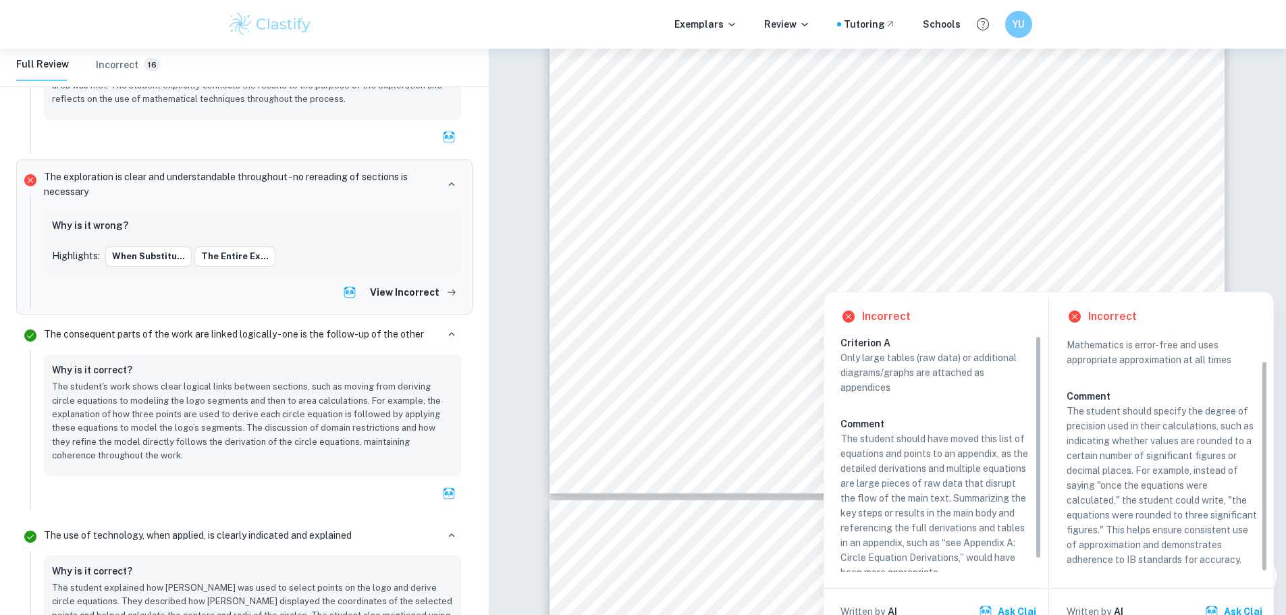
scroll to position [13, 0]
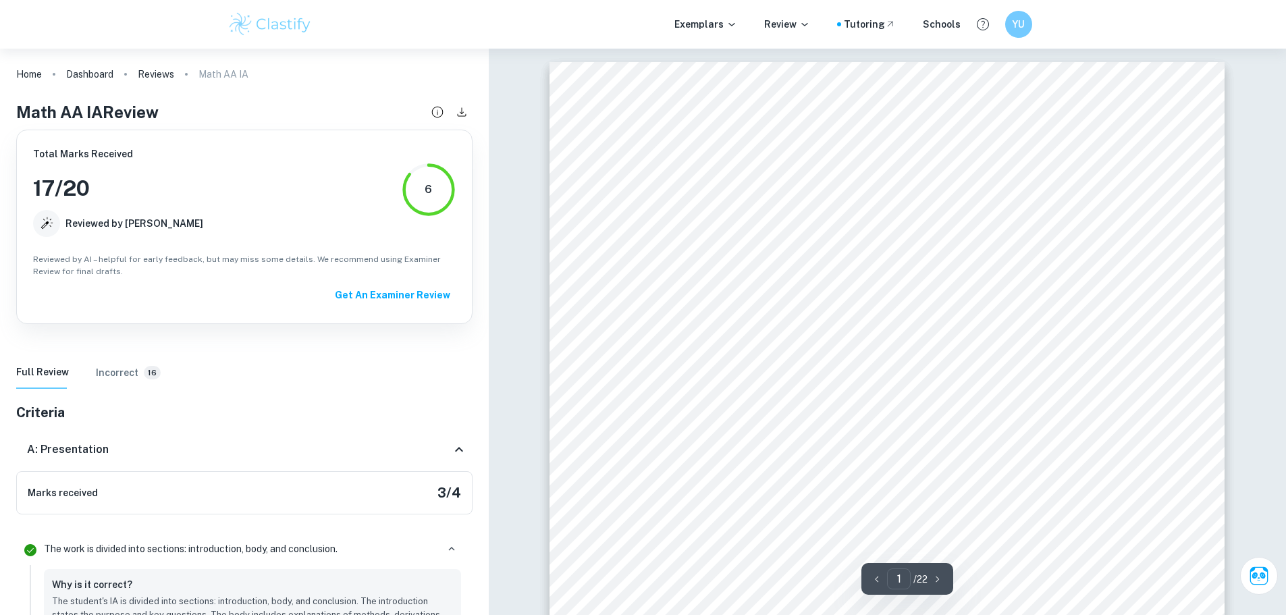
click at [632, 318] on div "Introduction Logos are essential in modern marketing as they must be simple and…" at bounding box center [886, 539] width 675 height 954
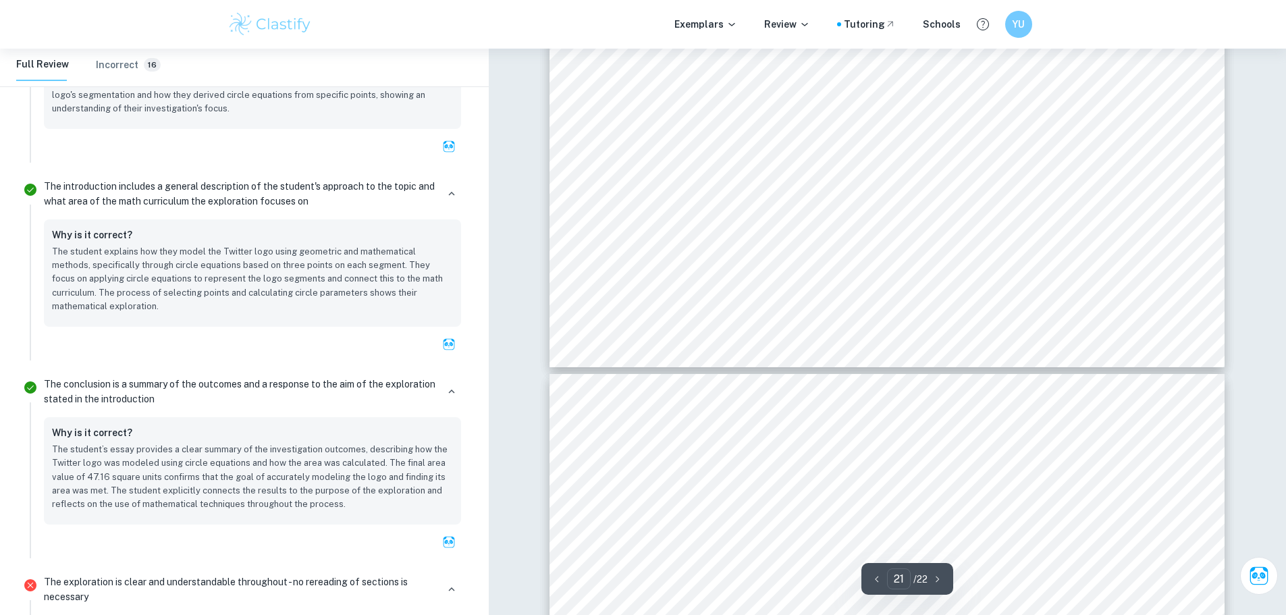
scroll to position [20567, 0]
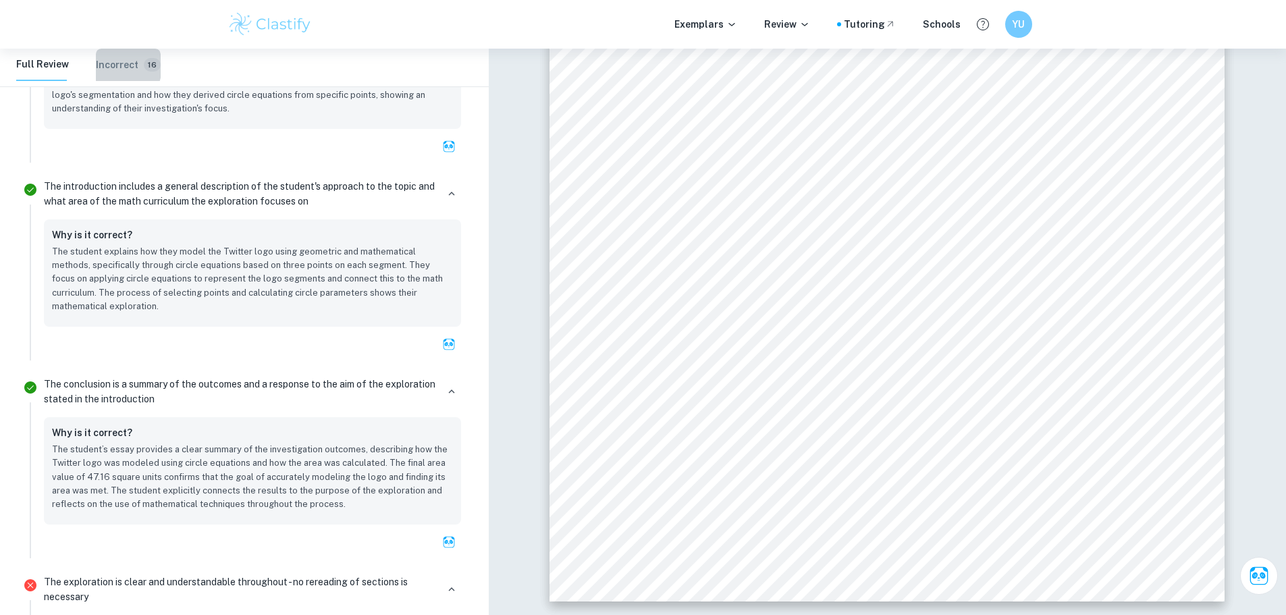
click at [109, 65] on h6 "Incorrect" at bounding box center [117, 64] width 43 height 15
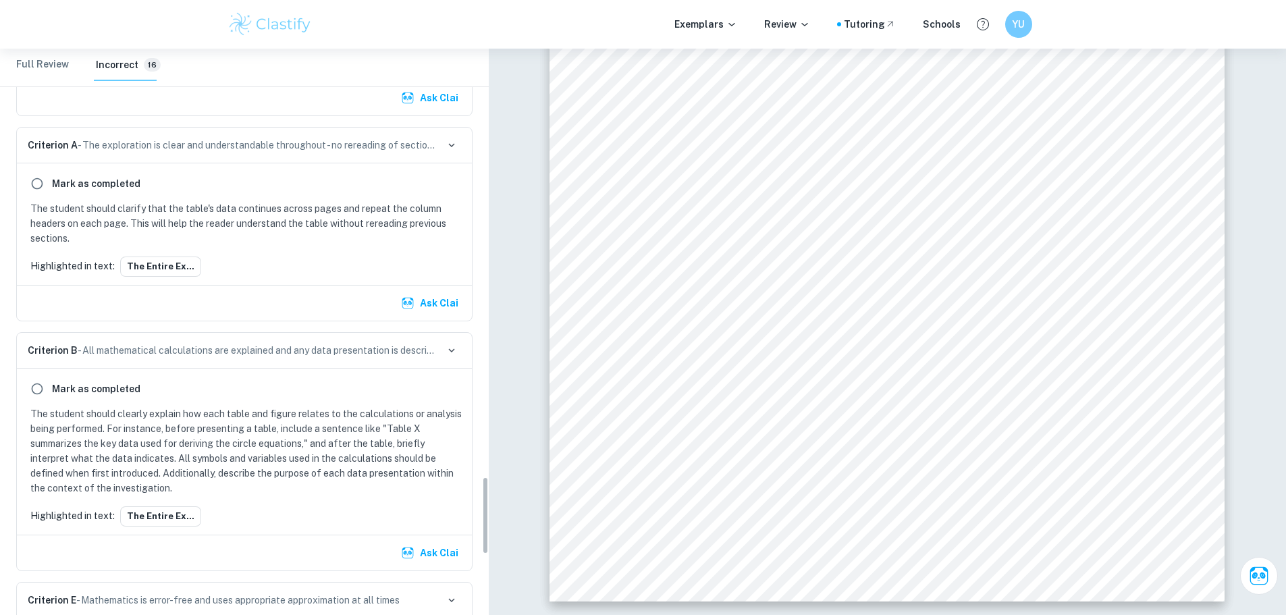
scroll to position [3546, 0]
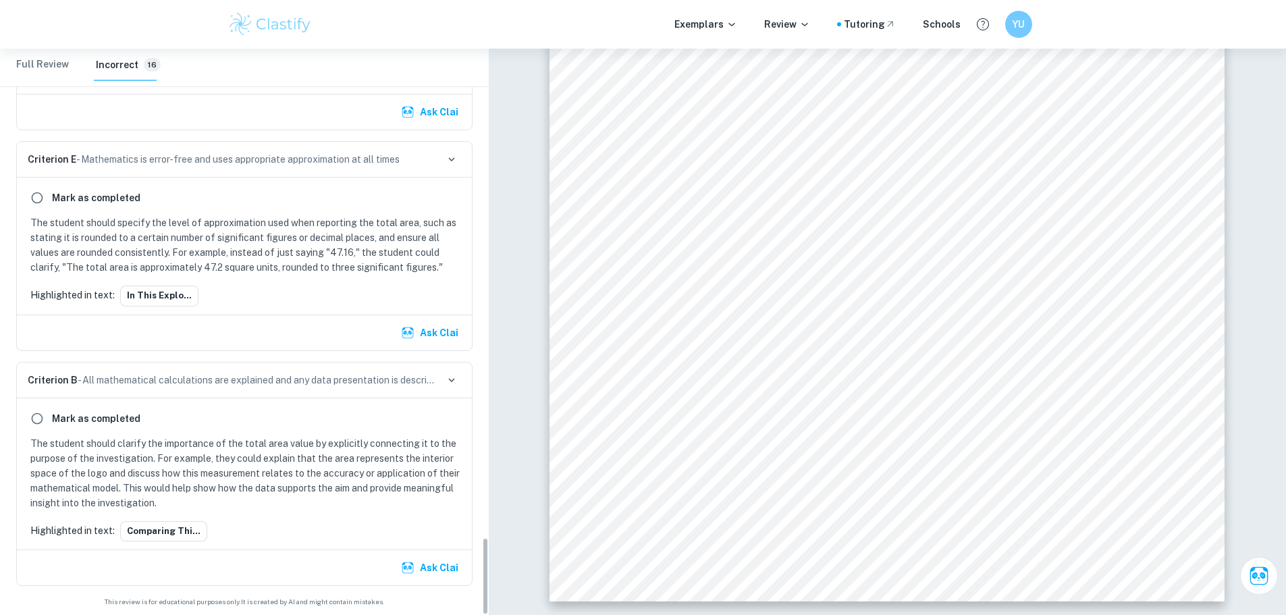
click at [165, 369] on div "Criterion B - All mathematical calculations are explained and any data presenta…" at bounding box center [244, 380] width 455 height 36
click at [158, 297] on button "In this explo..." at bounding box center [159, 295] width 78 height 20
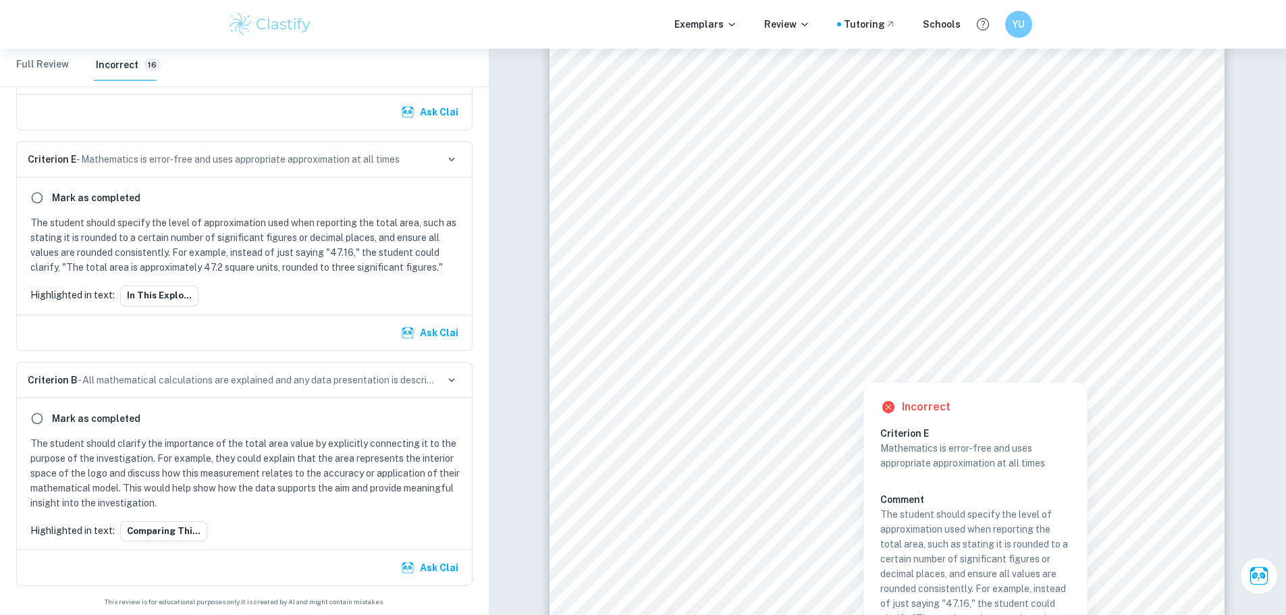
click at [709, 350] on div at bounding box center [887, 357] width 512 height 15
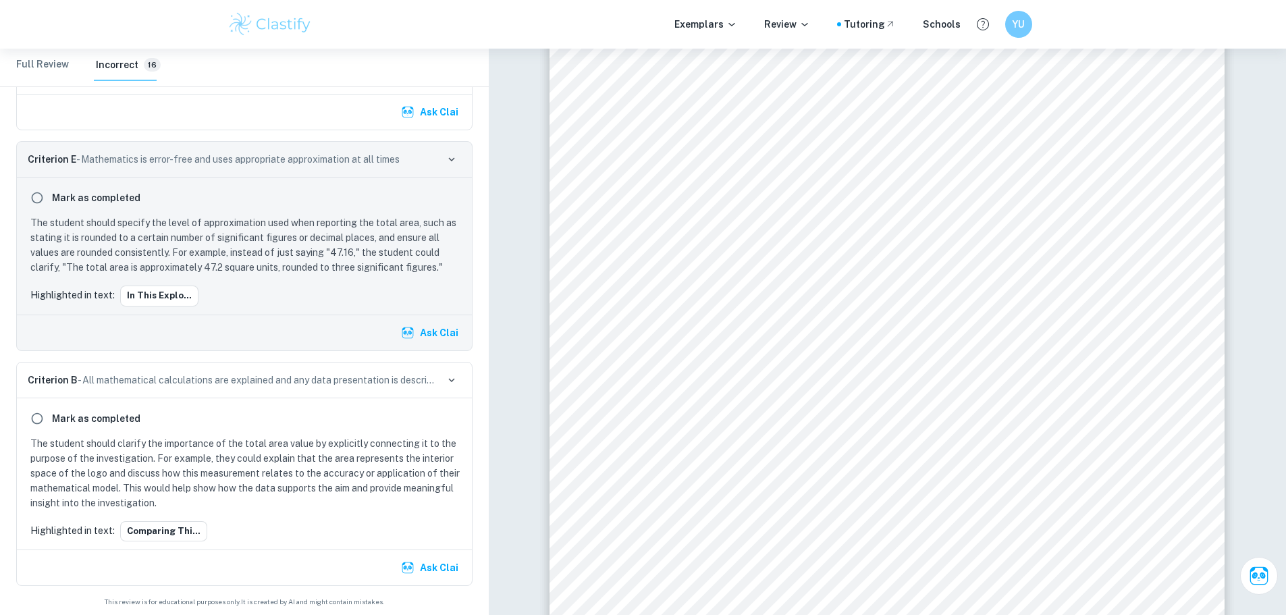
scroll to position [3460, 0]
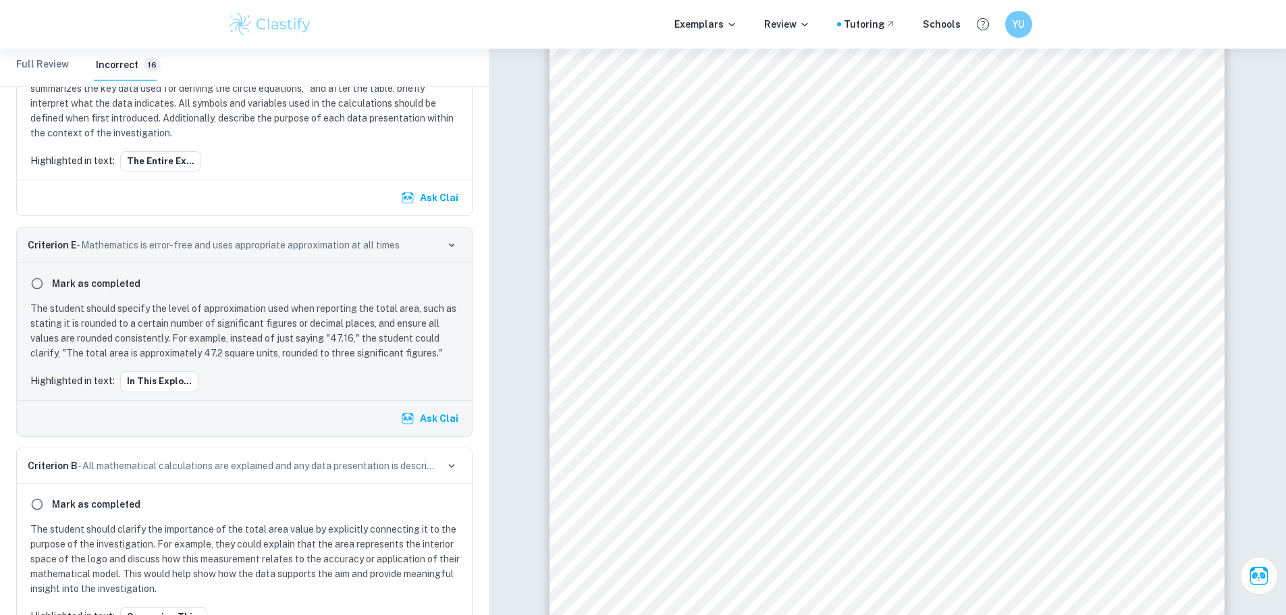
click at [215, 352] on p "The student should specify the level of approximation used when reporting the t…" at bounding box center [246, 330] width 433 height 59
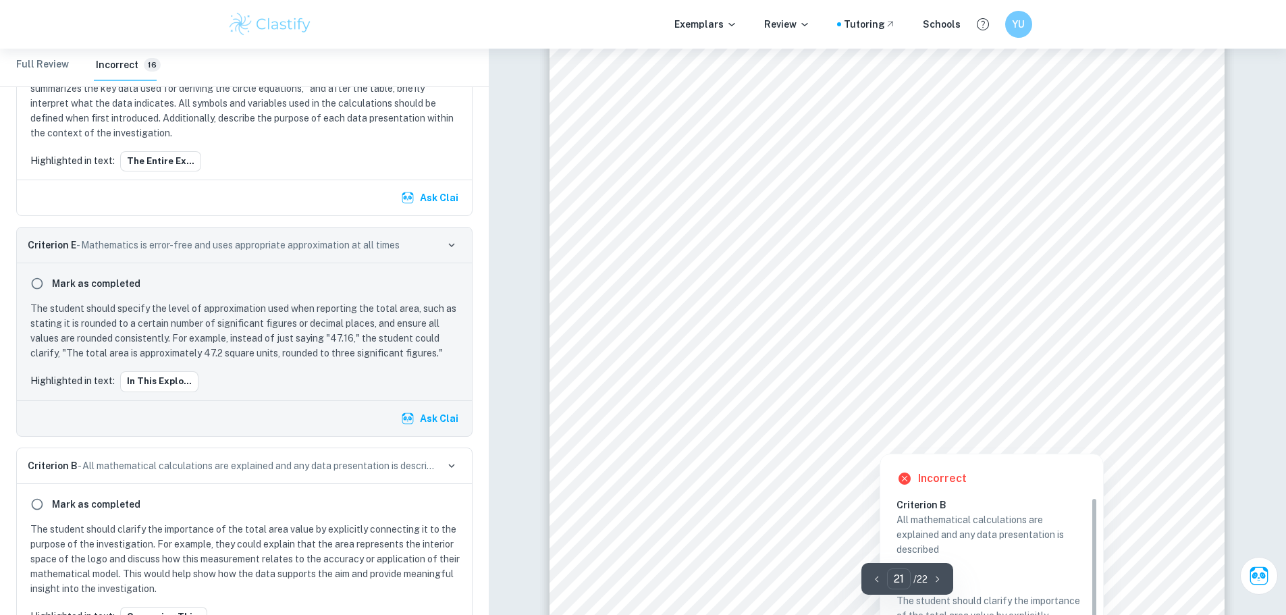
click at [714, 396] on div at bounding box center [886, 400] width 510 height 15
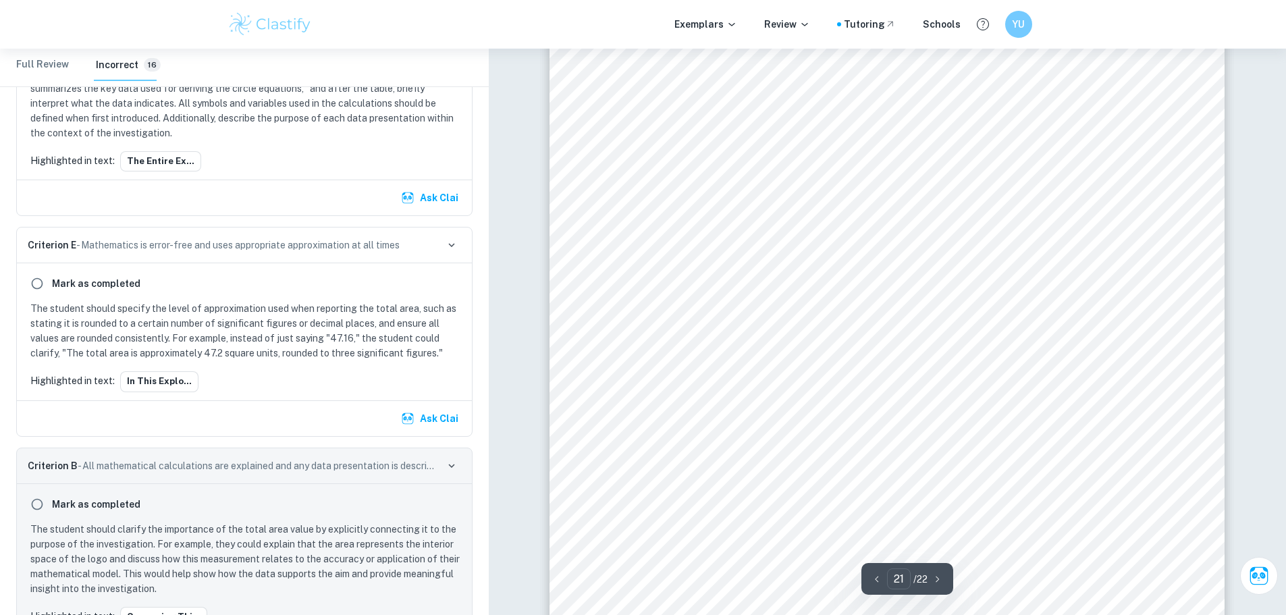
scroll to position [3546, 0]
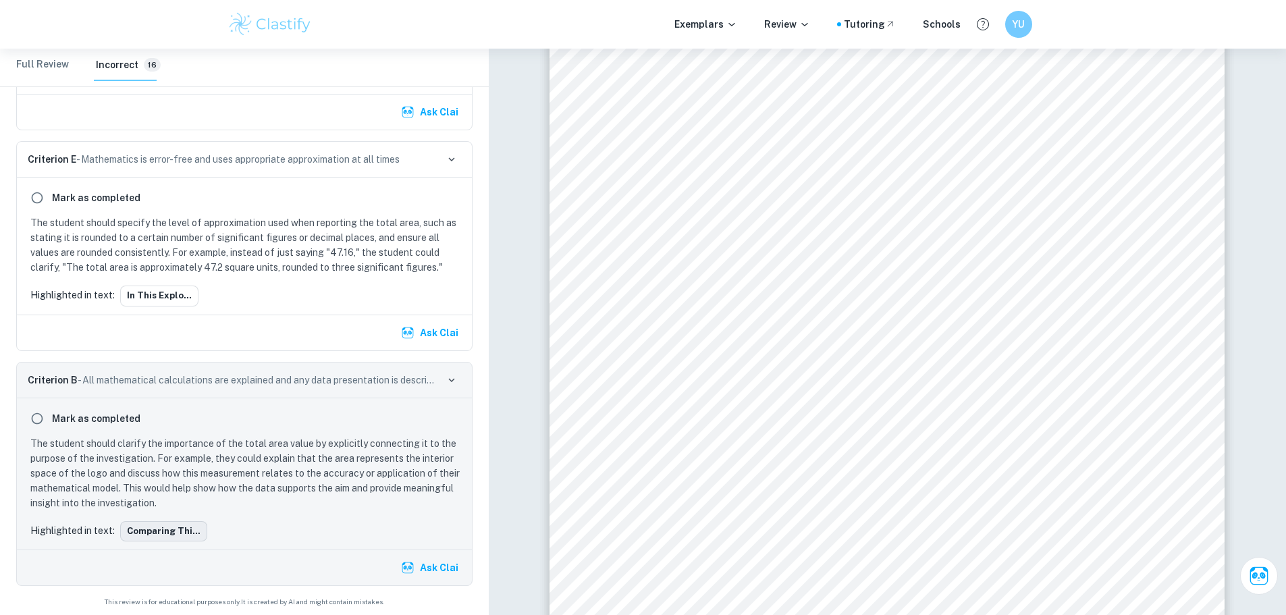
click at [171, 524] on button "Comparing thi..." at bounding box center [163, 531] width 87 height 20
click at [430, 571] on button "Ask Clai" at bounding box center [430, 567] width 65 height 24
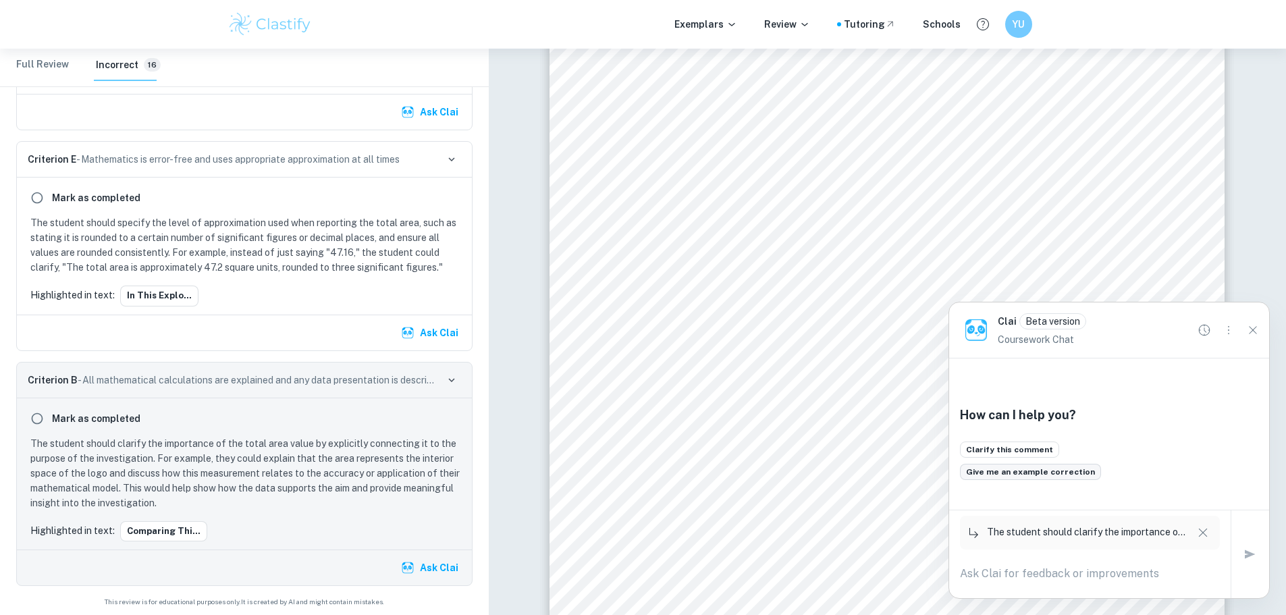
click at [1052, 477] on button "Give me an example correction" at bounding box center [1030, 472] width 141 height 16
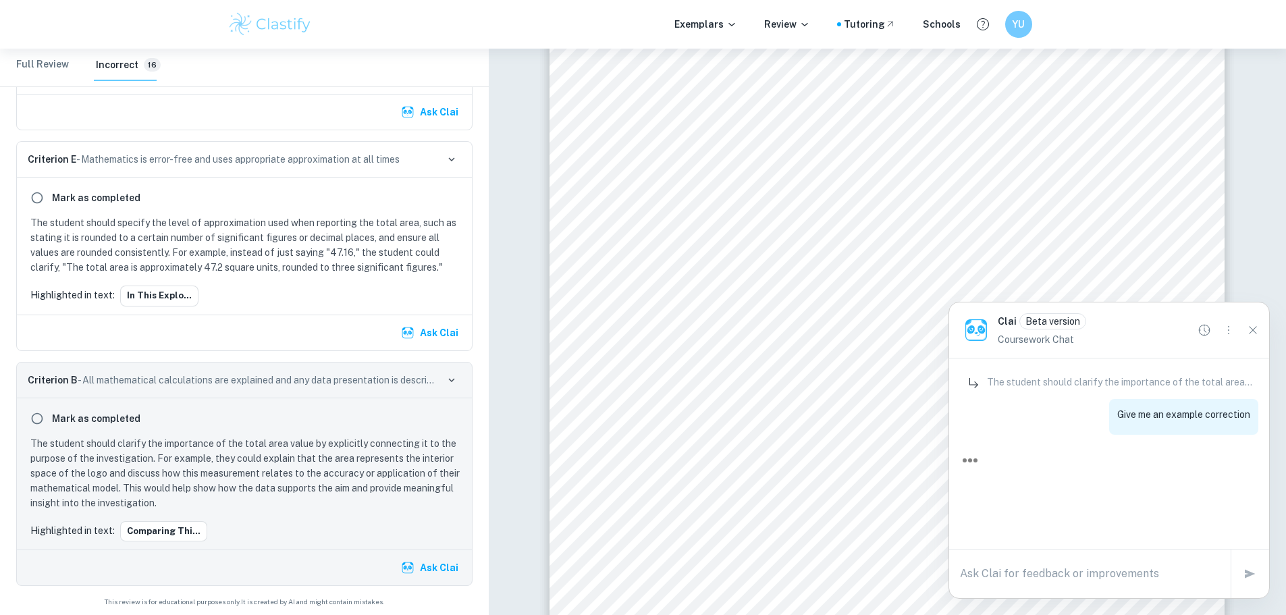
scroll to position [0, 0]
click at [567, 132] on div "Pairs of Function Integration limits Computed Area Area: 0.205 (fig 13) By usin…" at bounding box center [886, 219] width 675 height 954
